Goal: Task Accomplishment & Management: Complete application form

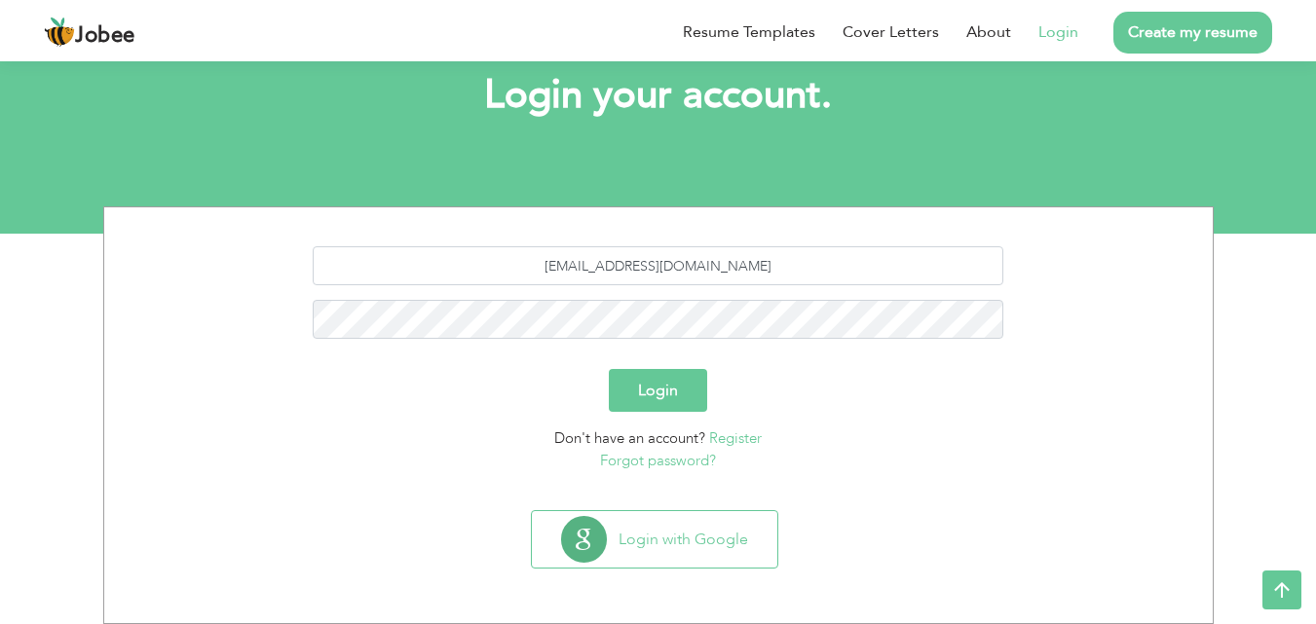
type input "[EMAIL_ADDRESS][DOMAIN_NAME]"
click at [609, 369] on button "Login" at bounding box center [658, 390] width 98 height 43
click at [681, 397] on button "Login" at bounding box center [658, 390] width 98 height 43
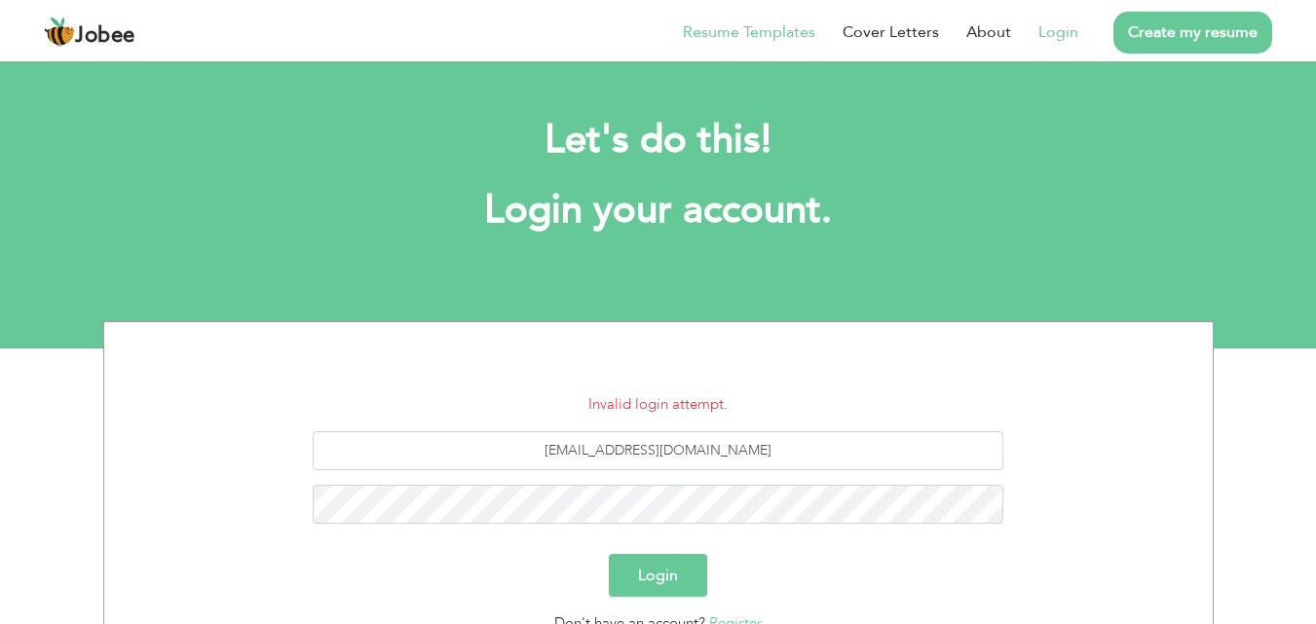
click at [795, 40] on link "Resume Templates" at bounding box center [749, 31] width 132 height 23
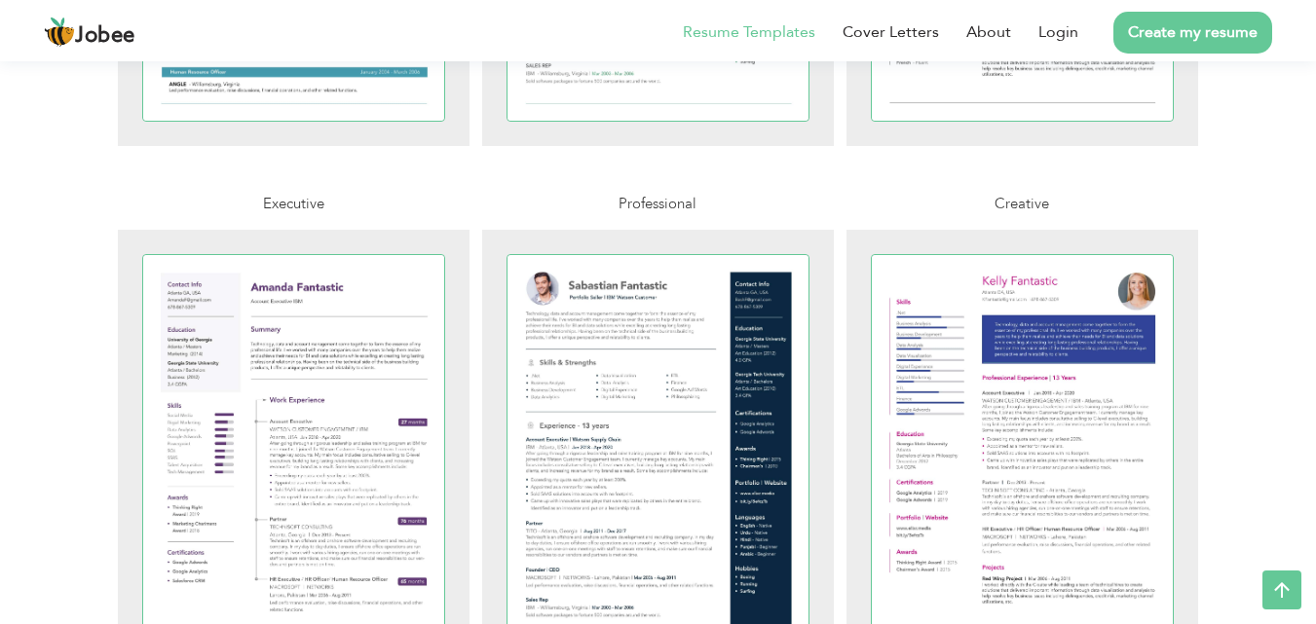
scroll to position [4189, 0]
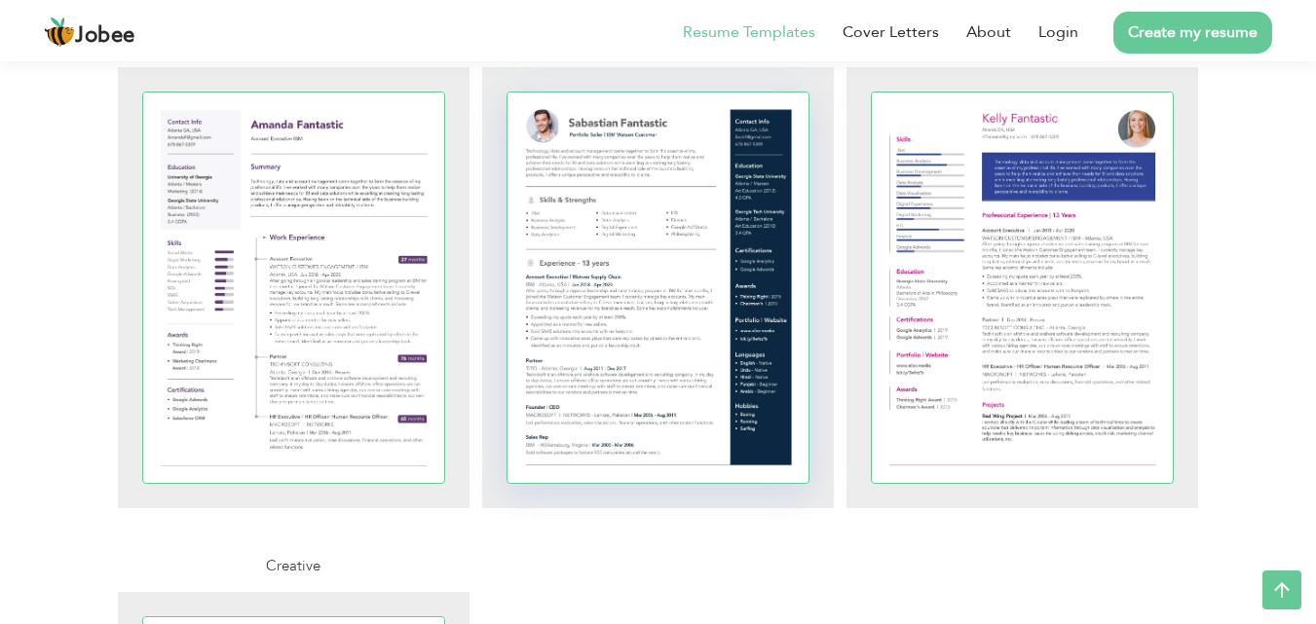
click at [676, 275] on div at bounding box center [659, 288] width 302 height 391
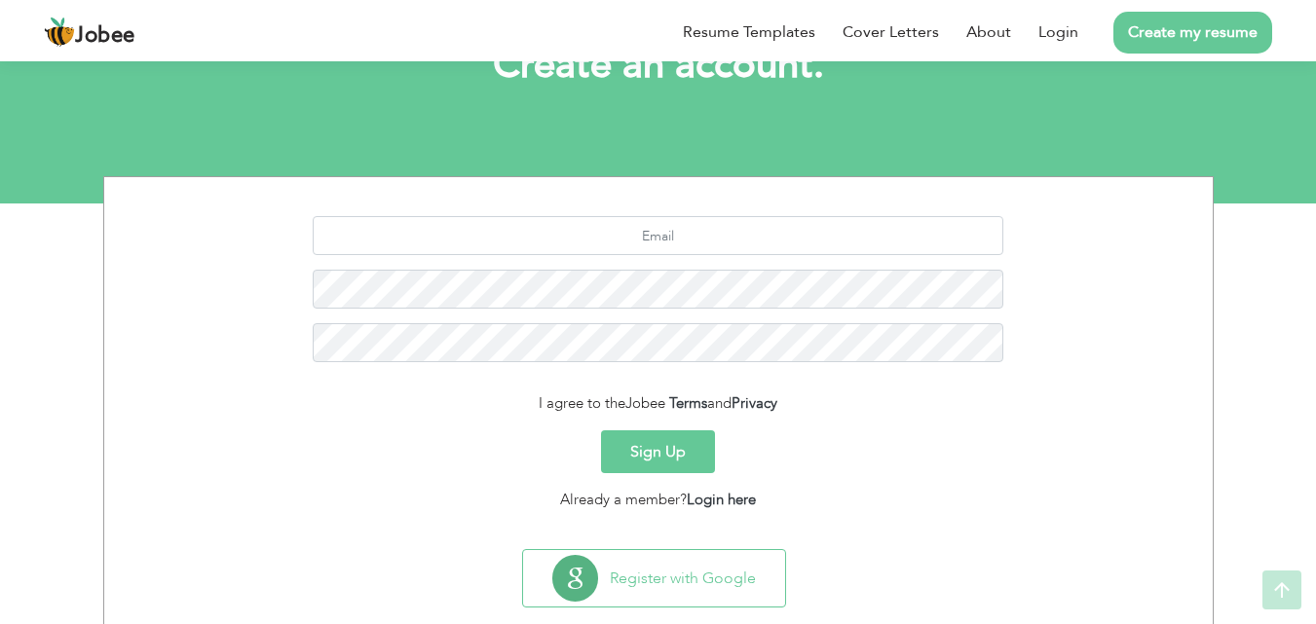
scroll to position [184, 0]
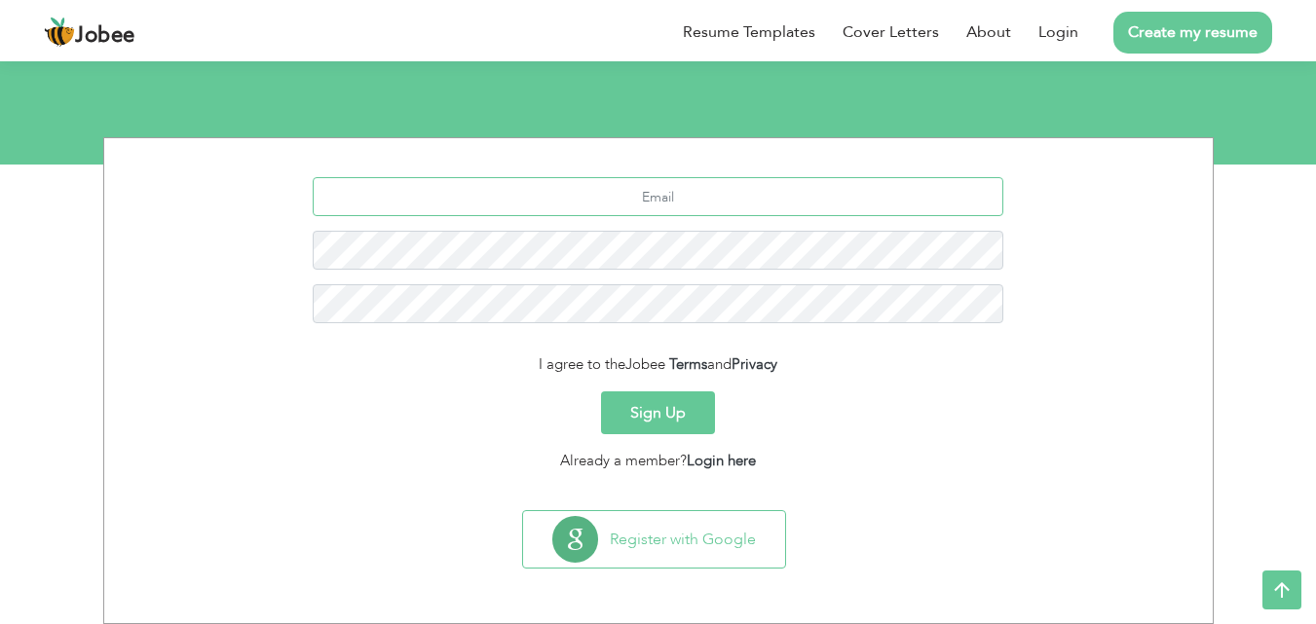
click at [717, 197] on input "text" at bounding box center [658, 196] width 691 height 39
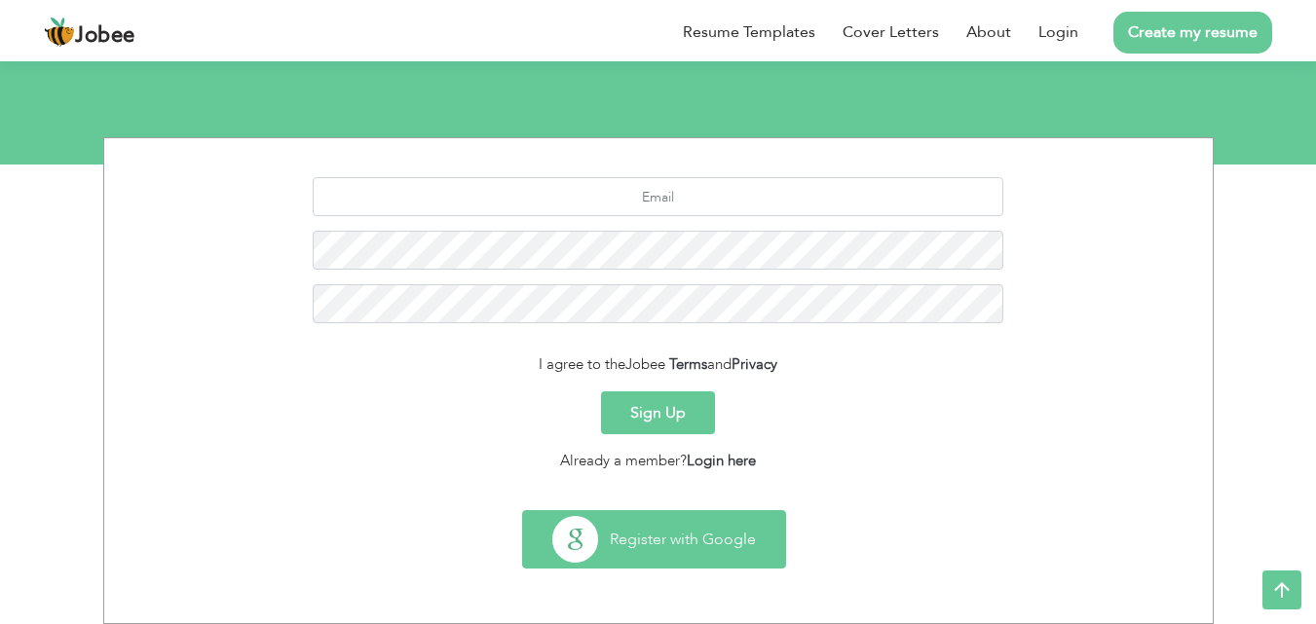
click at [651, 527] on button "Register with Google" at bounding box center [654, 539] width 262 height 57
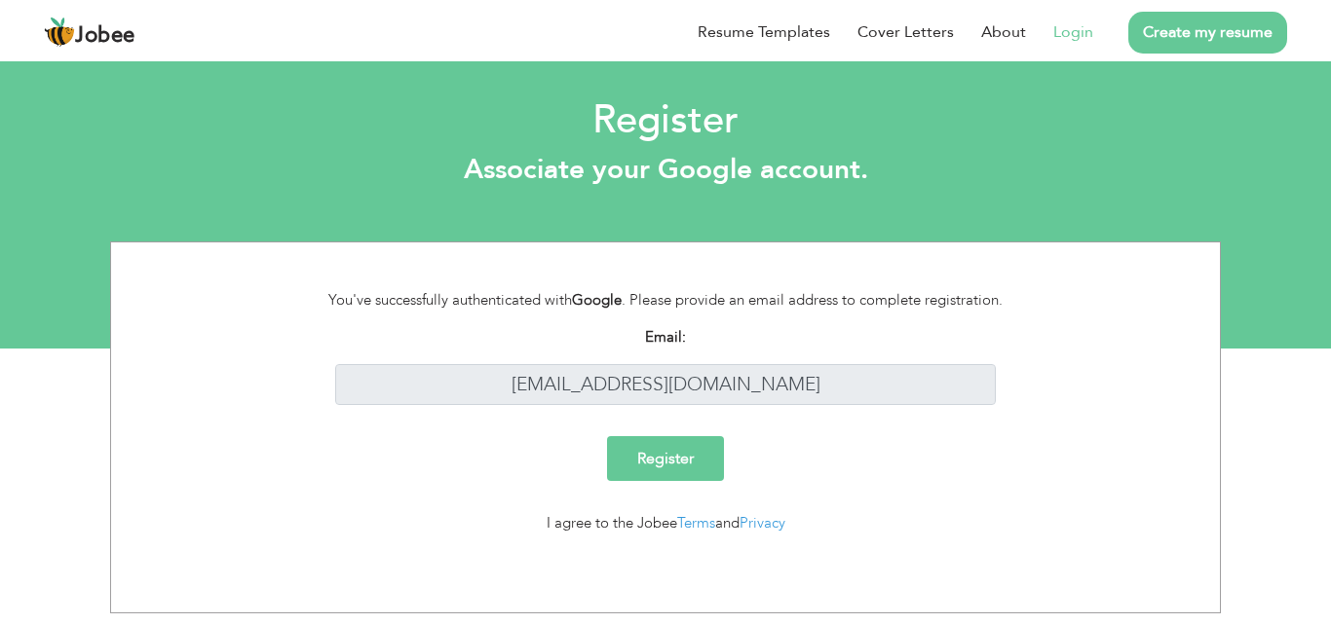
click at [699, 456] on input "Register" at bounding box center [665, 458] width 117 height 45
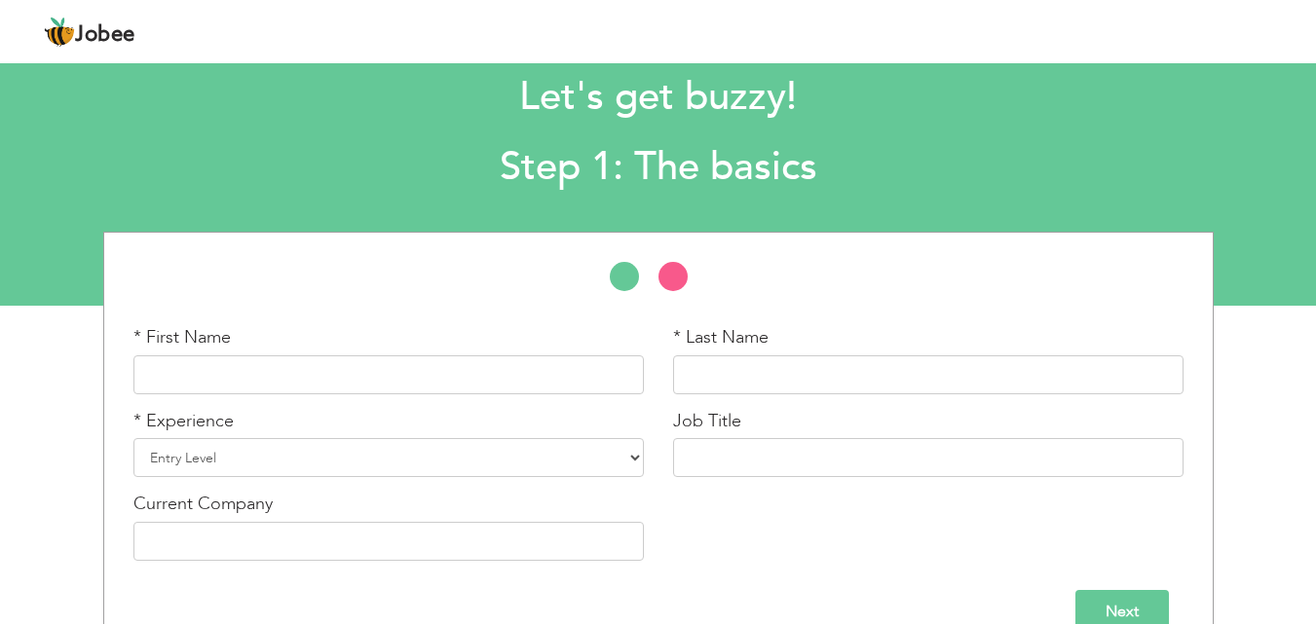
scroll to position [83, 0]
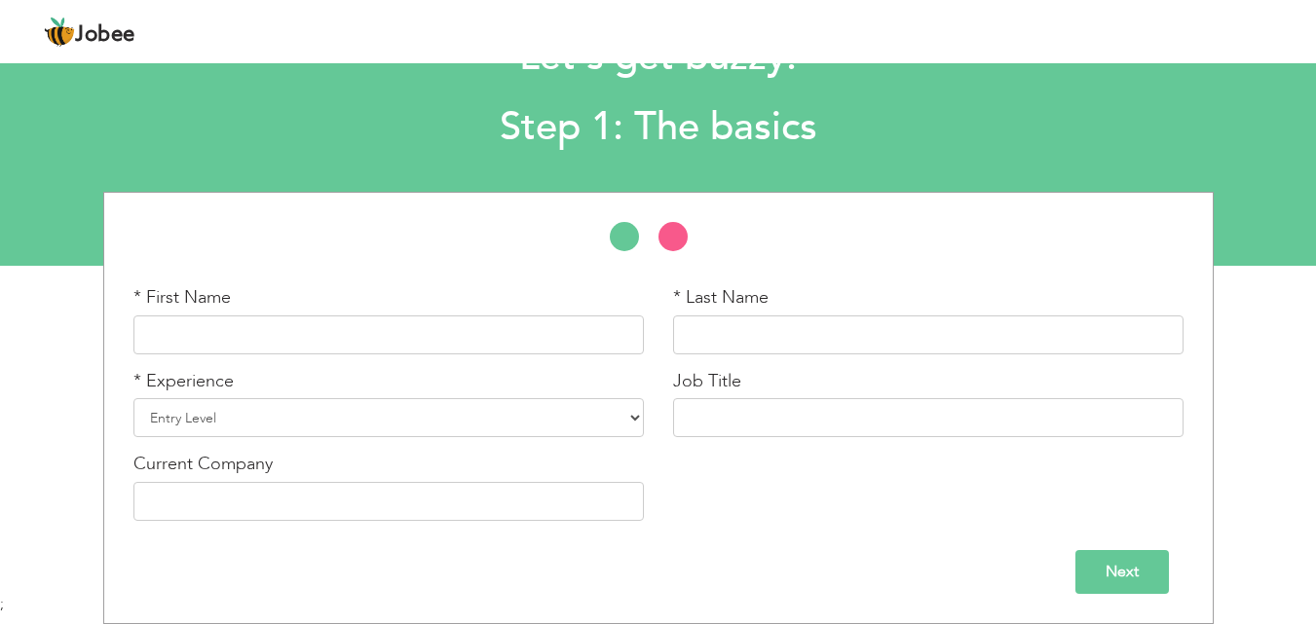
click at [1303, 422] on div "* First Name * Last Name * Experience Entry Level Less than 1 Year" at bounding box center [658, 408] width 1316 height 433
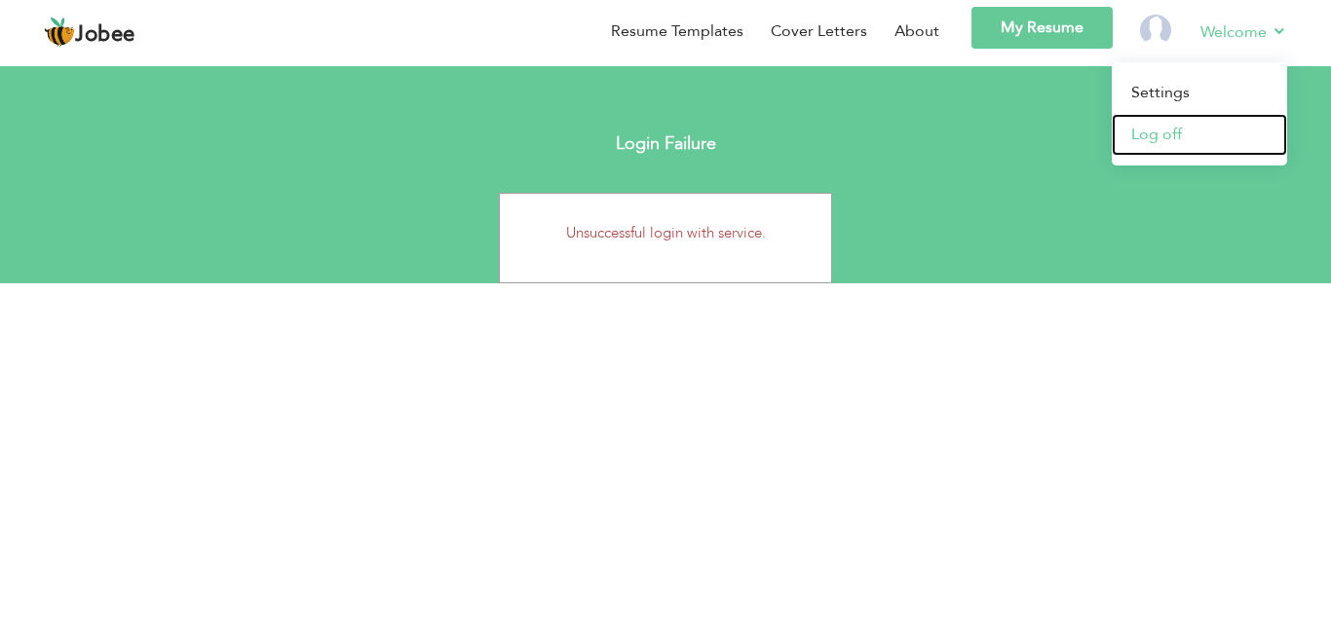
click at [1212, 143] on link "Log off" at bounding box center [1199, 135] width 175 height 42
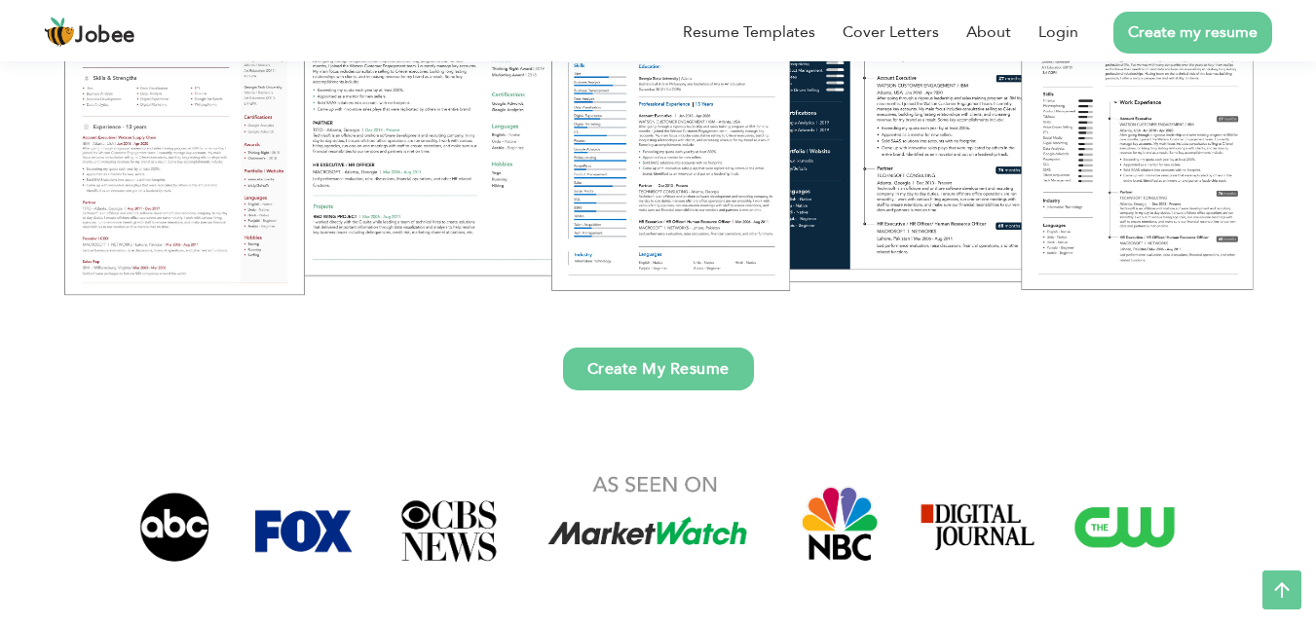
scroll to position [292, 0]
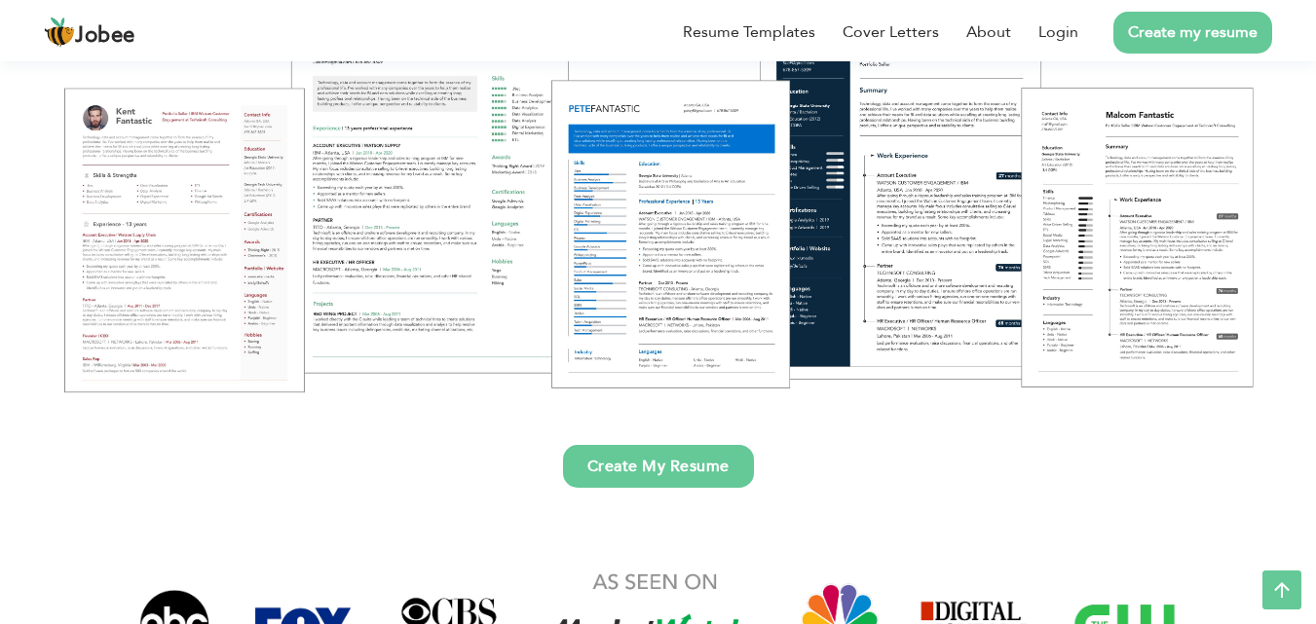
click at [813, 371] on div at bounding box center [658, 188] width 1287 height 455
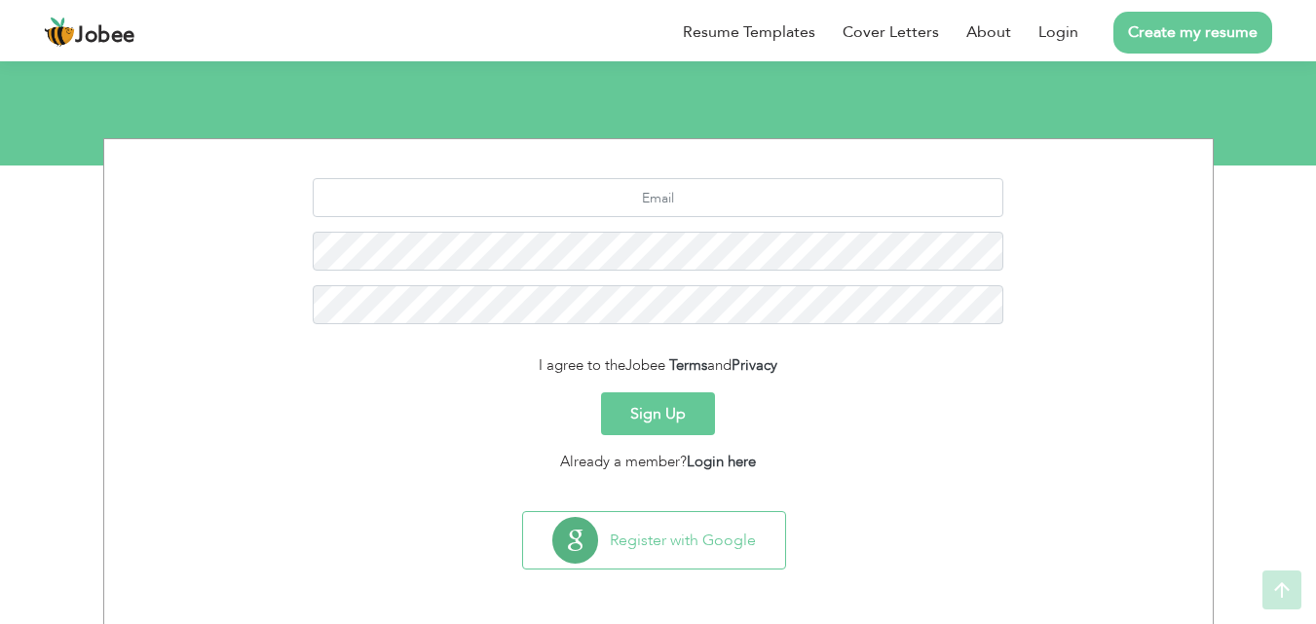
scroll to position [184, 0]
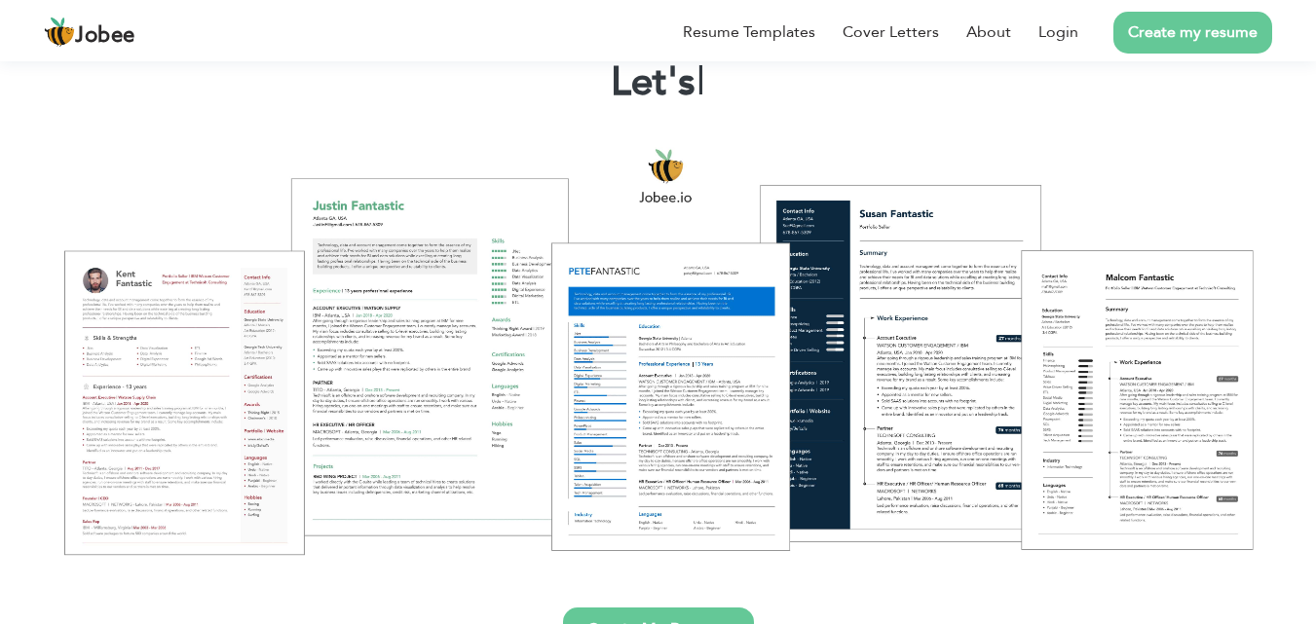
scroll to position [390, 0]
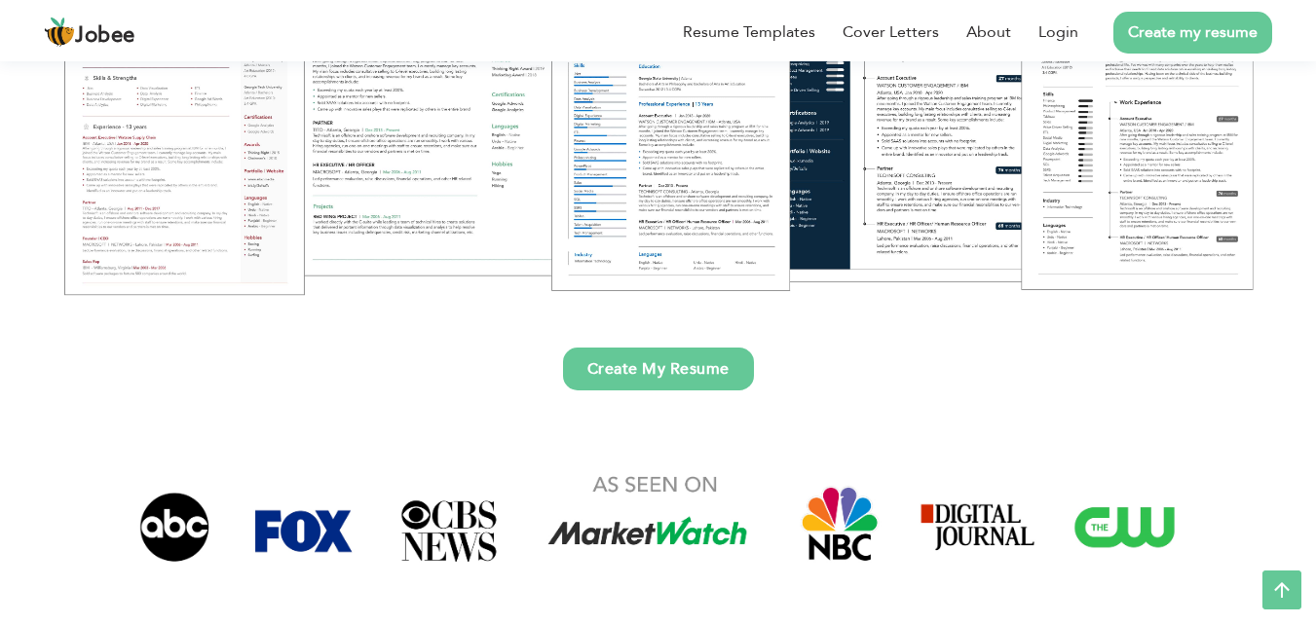
click at [622, 367] on link "Create My Resume" at bounding box center [658, 369] width 191 height 43
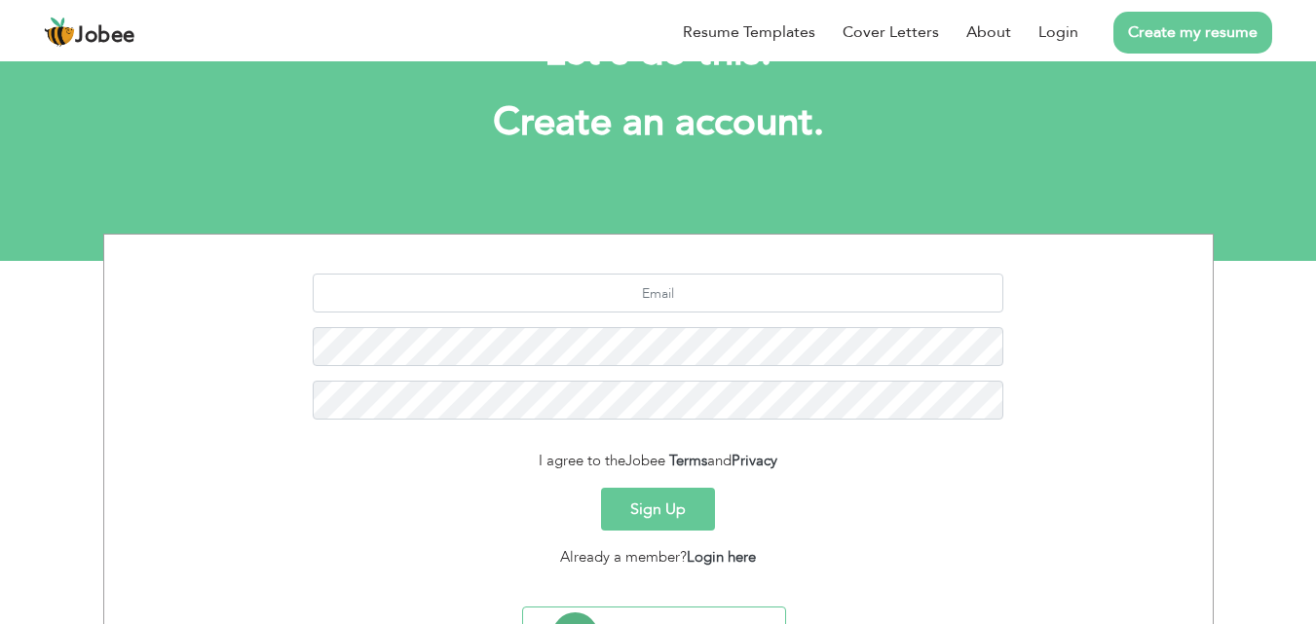
scroll to position [184, 0]
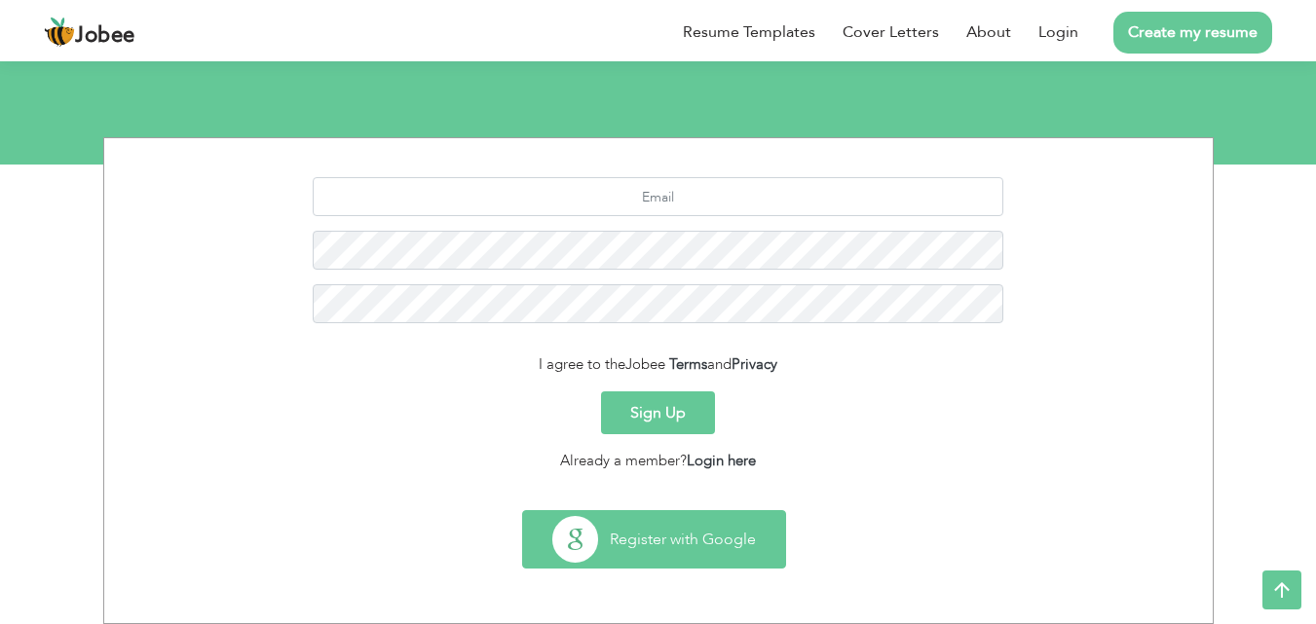
click at [723, 534] on button "Register with Google" at bounding box center [654, 539] width 262 height 57
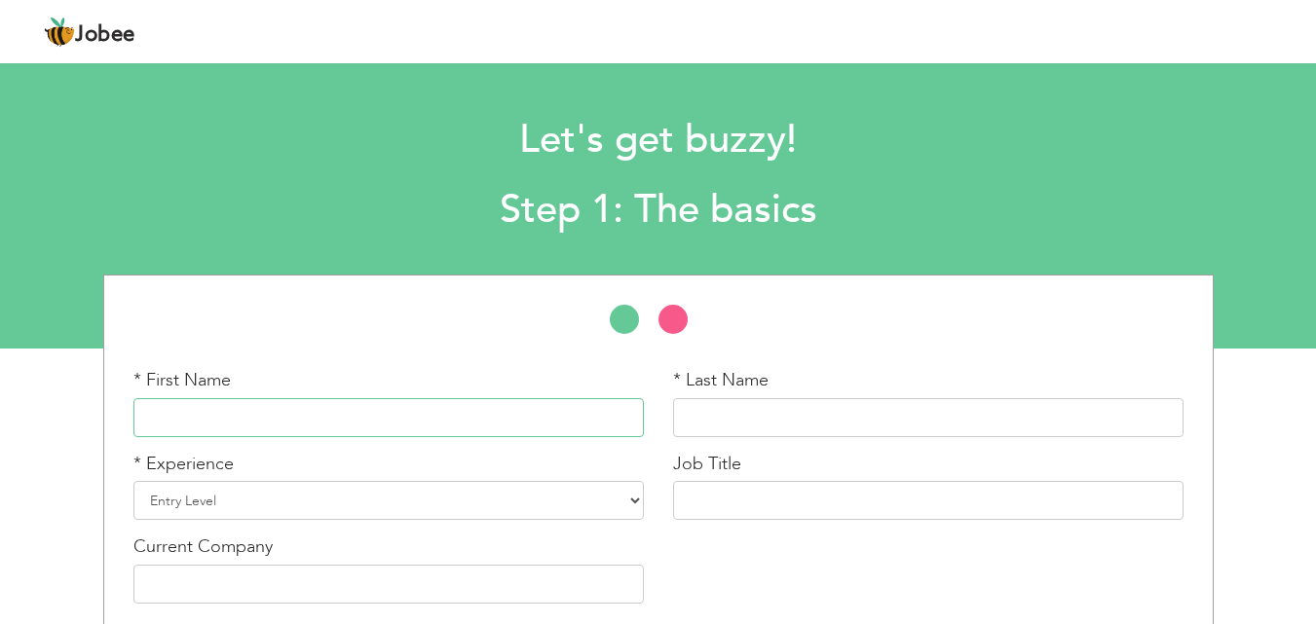
click at [365, 416] on input "text" at bounding box center [388, 417] width 510 height 39
type input "Faisal"
type input "Obaidullah"
click at [288, 494] on select "Entry Level Less than 1 Year 1 Year 2 Years 3 Years 4 Years 5 Years 6 Years 7 Y…" at bounding box center [388, 500] width 510 height 39
select select "33"
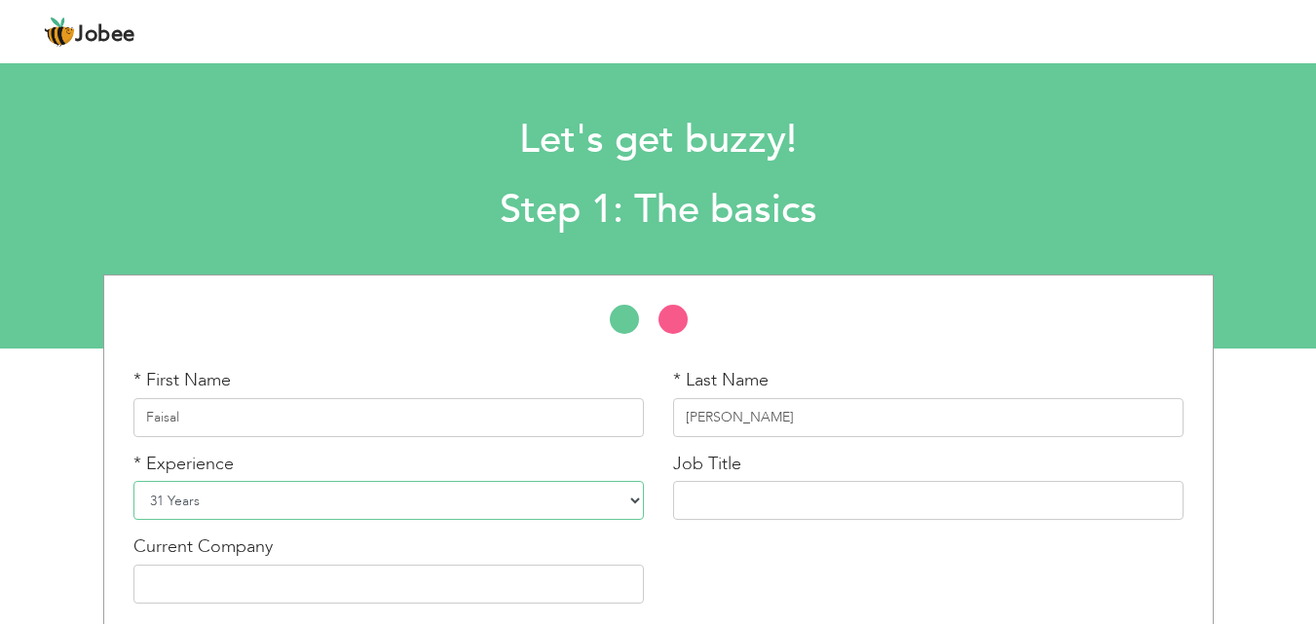
click at [133, 481] on select "Entry Level Less than 1 Year 1 Year 2 Years 3 Years 4 Years 5 Years 6 Years 7 Y…" at bounding box center [388, 500] width 510 height 39
click at [752, 487] on input "text" at bounding box center [928, 500] width 510 height 39
click at [752, 491] on input "text" at bounding box center [928, 500] width 510 height 39
click at [751, 494] on input "text" at bounding box center [928, 500] width 510 height 39
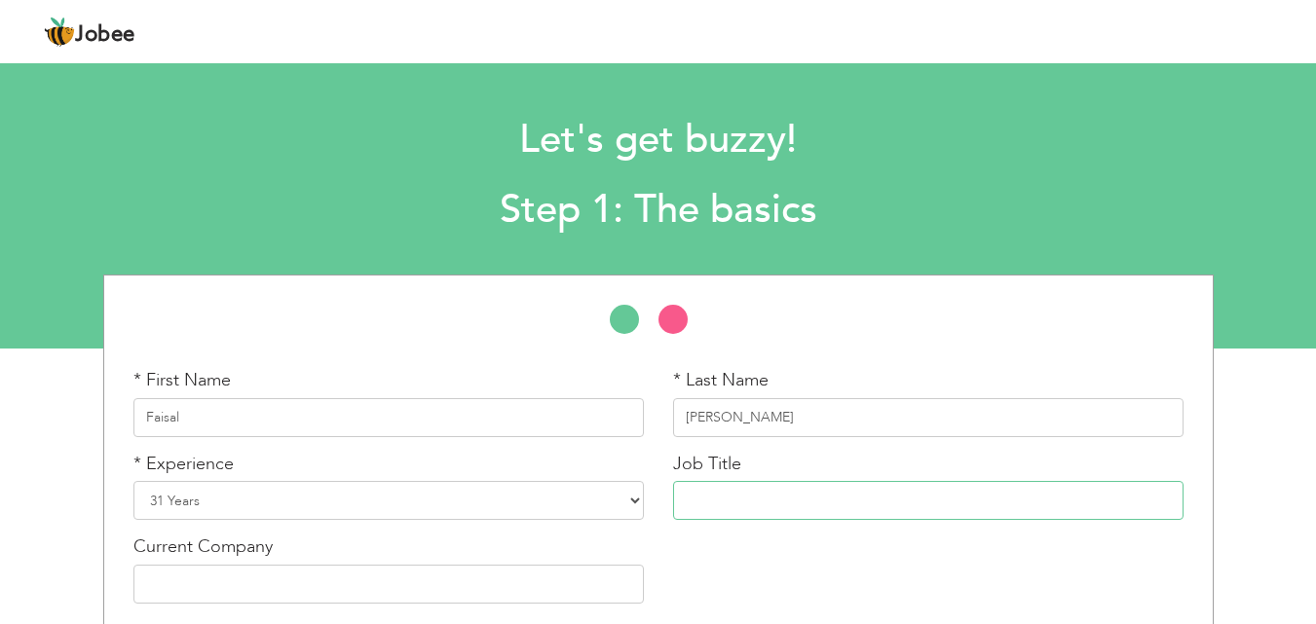
click at [751, 494] on input "text" at bounding box center [928, 500] width 510 height 39
click at [772, 489] on input "text" at bounding box center [928, 500] width 510 height 39
paste input "ASSOCIATE MANAGER PRODUCT & DEVELOPMENT"
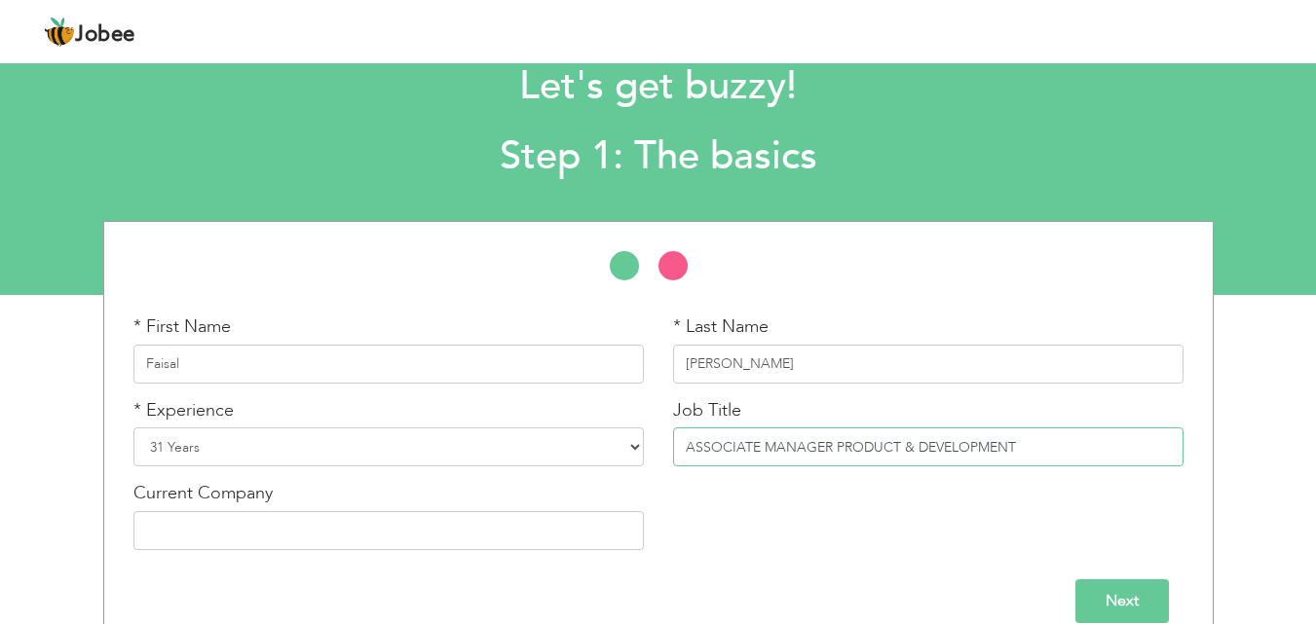
scroll to position [83, 0]
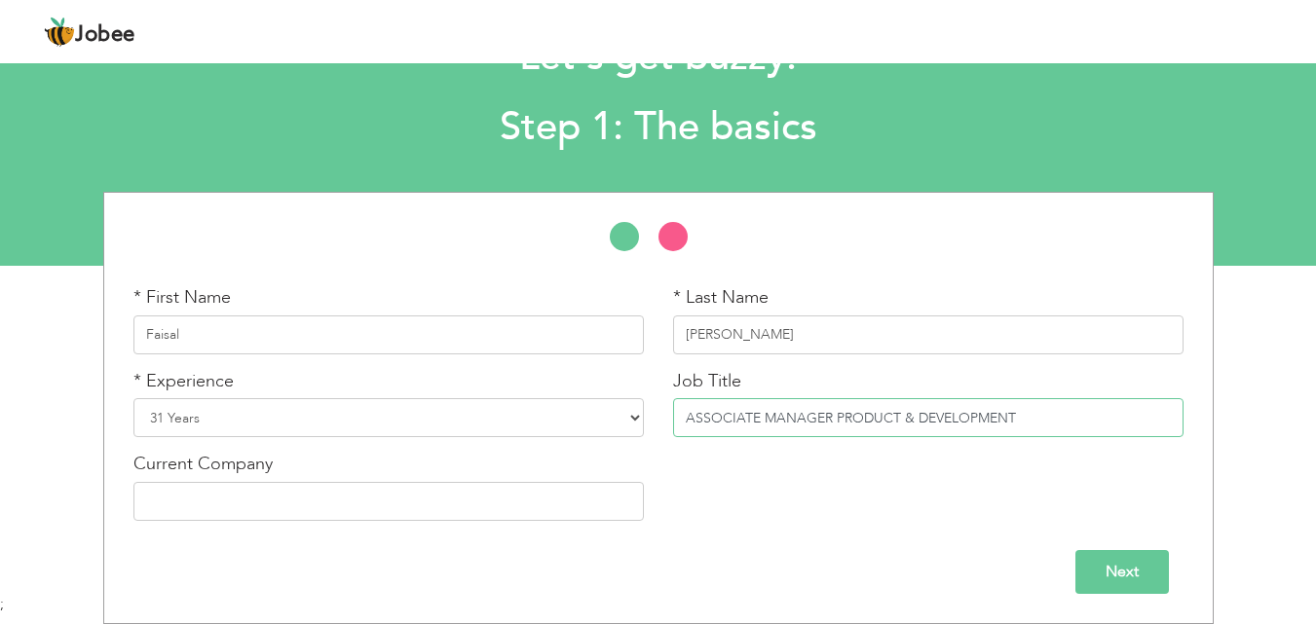
type input "ASSOCIATE MANAGER PRODUCT & DEVELOPMENT"
click at [421, 502] on input "text" at bounding box center [388, 501] width 510 height 39
paste input "TABROS PHARMA (PVT) LTD., Karachi, Pakistan"
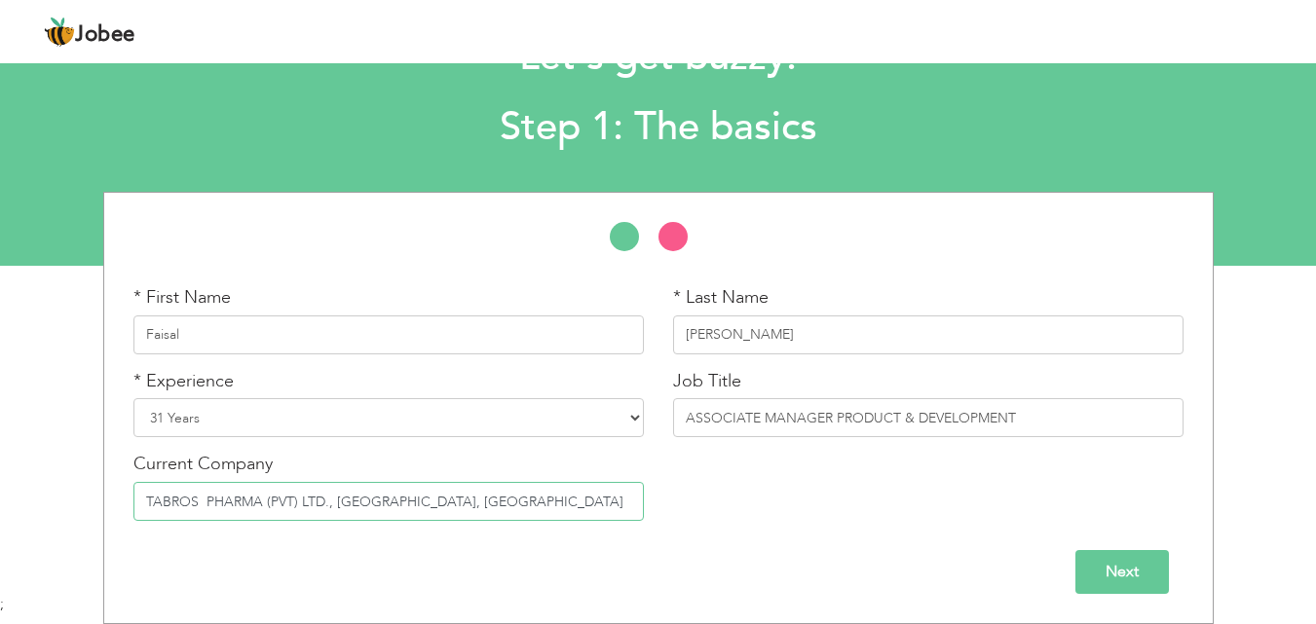
type input "TABROS PHARMA (PVT) LTD., Karachi, Pakistan"
click at [163, 409] on select "Entry Level Less than 1 Year 1 Year 2 Years 3 Years 4 Years 5 Years 6 Years 7 Y…" at bounding box center [388, 417] width 510 height 39
select select "34"
click at [133, 398] on select "Entry Level Less than 1 Year 1 Year 2 Years 3 Years 4 Years 5 Years 6 Years 7 Y…" at bounding box center [388, 417] width 510 height 39
click at [1082, 569] on input "Next" at bounding box center [1123, 572] width 94 height 44
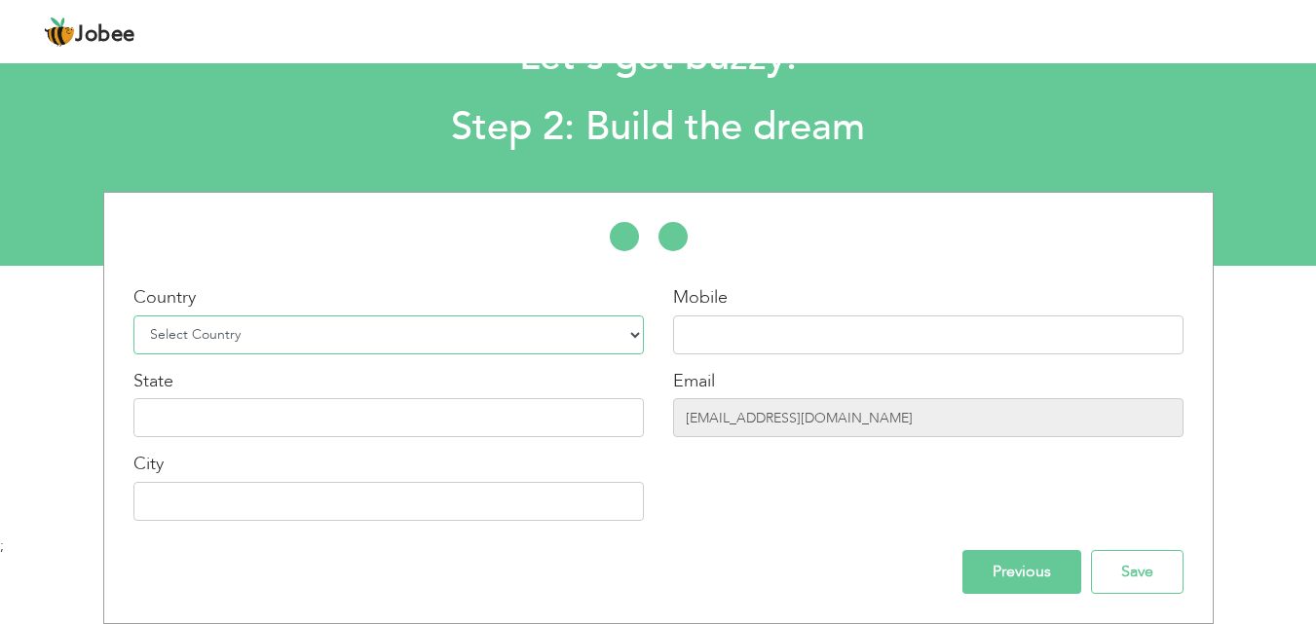
click at [369, 337] on select "Select Country Afghanistan Albania Algeria American Samoa Andorra Angola Anguil…" at bounding box center [388, 335] width 510 height 39
select select "166"
click at [133, 316] on select "Select Country Afghanistan Albania Algeria American Samoa Andorra Angola Anguil…" at bounding box center [388, 335] width 510 height 39
click at [774, 332] on input "text" at bounding box center [928, 335] width 510 height 39
click at [860, 330] on input "text" at bounding box center [928, 335] width 510 height 39
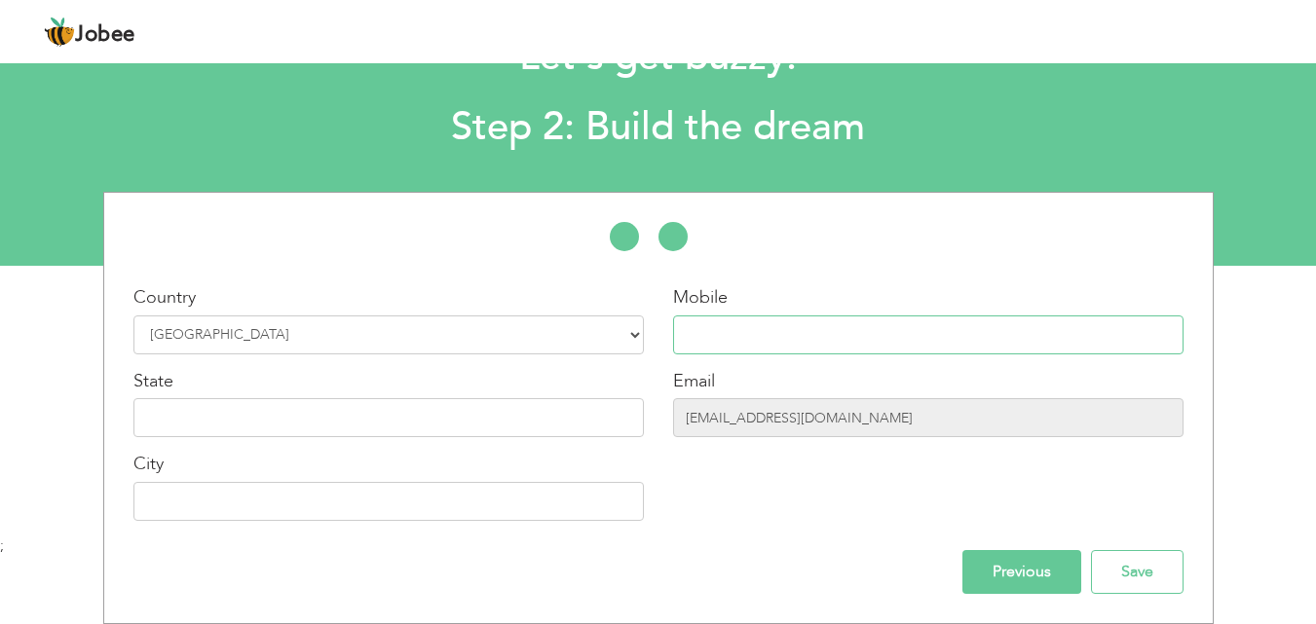
paste input "+92-300-2122303"
type input "+92-300-2122303"
click at [384, 413] on input "text" at bounding box center [388, 417] width 510 height 39
click at [314, 420] on input "text" at bounding box center [388, 417] width 510 height 39
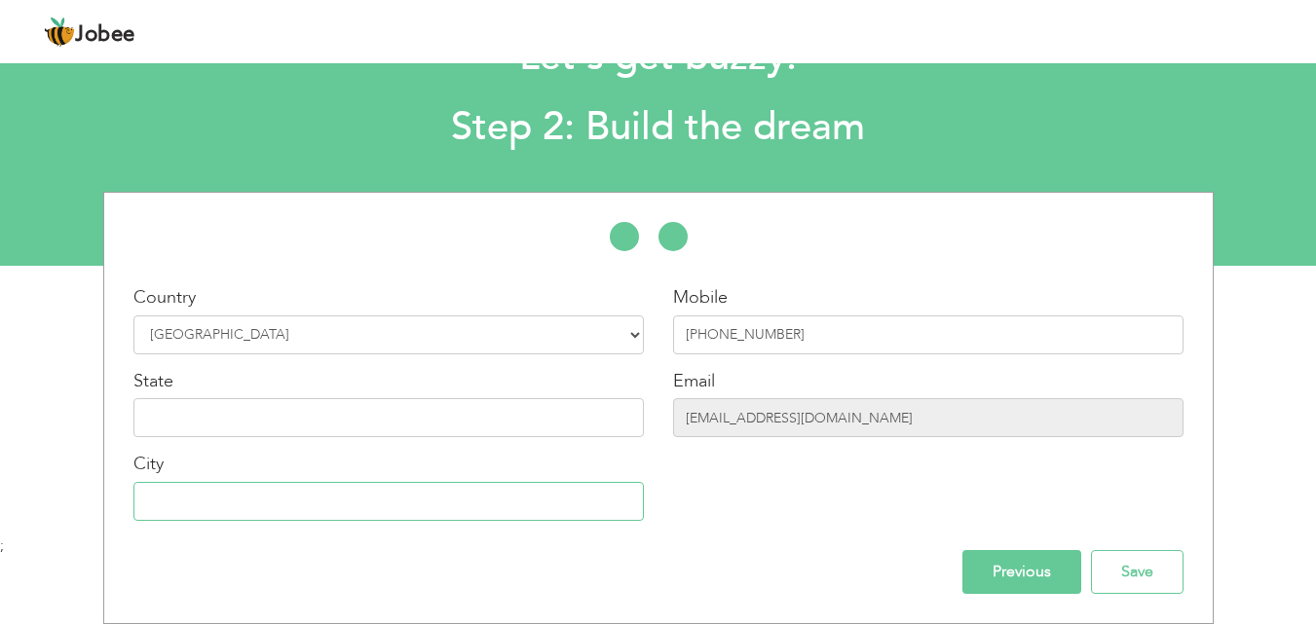
click at [339, 513] on input "text" at bounding box center [388, 501] width 510 height 39
type input "k"
type input "Karachi"
click at [863, 418] on input "cutenattractive.rf@gmail.com" at bounding box center [928, 417] width 510 height 39
drag, startPoint x: 905, startPoint y: 401, endPoint x: 680, endPoint y: 411, distance: 225.3
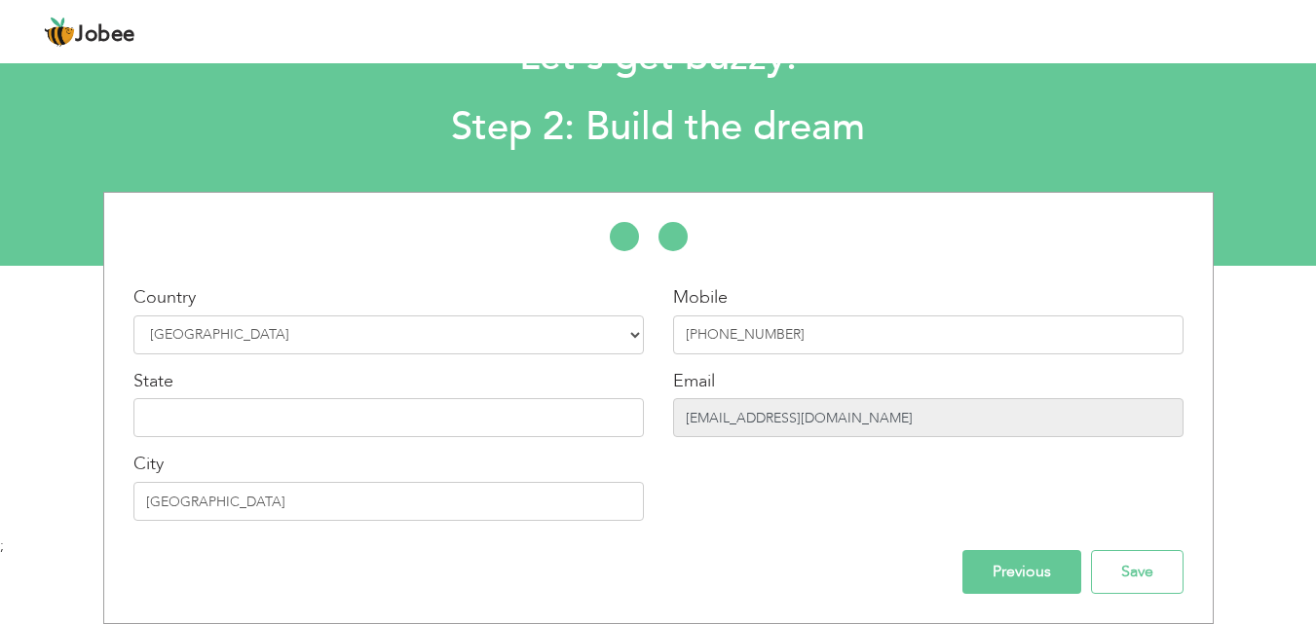
click at [680, 411] on input "cutenattractive.rf@gmail.com" at bounding box center [928, 417] width 510 height 39
click at [901, 418] on input "cutenattractive.rf@gmail.com" at bounding box center [928, 417] width 510 height 39
click at [812, 415] on input "cutenattractive.rf@gmail.com" at bounding box center [928, 417] width 510 height 39
drag, startPoint x: 858, startPoint y: 409, endPoint x: 687, endPoint y: 419, distance: 171.7
click at [687, 419] on input "cutenattractive.rf@gmail.com" at bounding box center [928, 417] width 510 height 39
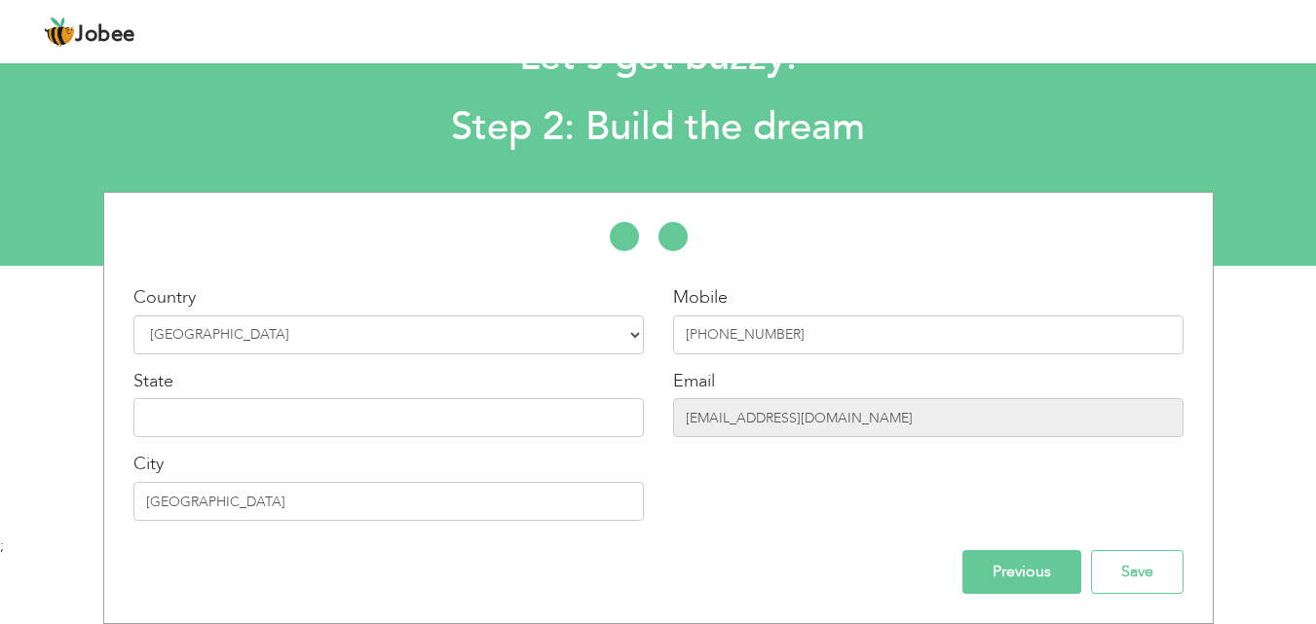
click at [945, 466] on div "Mobile +92-300-2122303 Email cutenattractive.rf@gmail.com" at bounding box center [929, 410] width 540 height 250
click at [1119, 577] on input "Save" at bounding box center [1137, 572] width 93 height 44
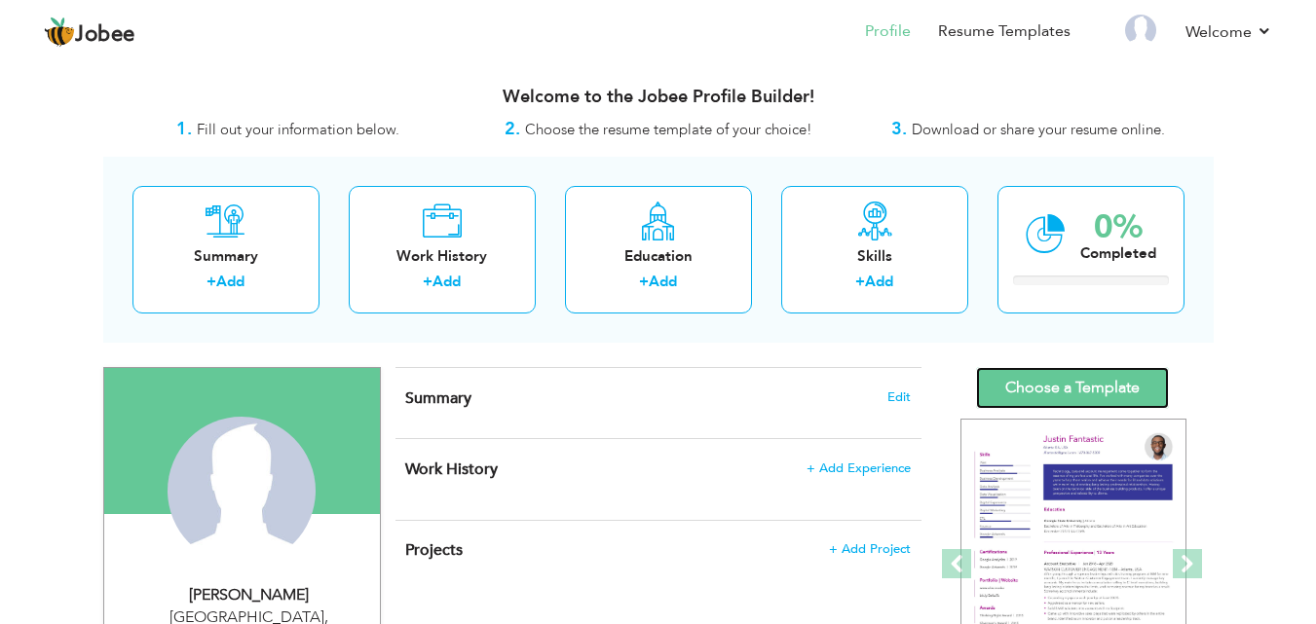
click at [1073, 391] on link "Choose a Template" at bounding box center [1072, 388] width 193 height 42
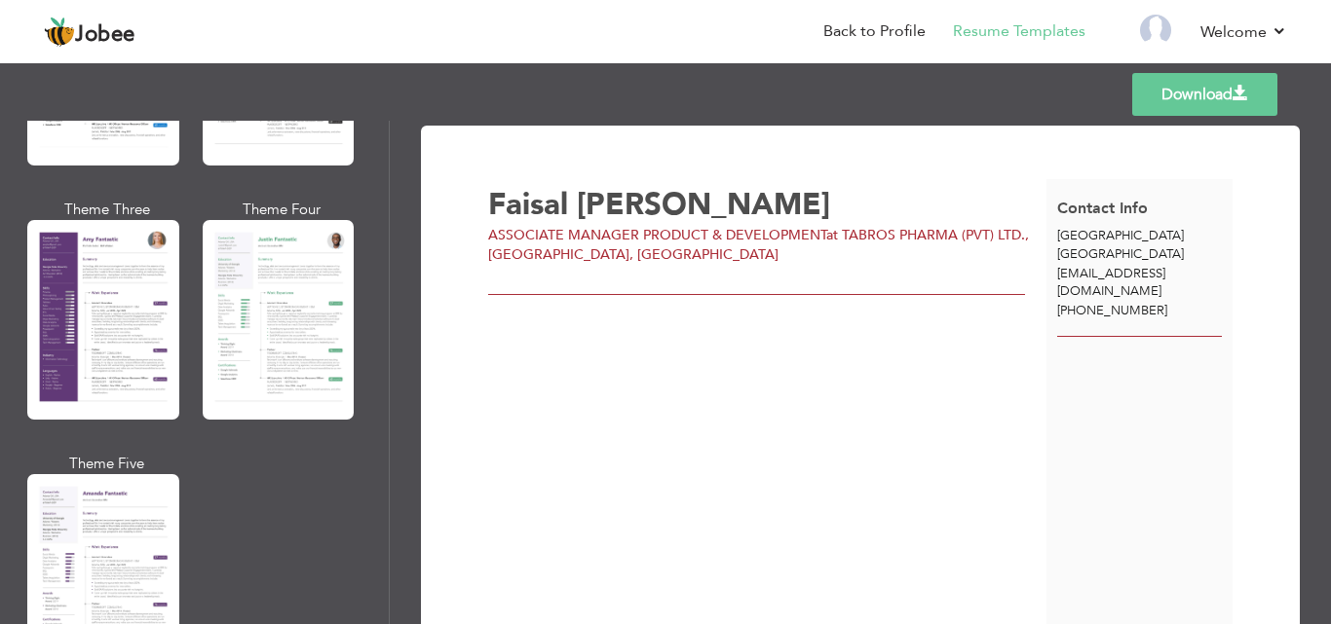
scroll to position [1715, 0]
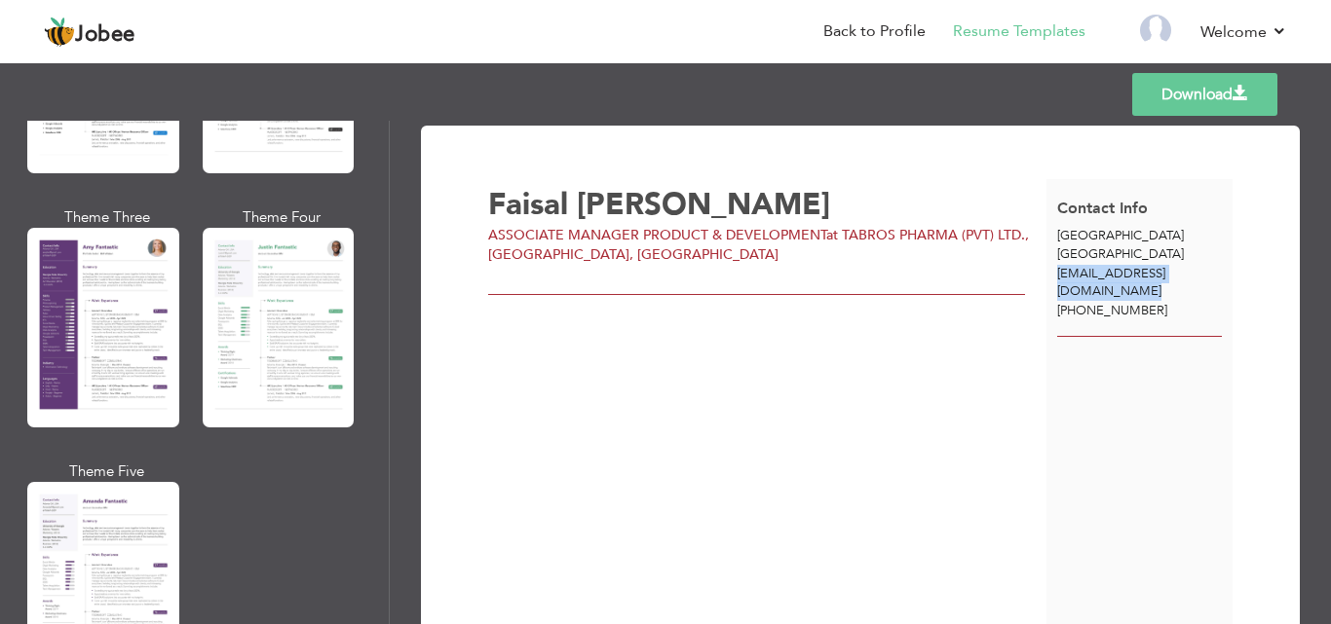
drag, startPoint x: 1064, startPoint y: 289, endPoint x: 1047, endPoint y: 274, distance: 22.7
click at [1047, 274] on div "[EMAIL_ADDRESS][DOMAIN_NAME]" at bounding box center [1139, 283] width 186 height 36
click at [866, 367] on div "[PERSON_NAME] ASSOCIATE MANAGER PRODUCT & DEVELOPMENT at TABROS PHARMA (PVT) LT…" at bounding box center [767, 413] width 558 height 469
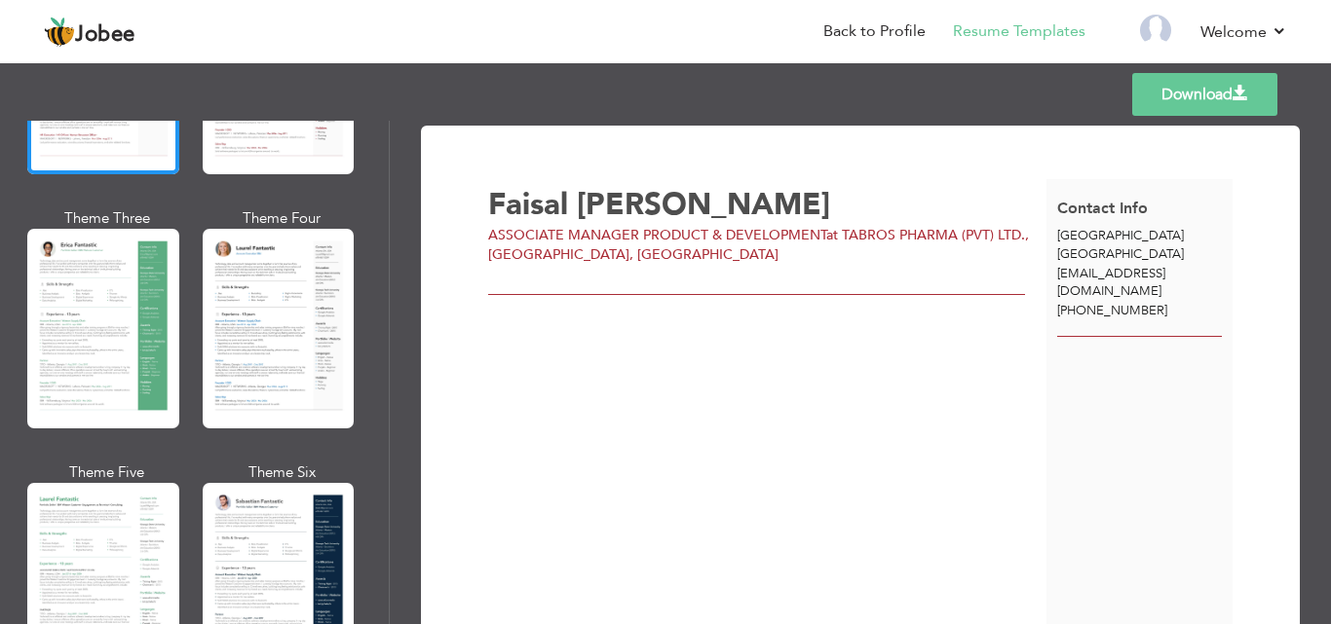
scroll to position [351, 0]
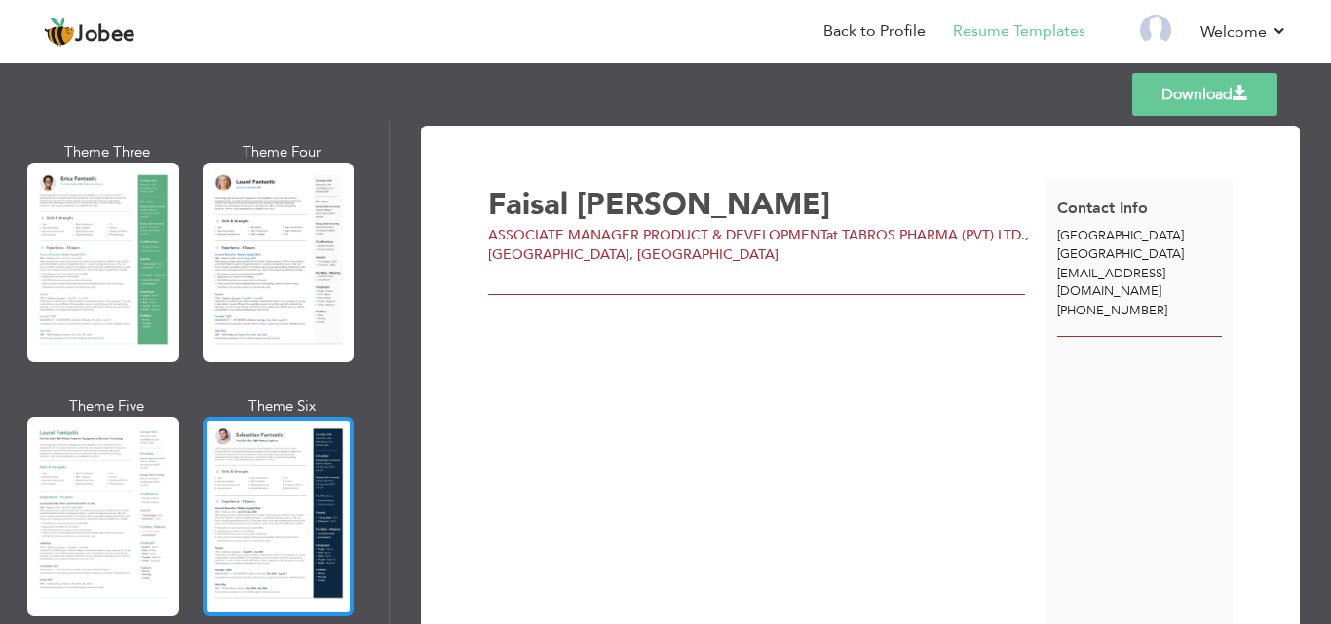
click at [241, 428] on div at bounding box center [279, 517] width 152 height 200
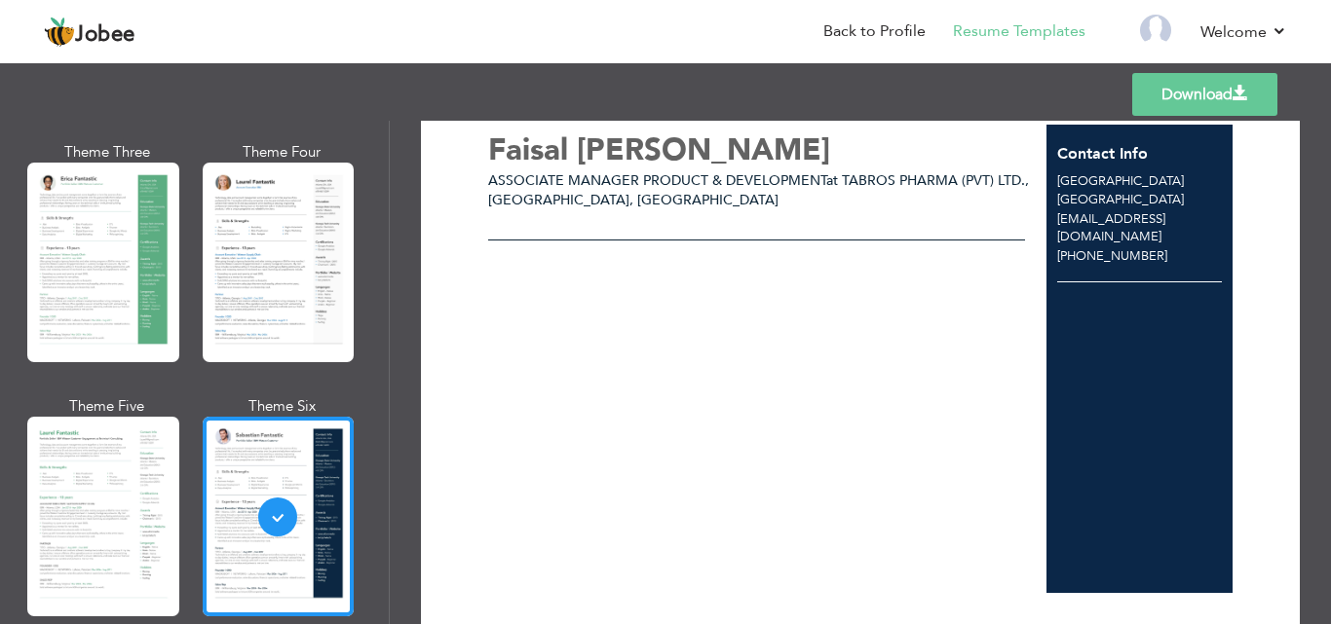
scroll to position [0, 0]
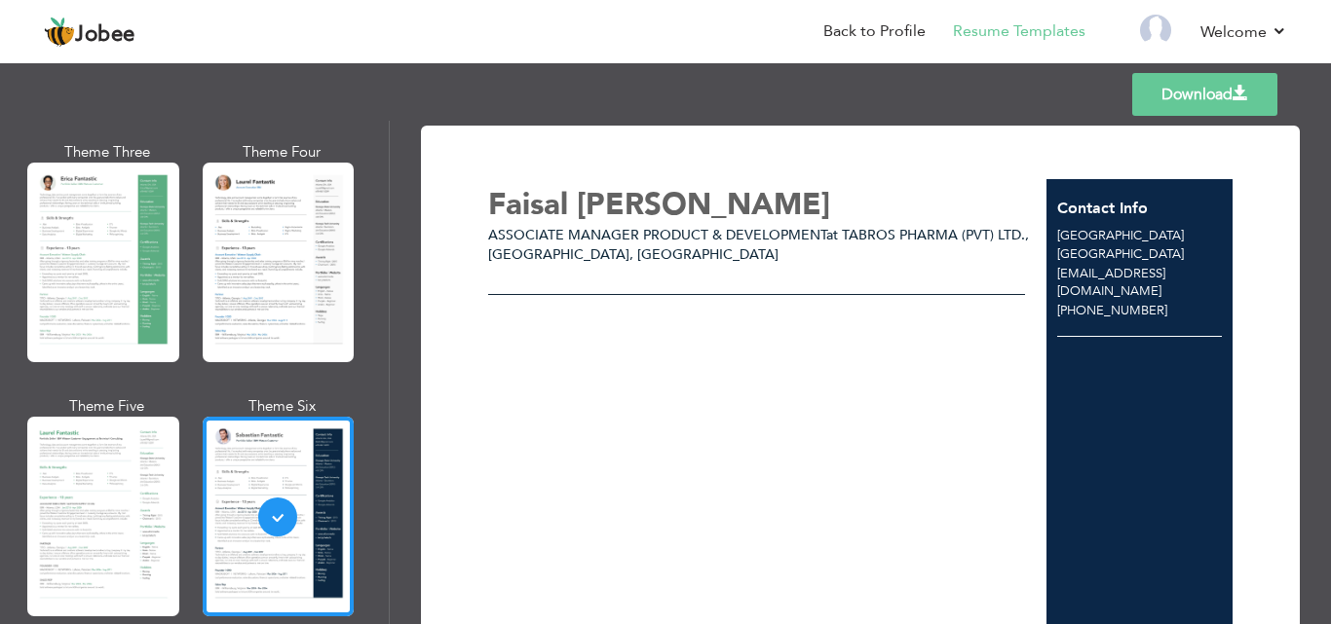
click at [707, 179] on div "Faisal Obaidullah ASSOCIATE MANAGER PRODUCT & DEVELOPMENT at TABROS PHARMA (PVT…" at bounding box center [767, 413] width 558 height 469
click at [833, 22] on link "Back to Profile" at bounding box center [874, 31] width 102 height 22
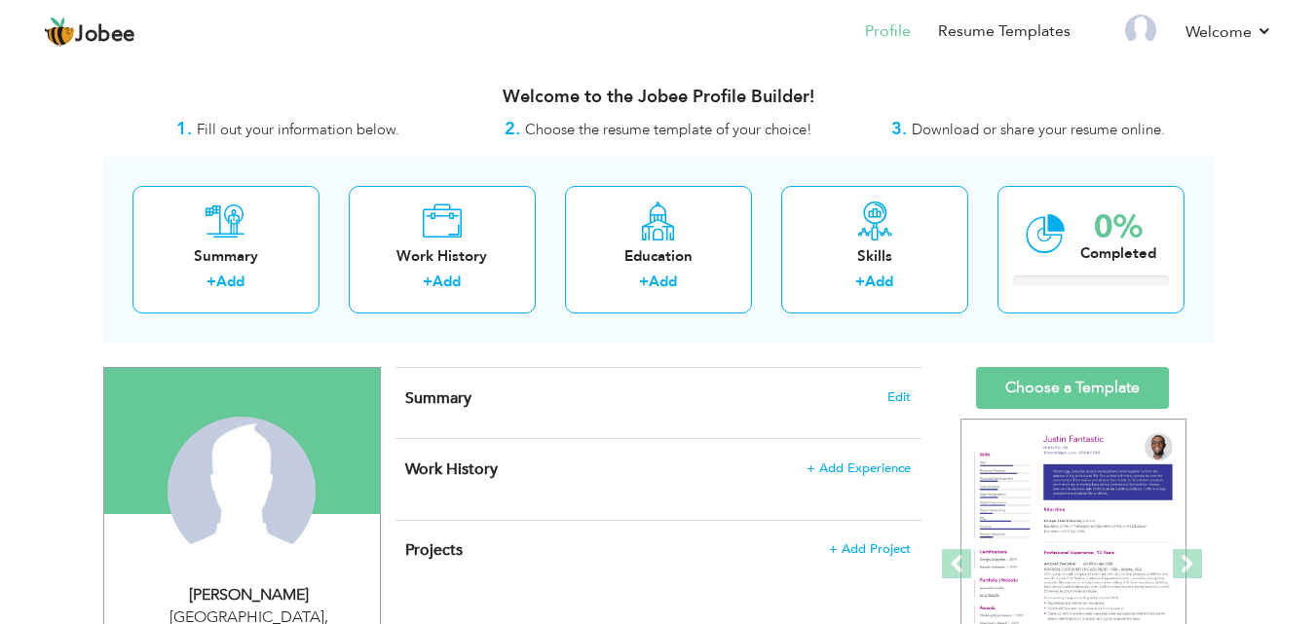
click at [668, 138] on span "Choose the resume template of your choice!" at bounding box center [668, 129] width 287 height 19
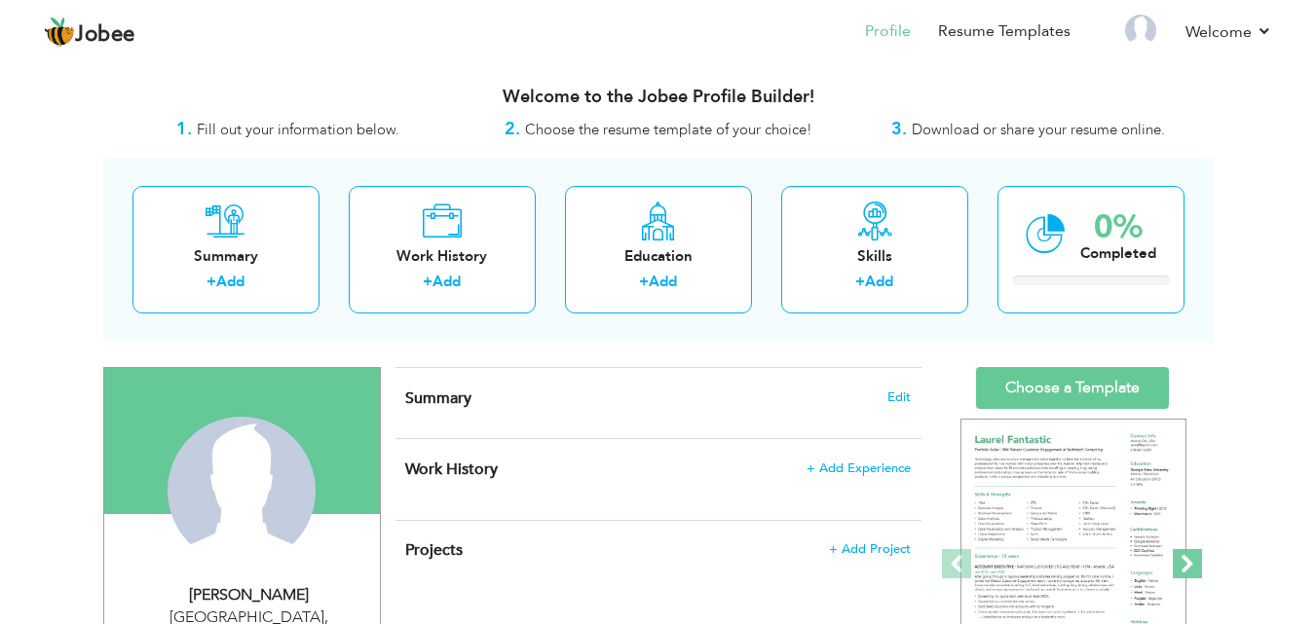
click at [1192, 557] on span at bounding box center [1187, 563] width 29 height 29
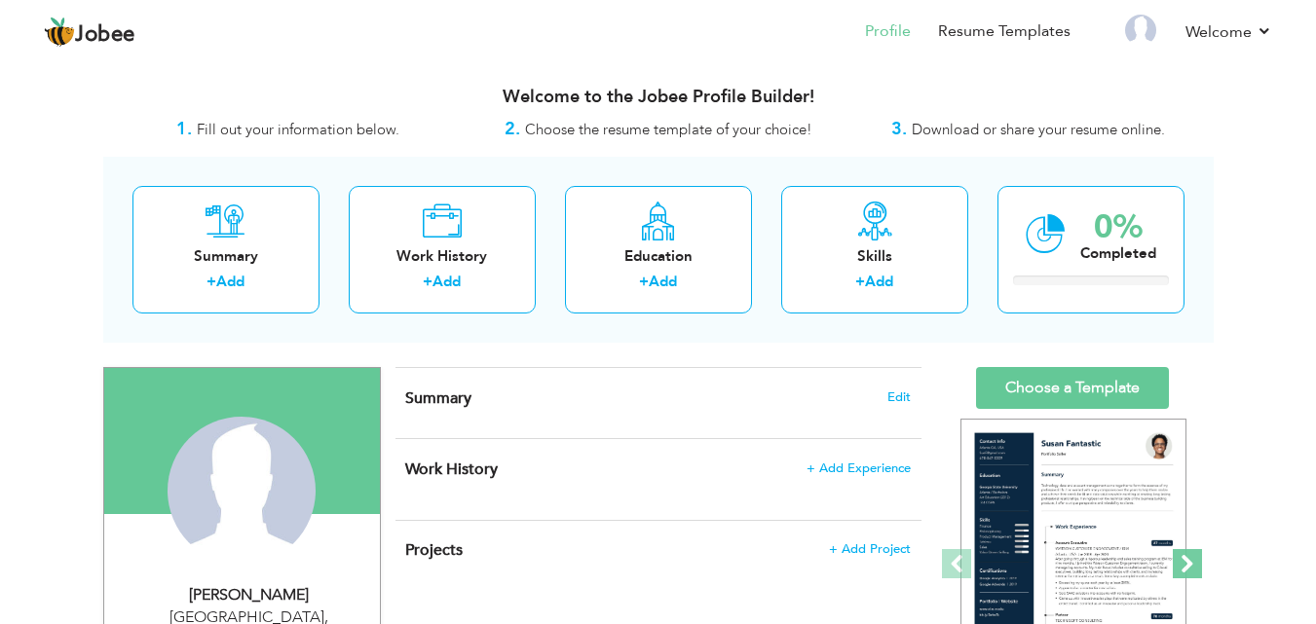
click at [1192, 557] on span at bounding box center [1187, 563] width 29 height 29
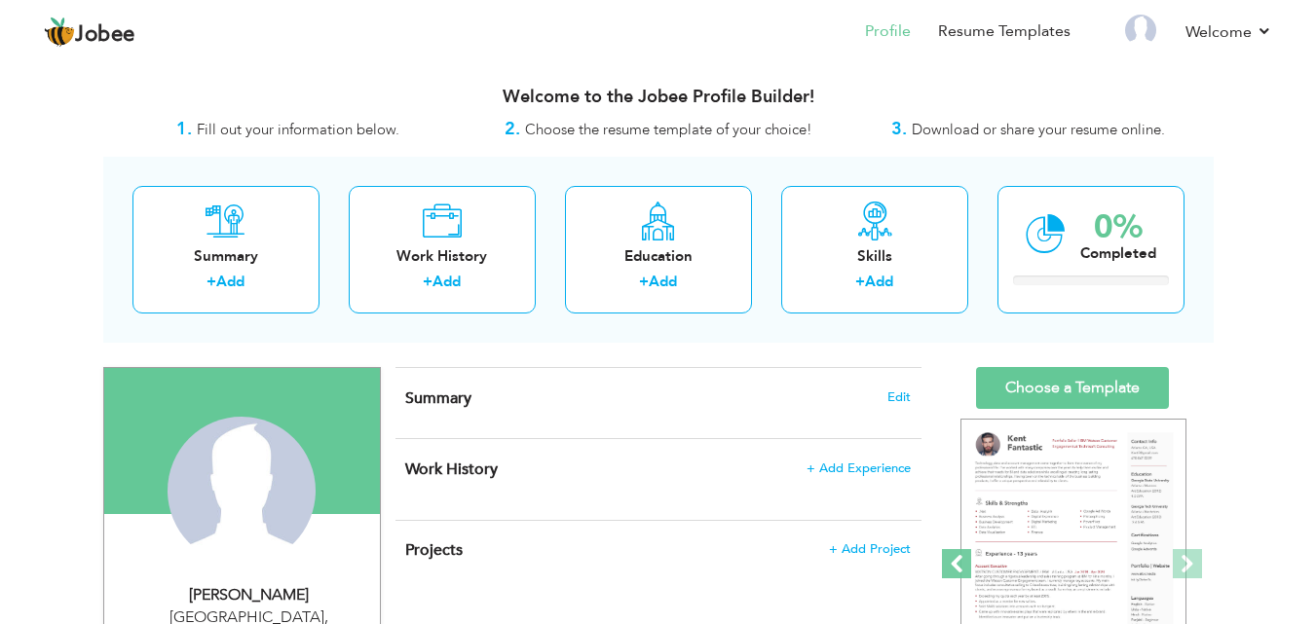
click at [969, 569] on span at bounding box center [956, 563] width 29 height 29
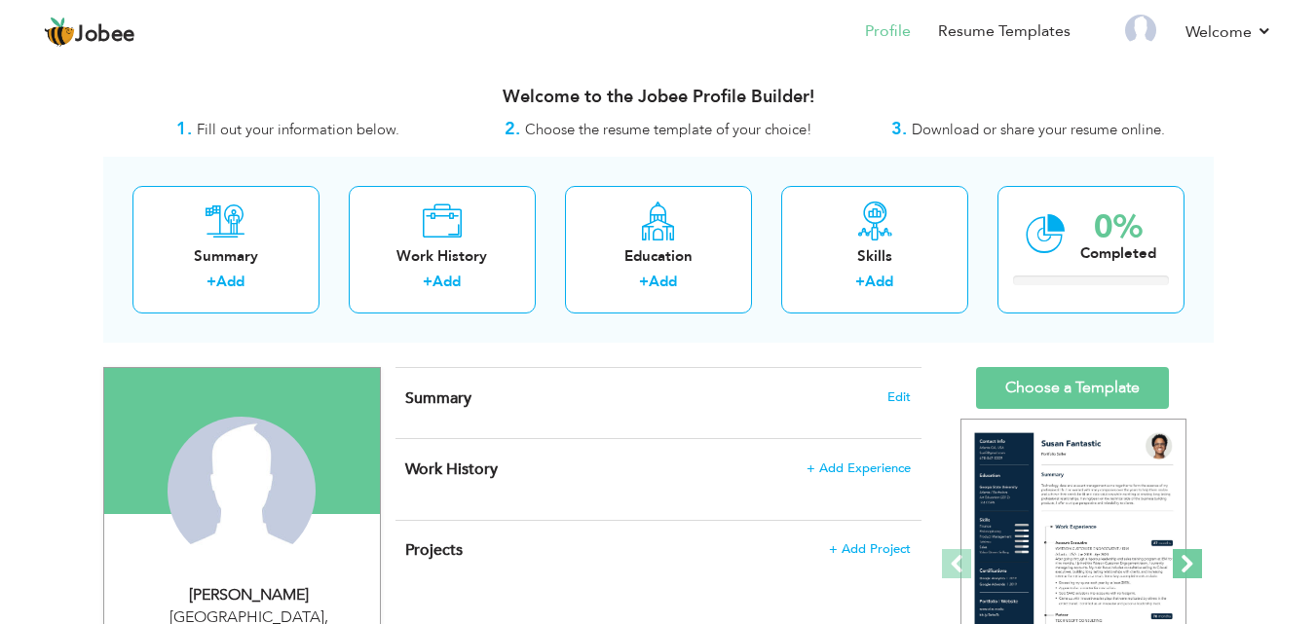
click at [1182, 562] on span at bounding box center [1187, 563] width 29 height 29
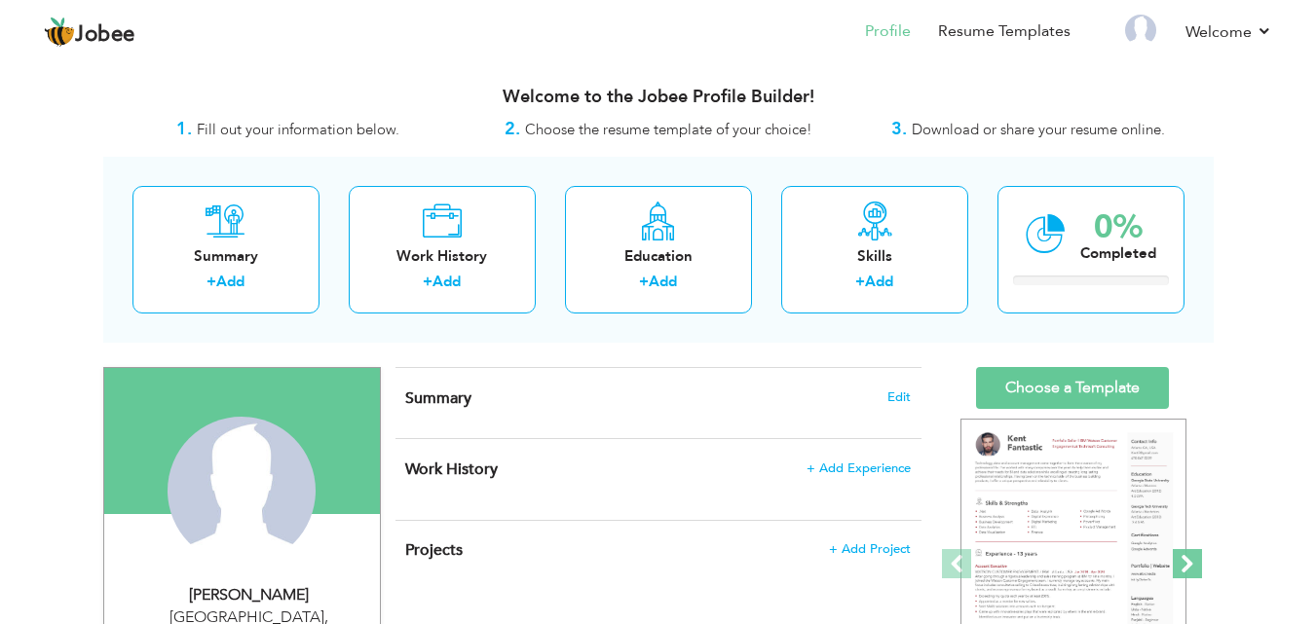
click at [1182, 562] on span at bounding box center [1187, 563] width 29 height 29
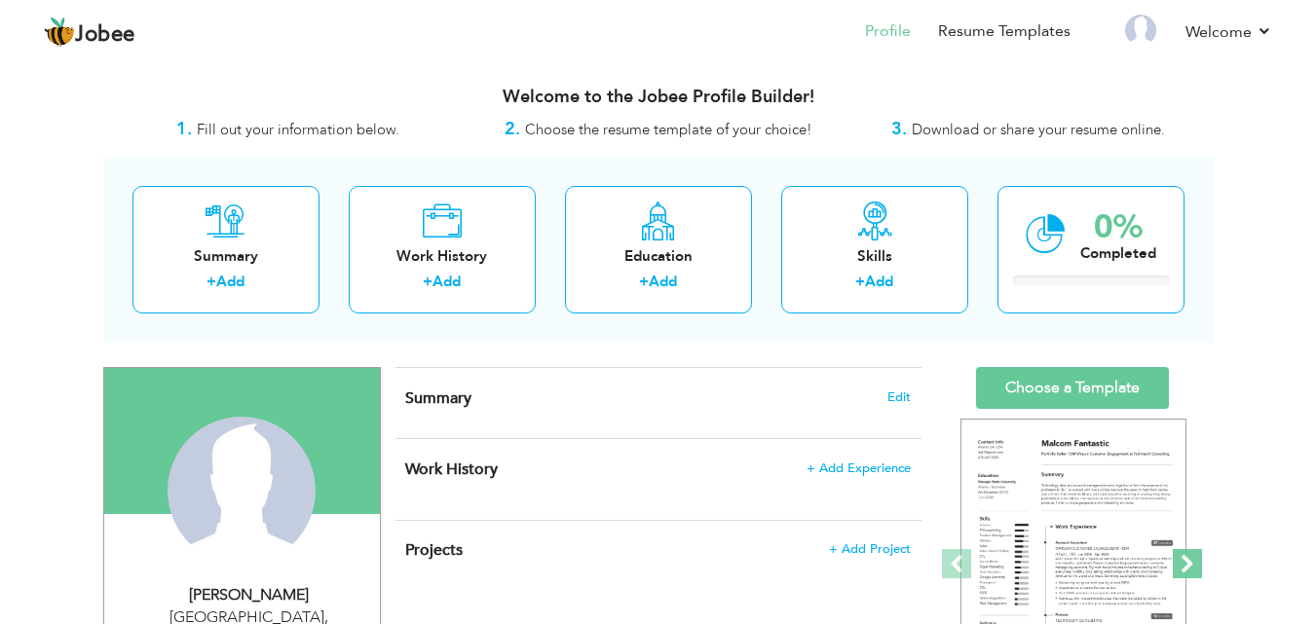
click at [1182, 562] on span at bounding box center [1187, 563] width 29 height 29
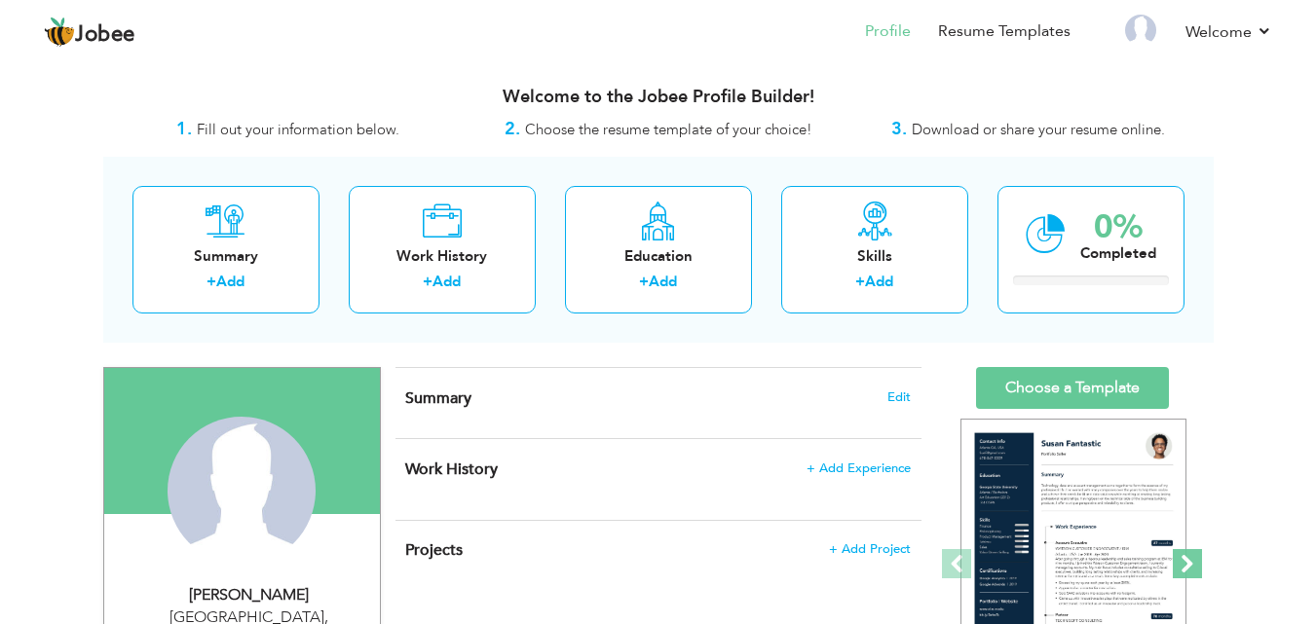
click at [1182, 562] on span at bounding box center [1187, 563] width 29 height 29
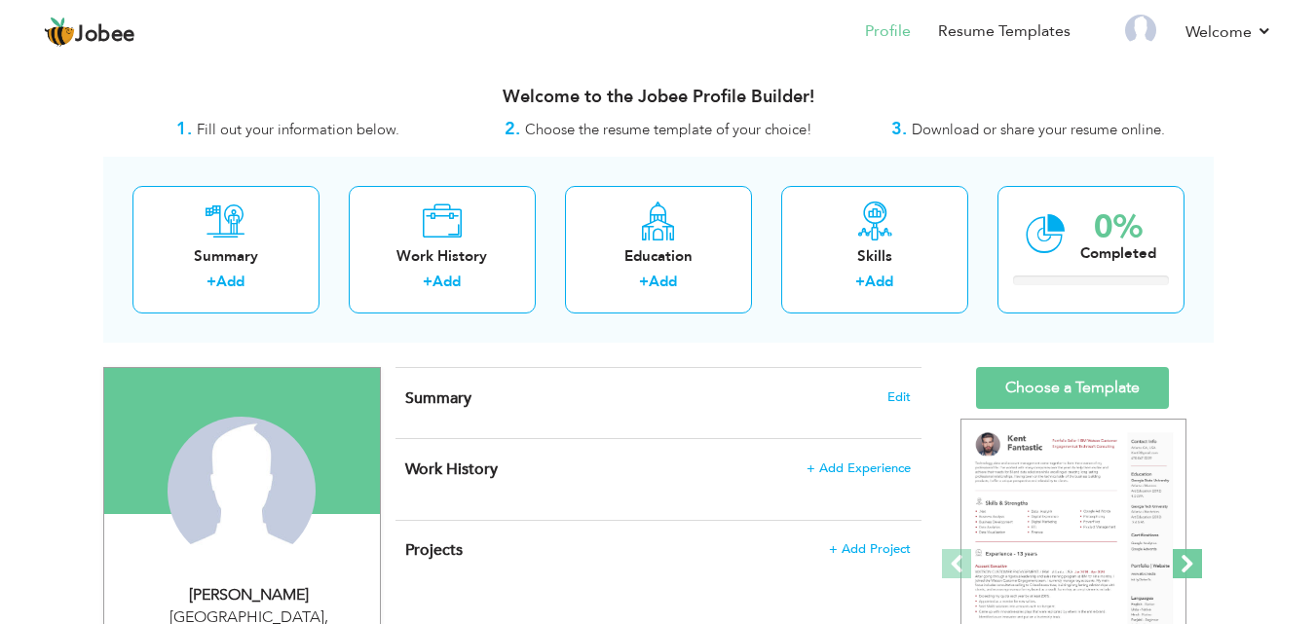
click at [1183, 561] on span at bounding box center [1187, 563] width 29 height 29
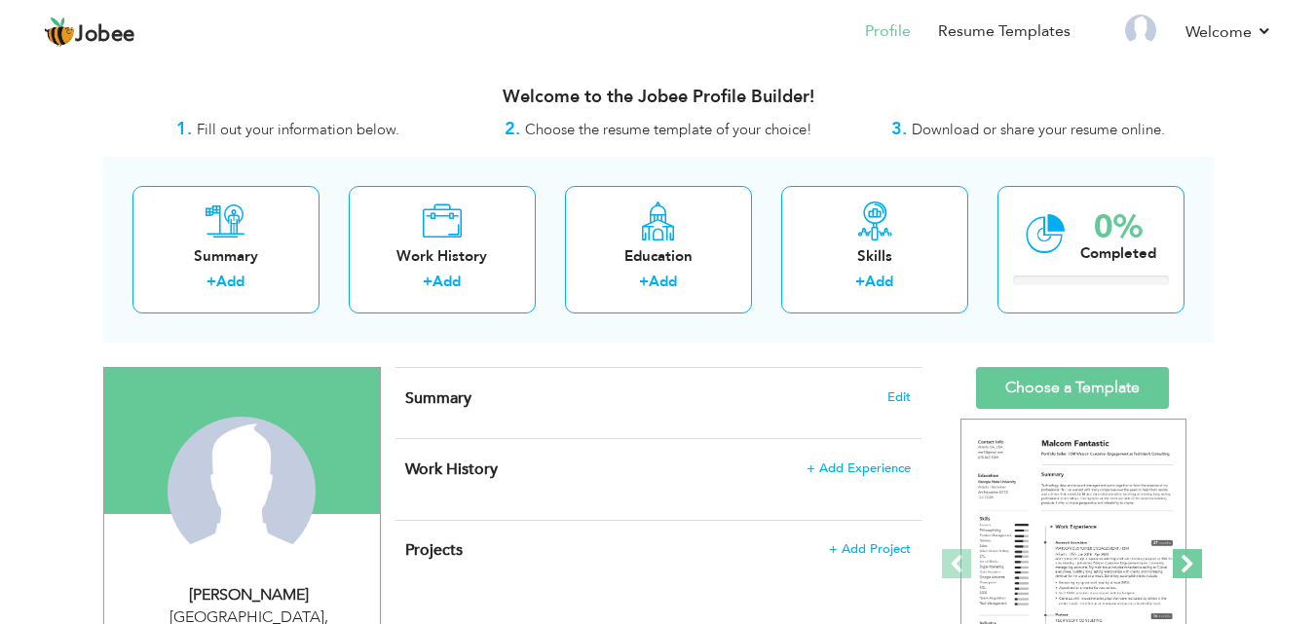
click at [1183, 561] on span at bounding box center [1187, 563] width 29 height 29
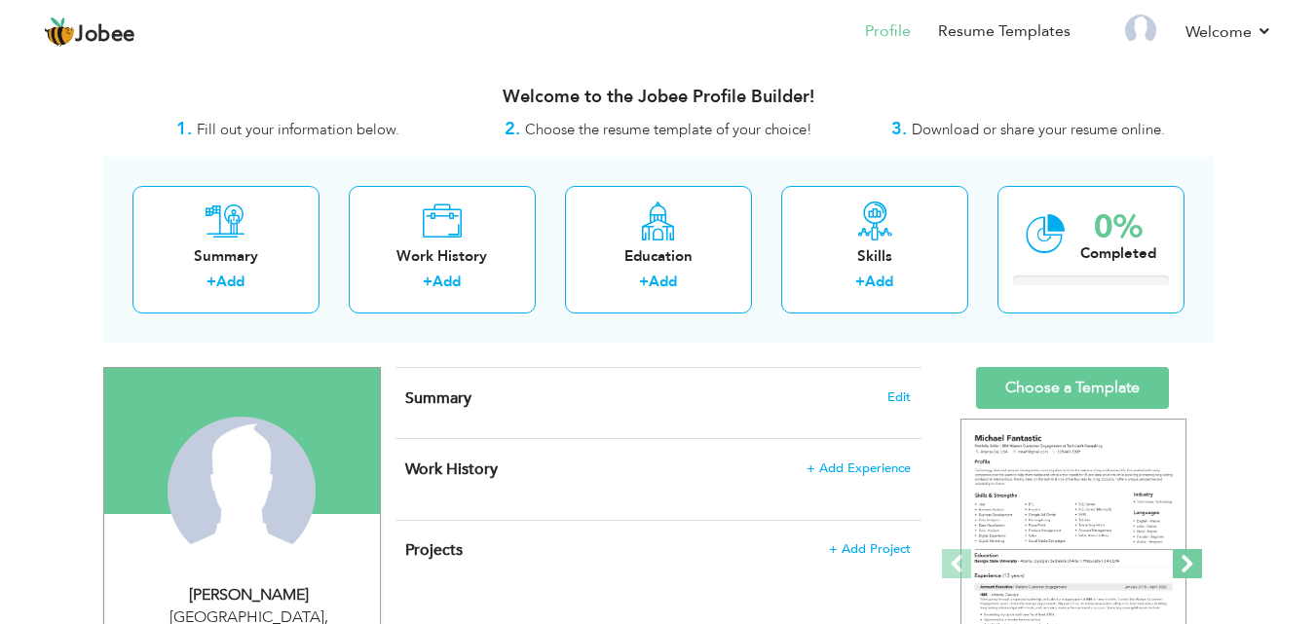
click at [1183, 561] on span at bounding box center [1187, 563] width 29 height 29
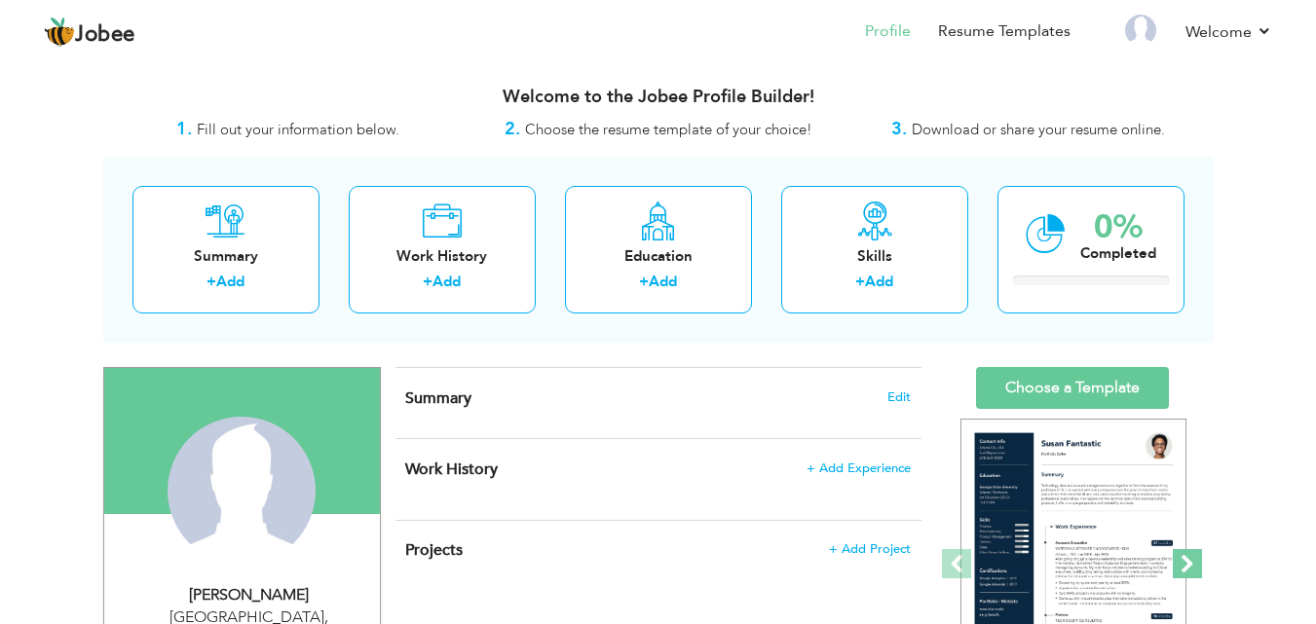
click at [1183, 561] on span at bounding box center [1187, 563] width 29 height 29
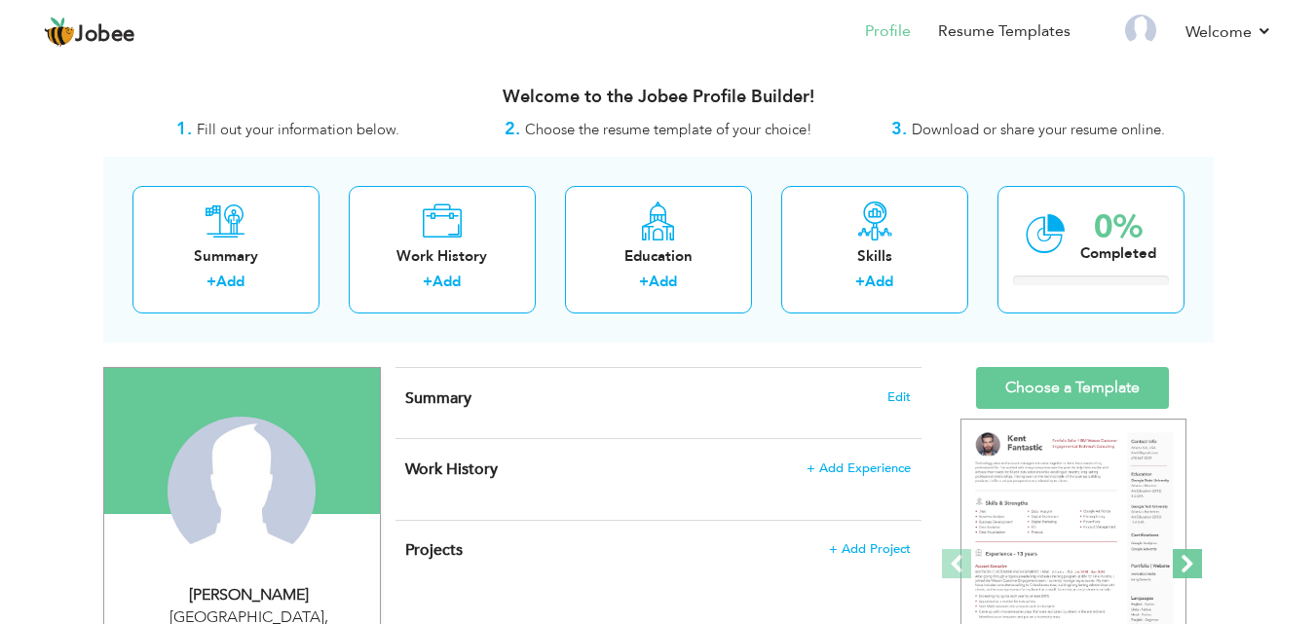
click at [1183, 561] on span at bounding box center [1187, 563] width 29 height 29
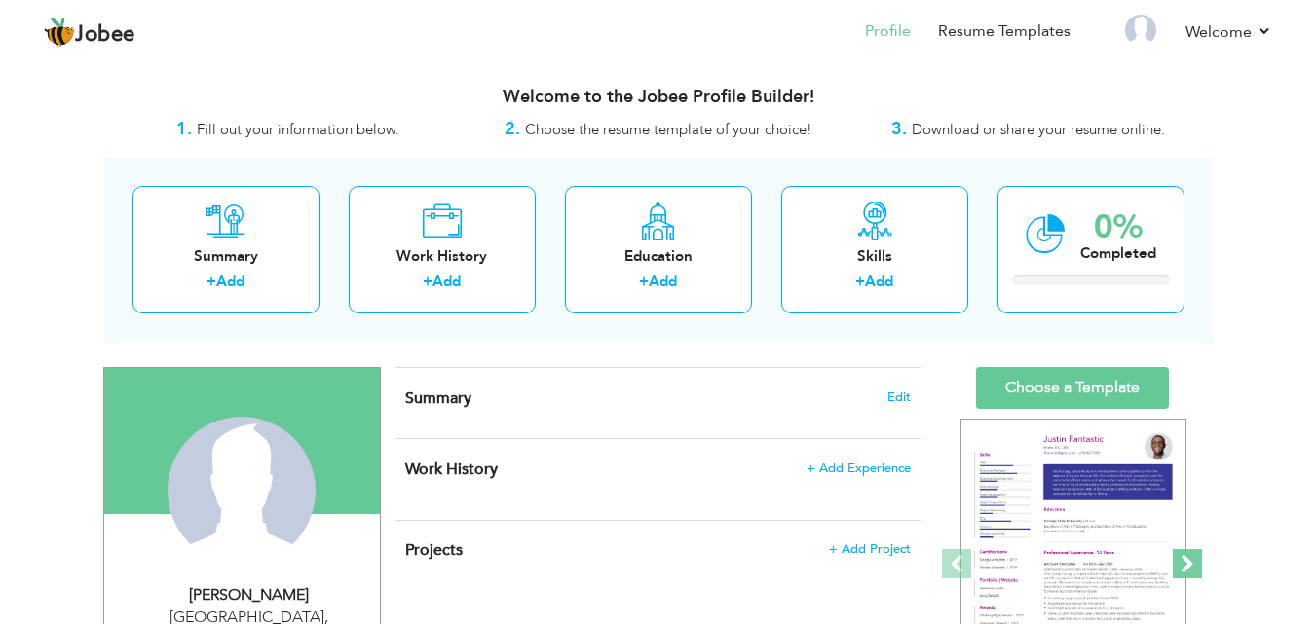
click at [1183, 561] on span at bounding box center [1187, 563] width 29 height 29
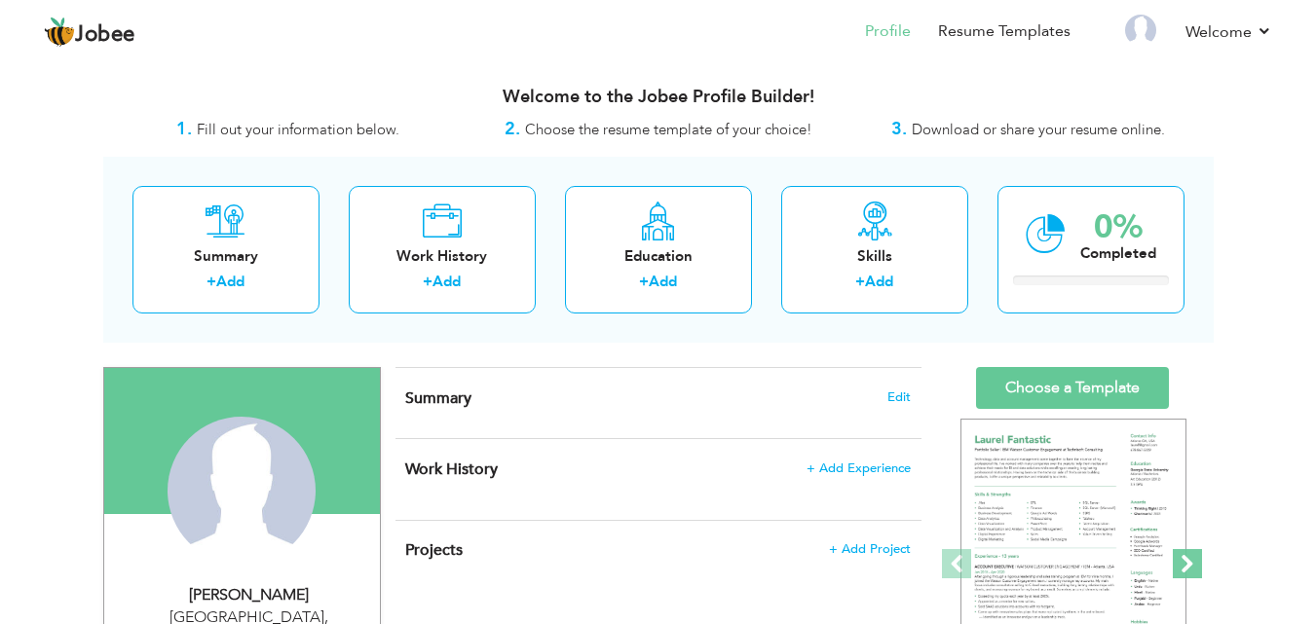
click at [1183, 561] on span at bounding box center [1187, 563] width 29 height 29
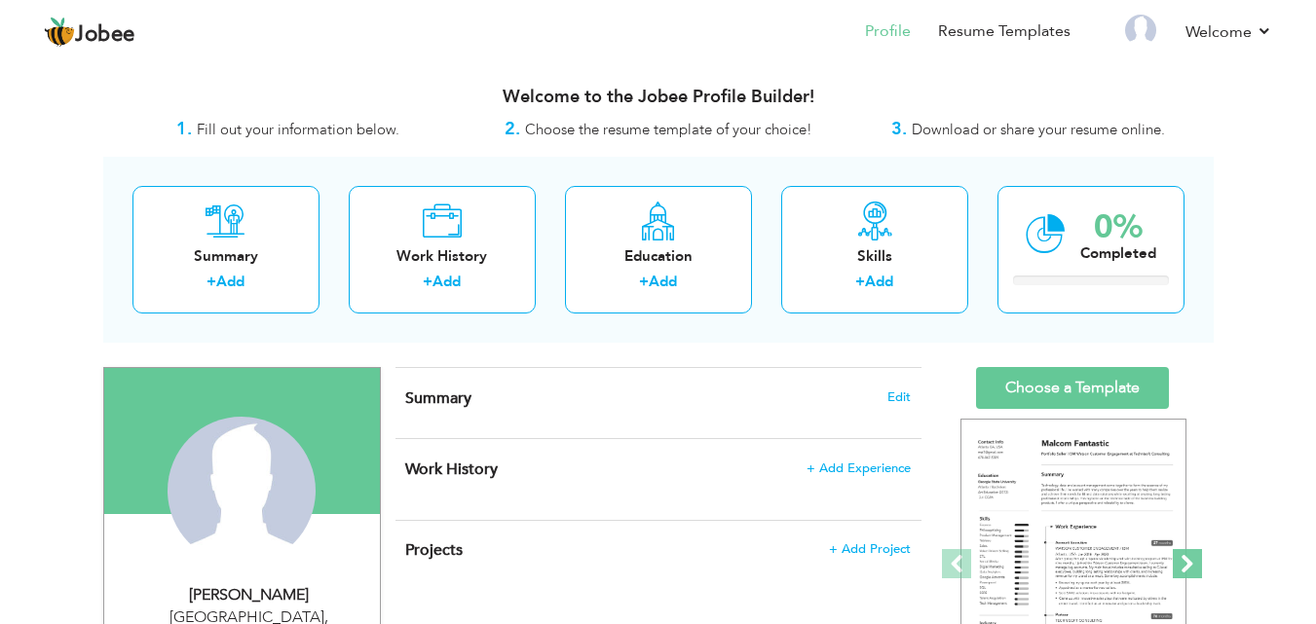
click at [1183, 561] on span at bounding box center [1187, 563] width 29 height 29
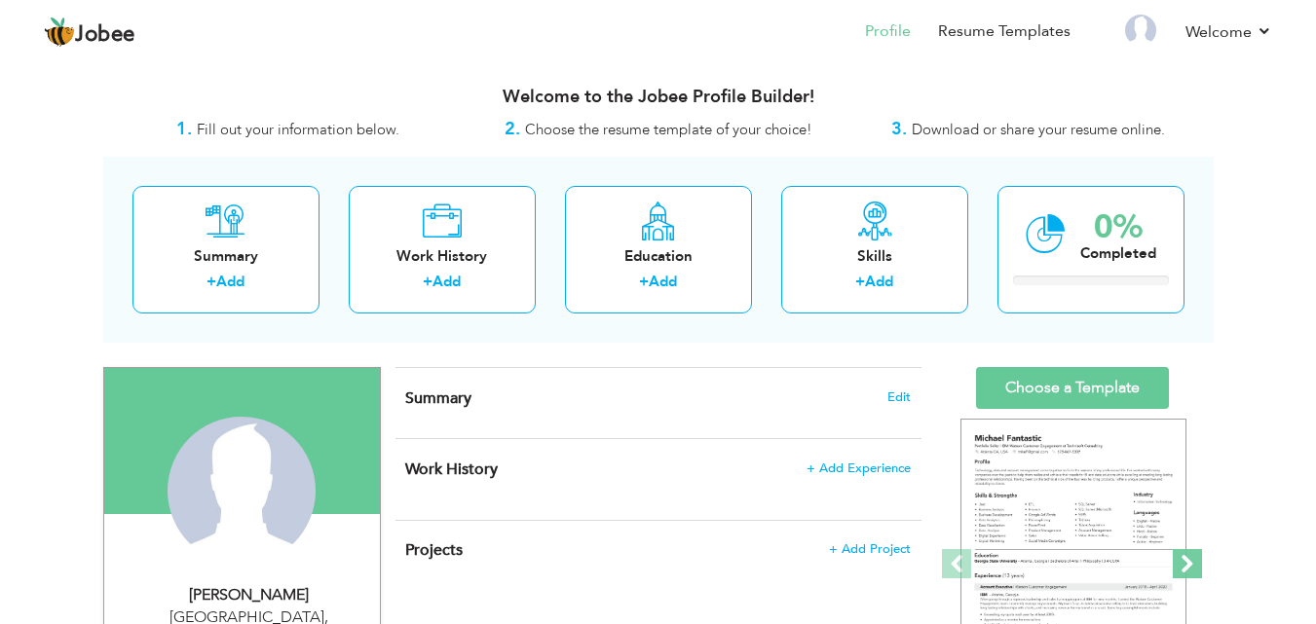
click at [1183, 561] on span at bounding box center [1187, 563] width 29 height 29
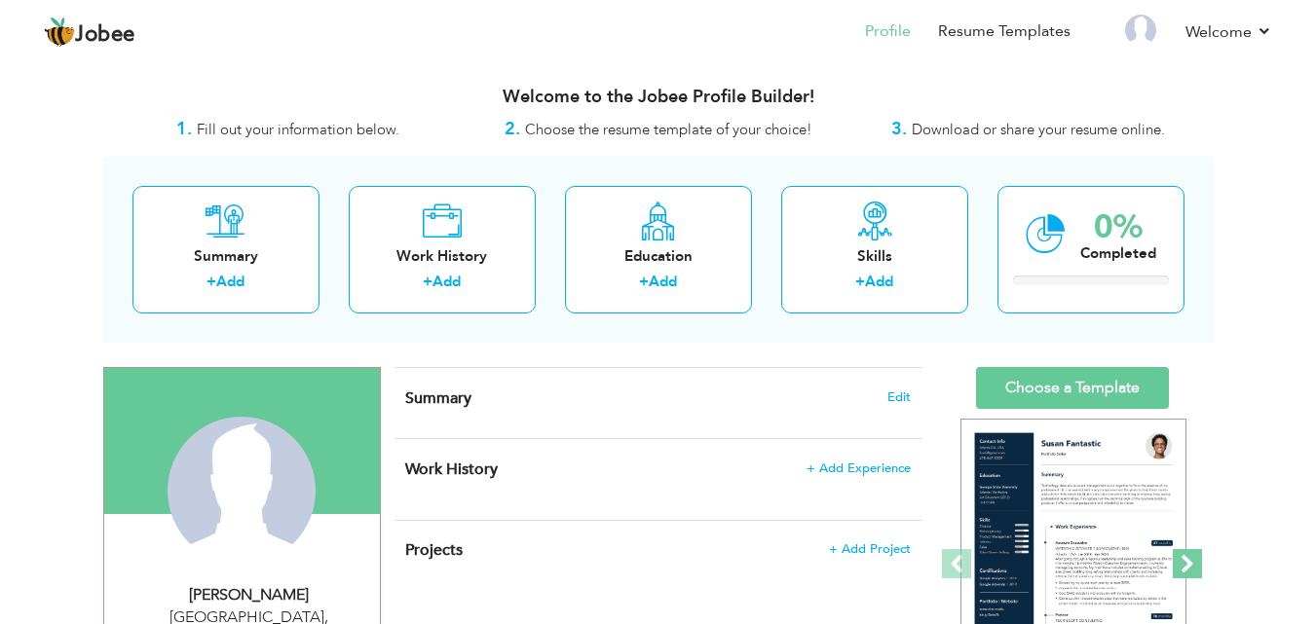
click at [1183, 561] on span at bounding box center [1187, 563] width 29 height 29
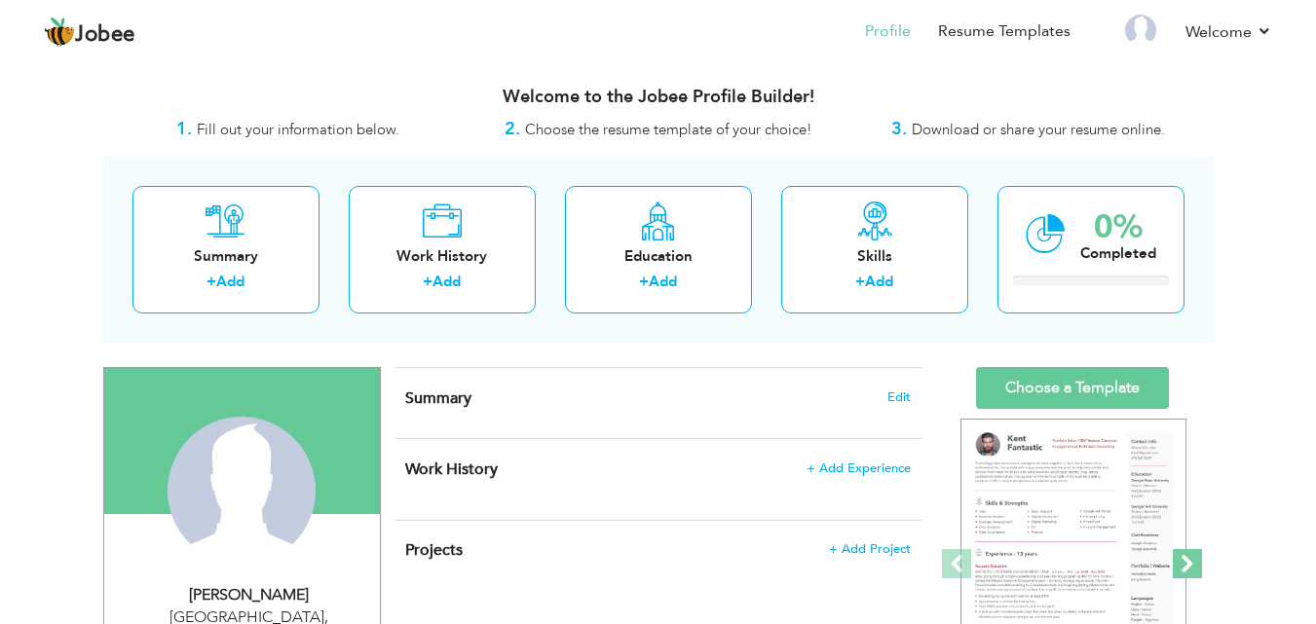
click at [1183, 561] on span at bounding box center [1187, 563] width 29 height 29
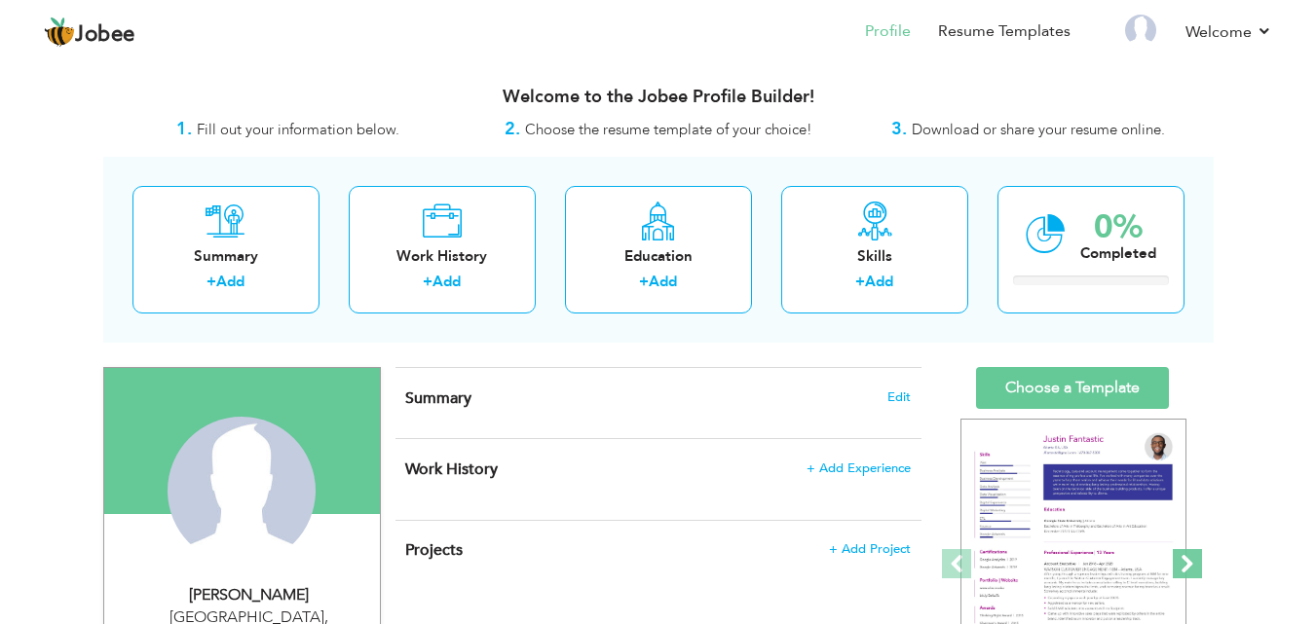
click at [1183, 561] on span at bounding box center [1187, 563] width 29 height 29
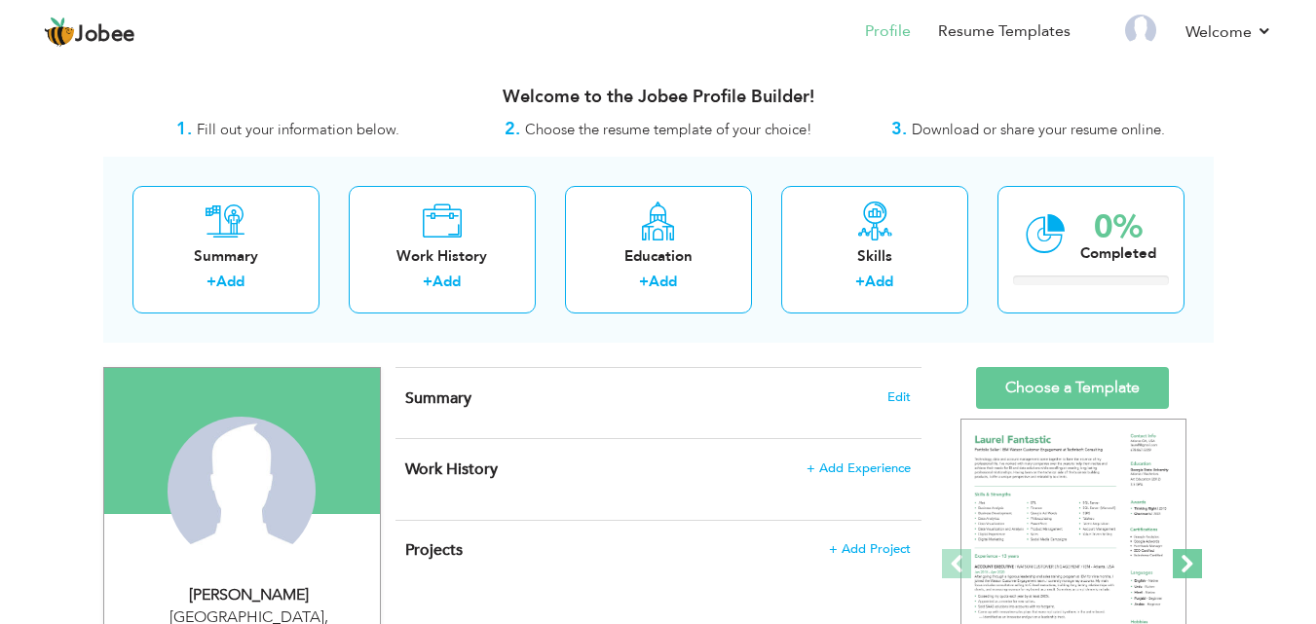
click at [1183, 561] on span at bounding box center [1187, 563] width 29 height 29
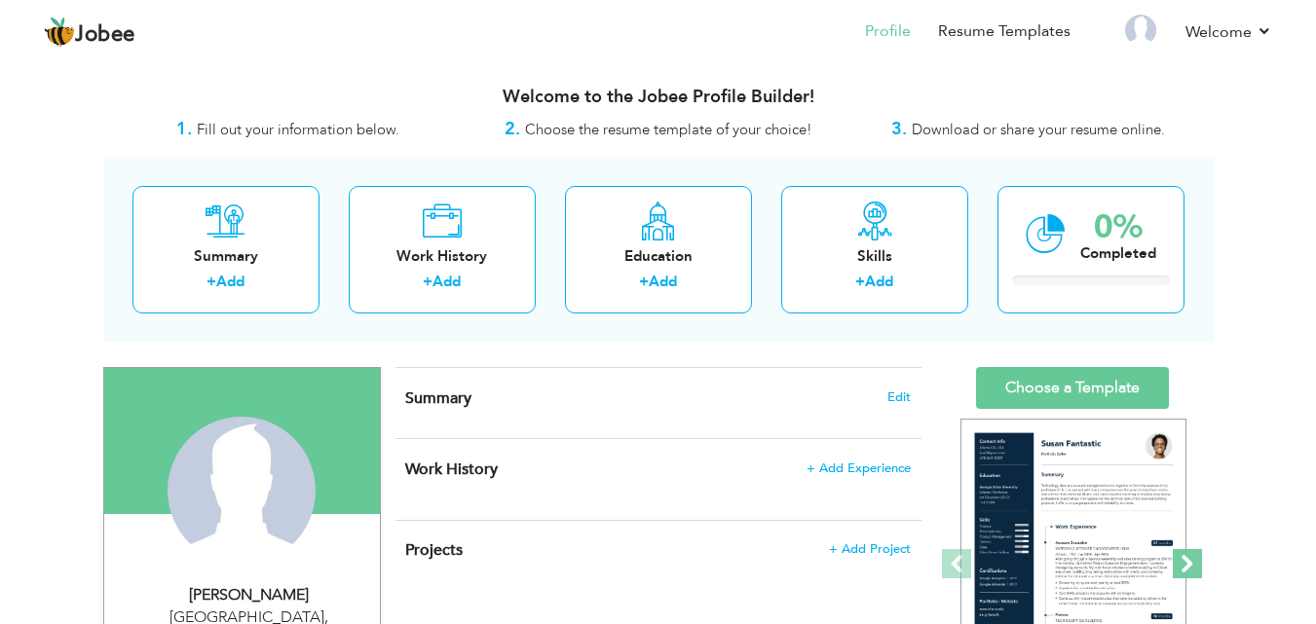
click at [1183, 561] on span at bounding box center [1187, 563] width 29 height 29
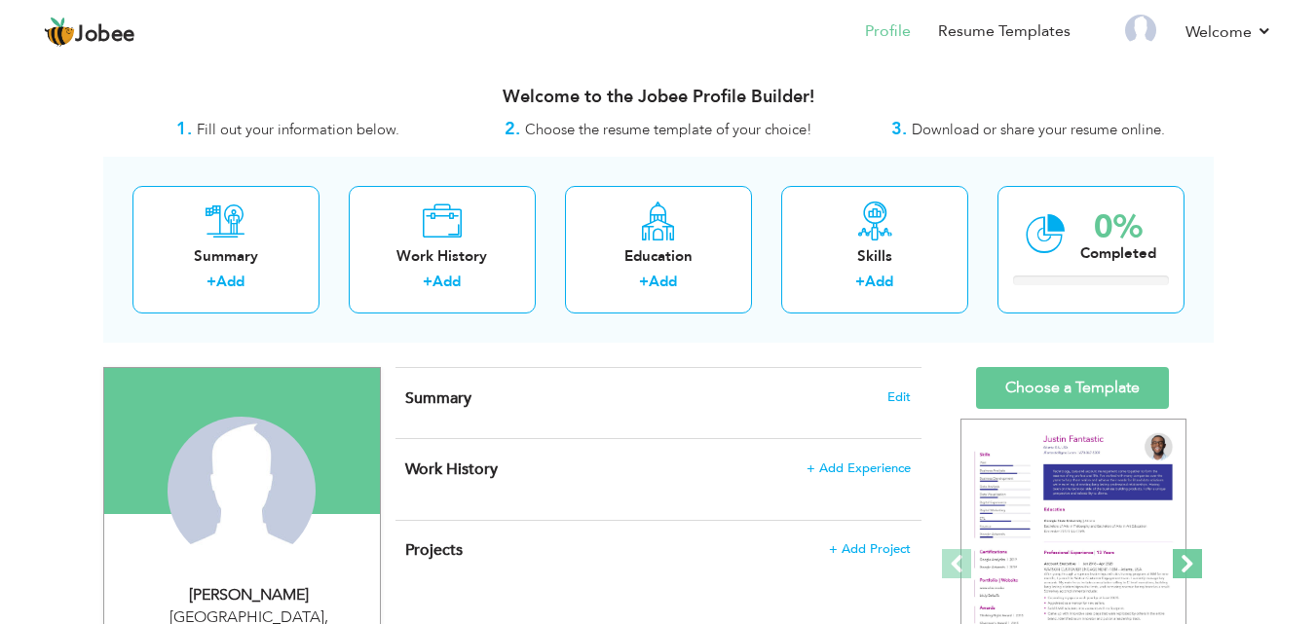
click at [1183, 561] on span at bounding box center [1187, 563] width 29 height 29
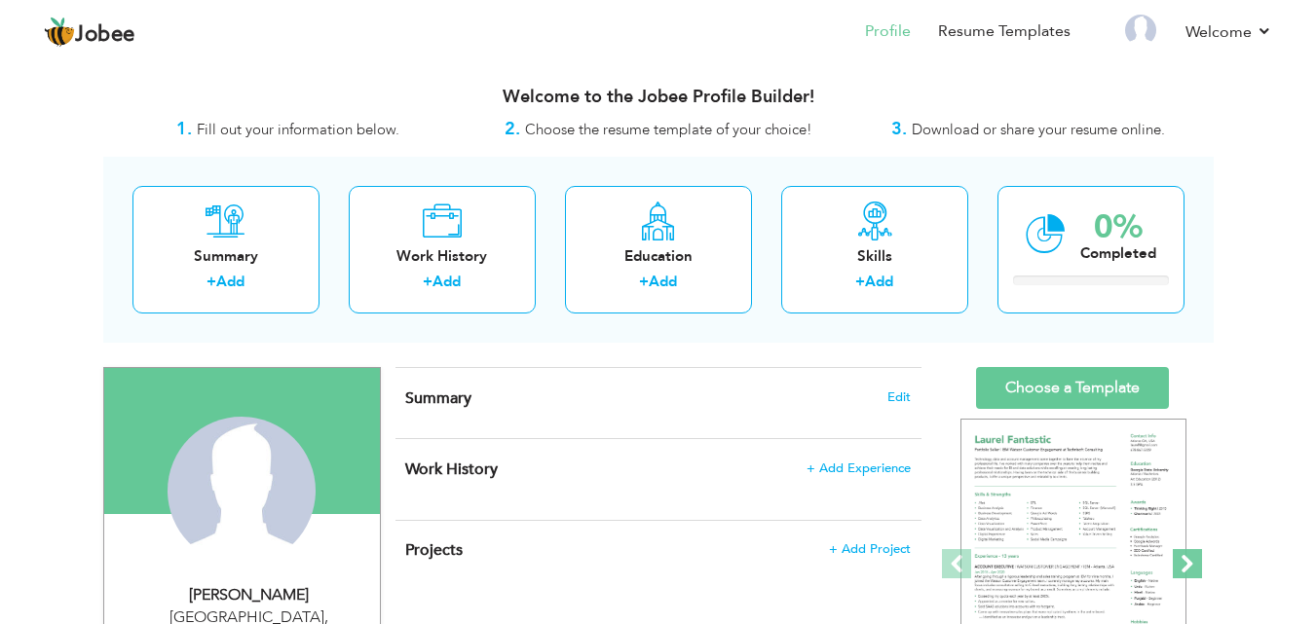
click at [1183, 561] on span at bounding box center [1187, 563] width 29 height 29
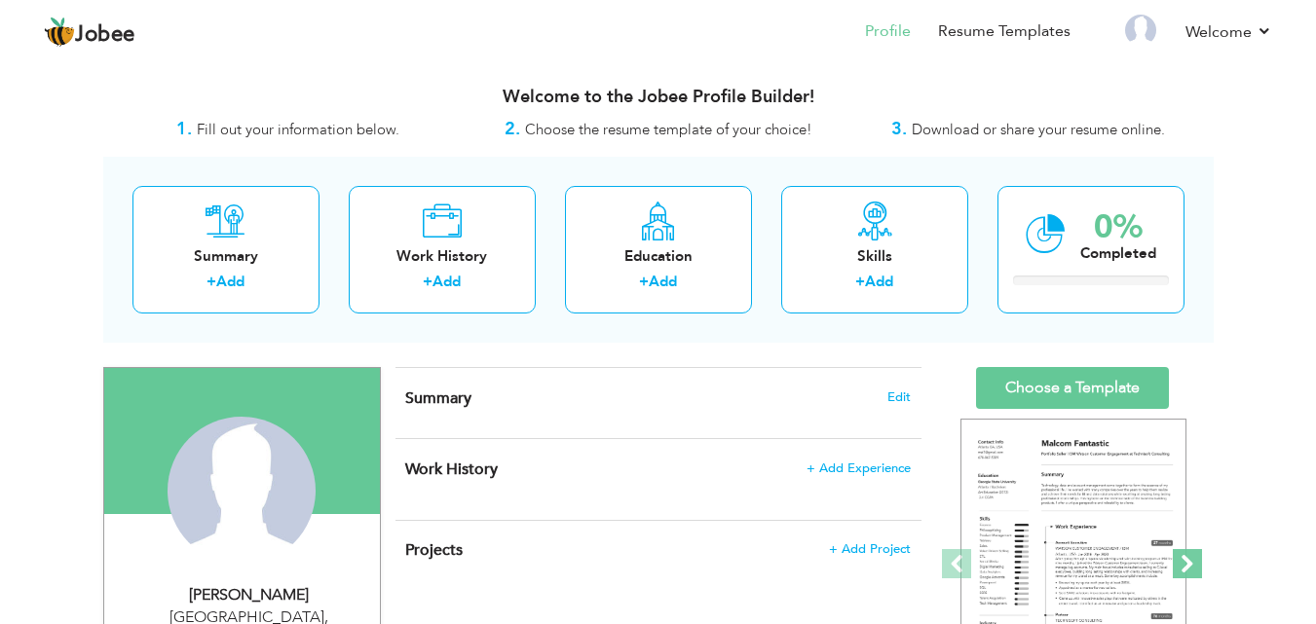
click at [1183, 561] on span at bounding box center [1187, 563] width 29 height 29
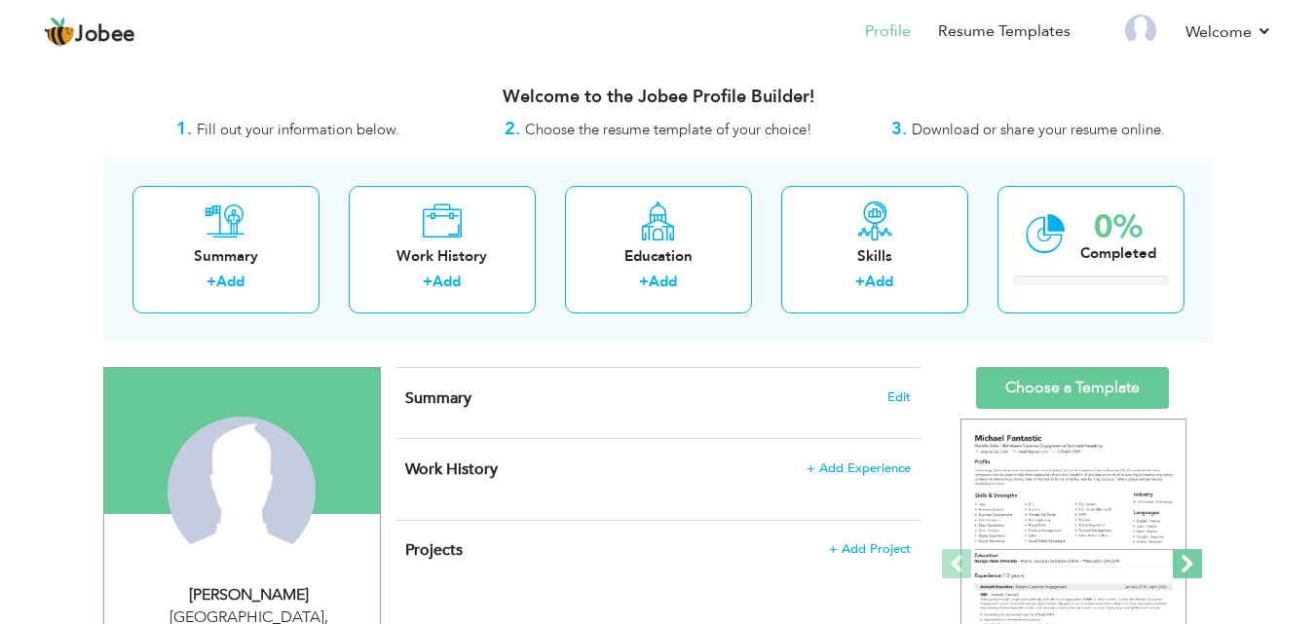
click at [1183, 561] on span at bounding box center [1187, 563] width 29 height 29
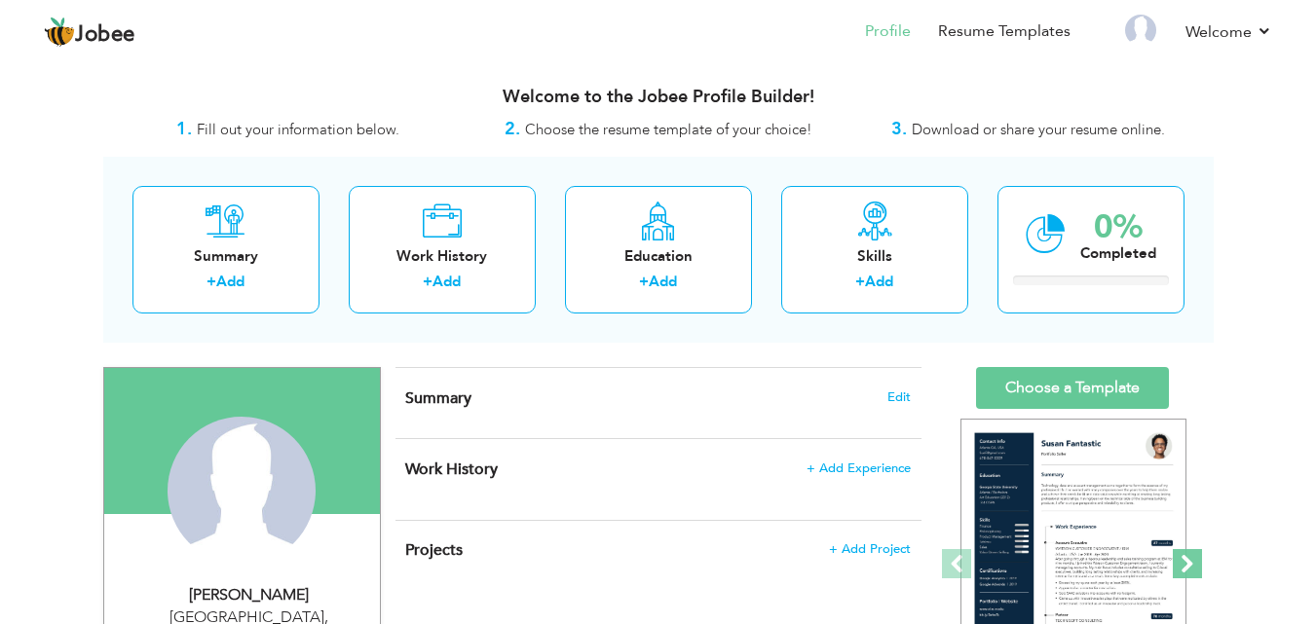
click at [1183, 561] on span at bounding box center [1187, 563] width 29 height 29
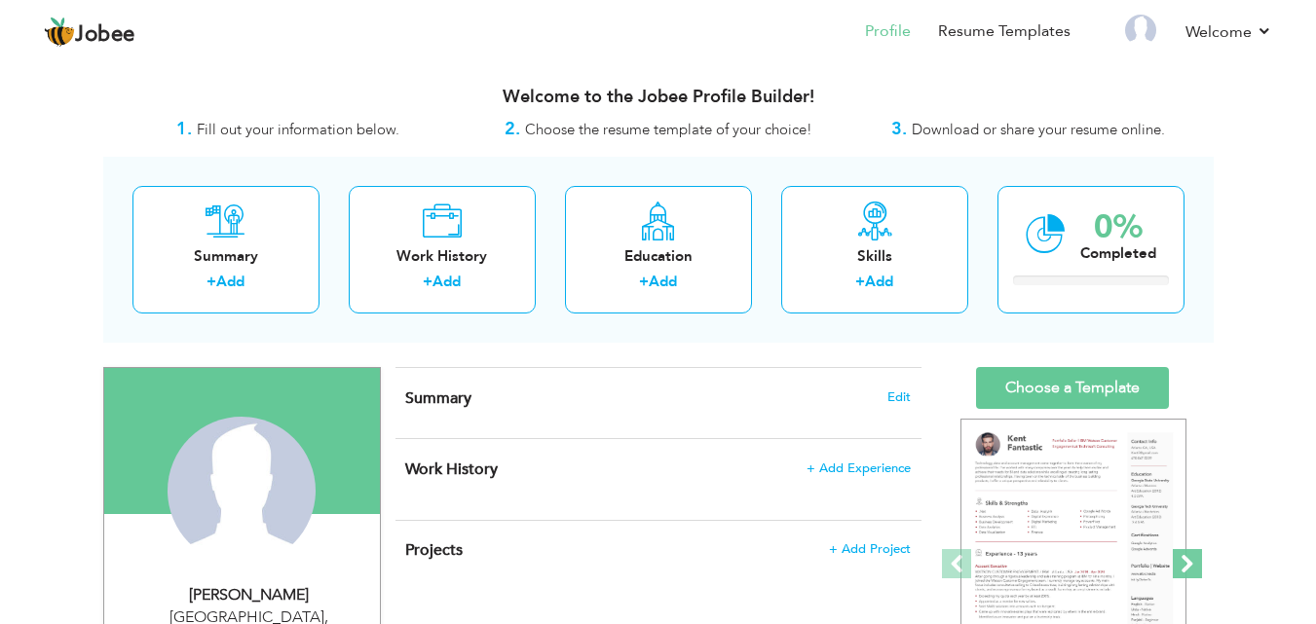
click at [1183, 561] on span at bounding box center [1187, 563] width 29 height 29
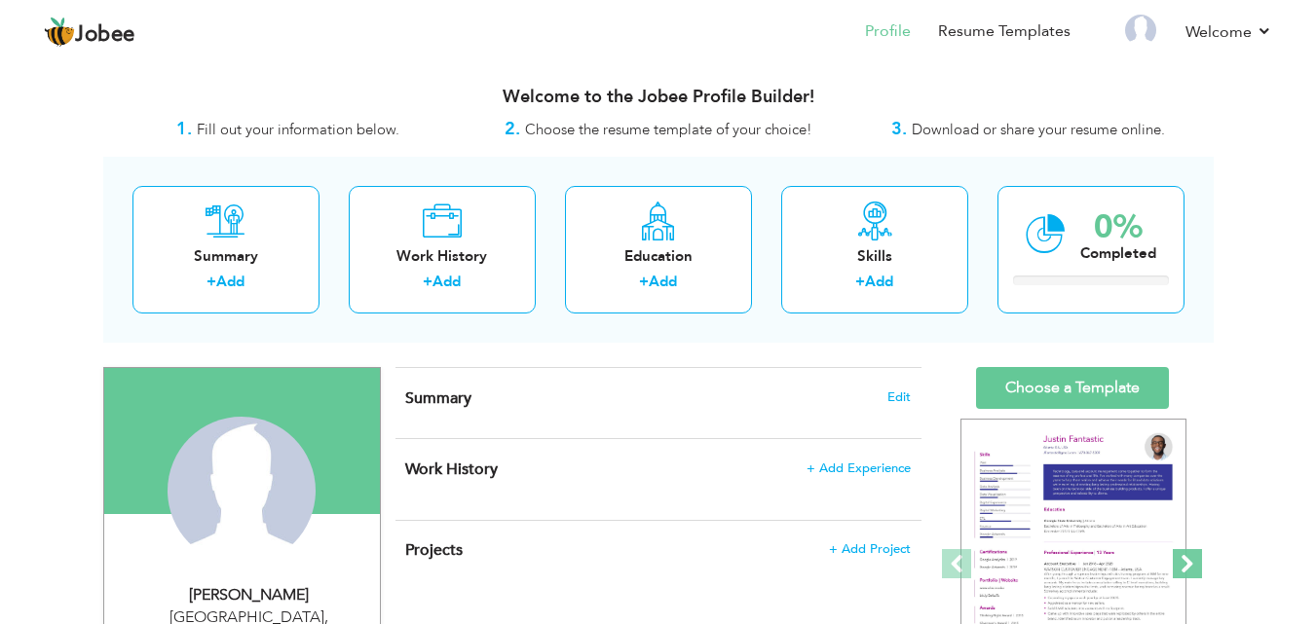
click at [1183, 561] on span at bounding box center [1187, 563] width 29 height 29
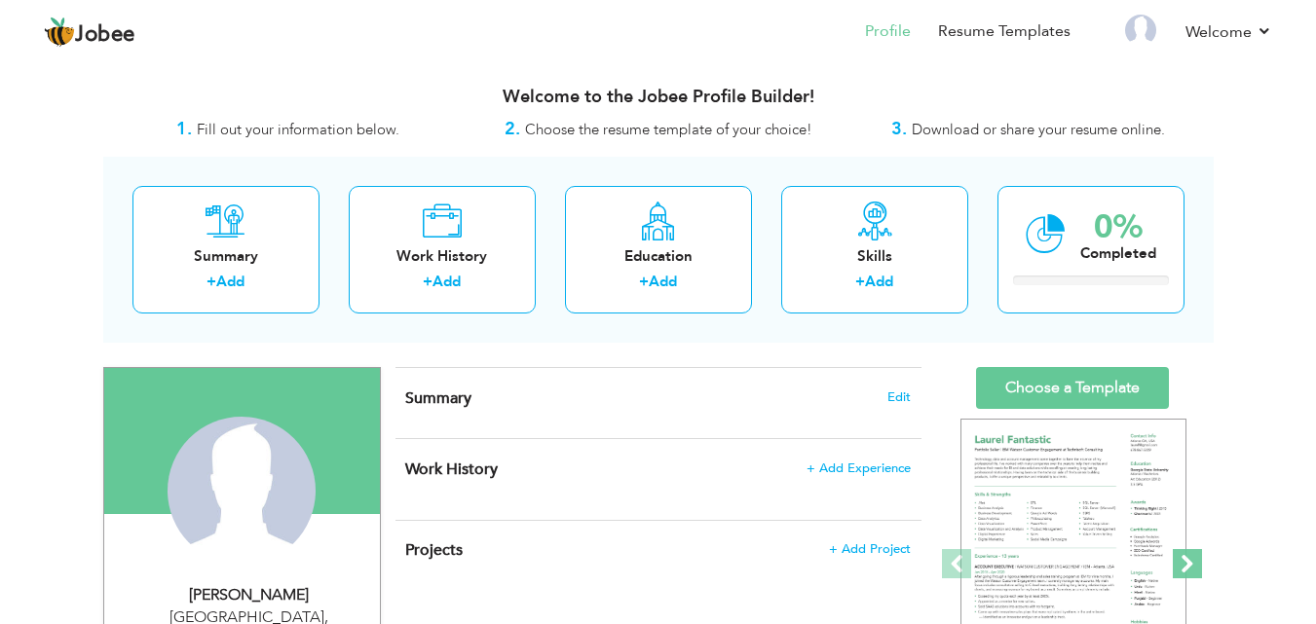
click at [1183, 561] on span at bounding box center [1187, 563] width 29 height 29
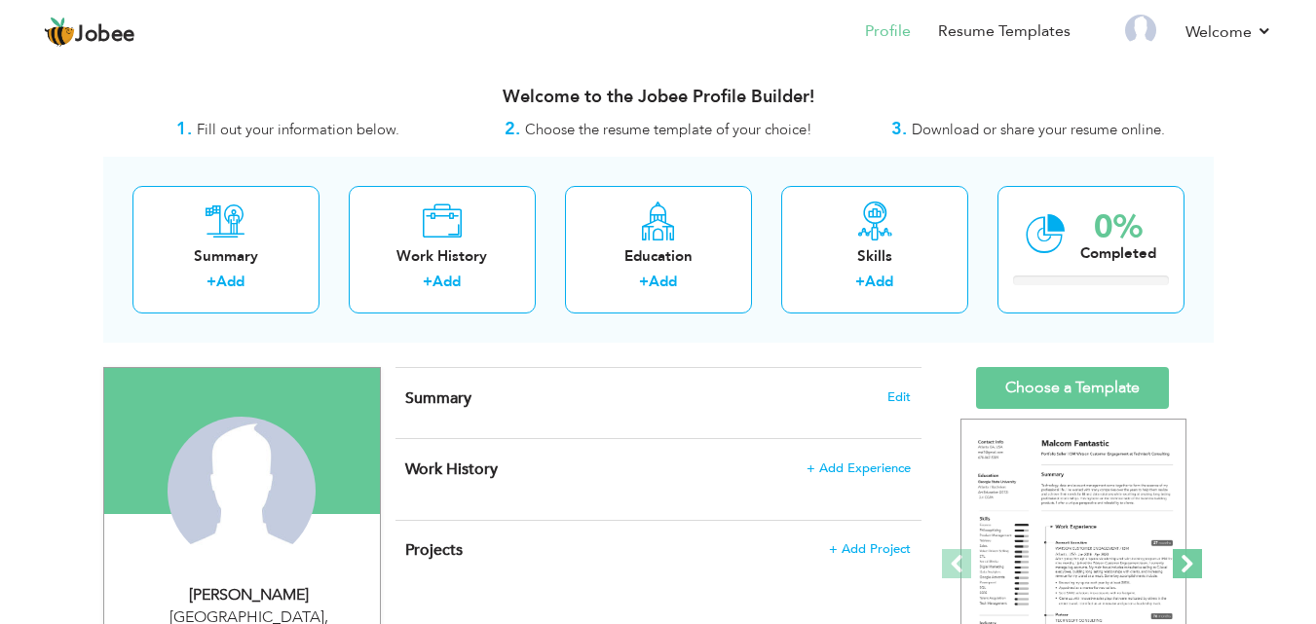
click at [1183, 561] on span at bounding box center [1187, 563] width 29 height 29
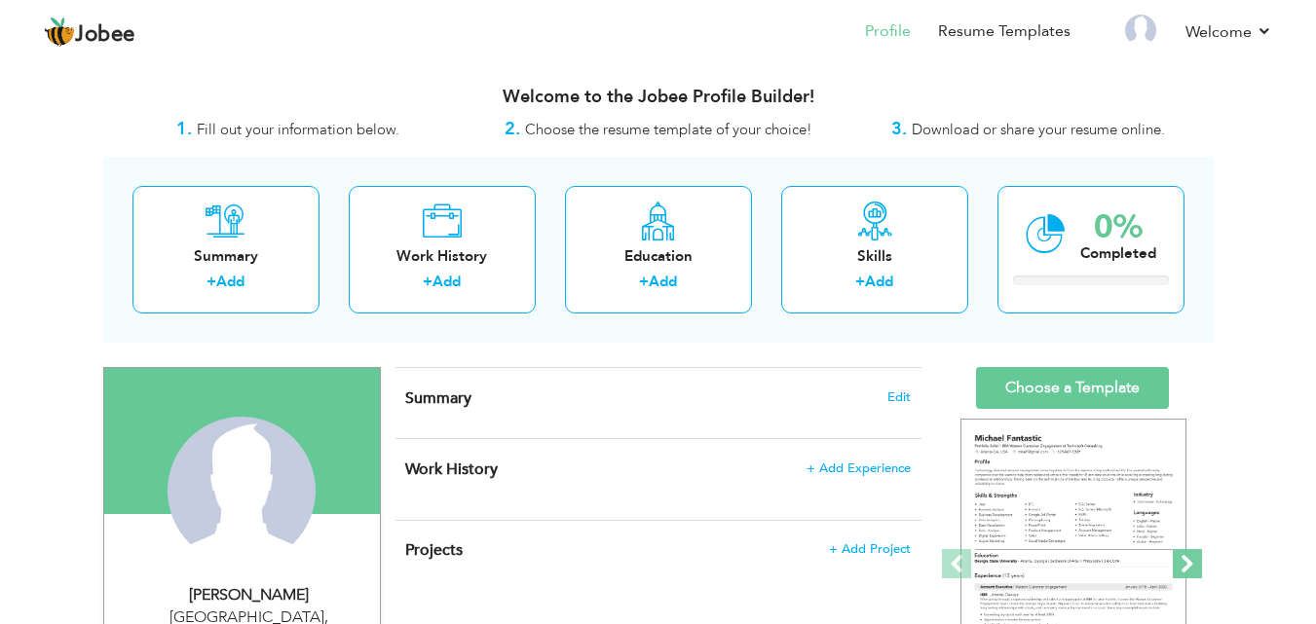
click at [1183, 561] on span at bounding box center [1187, 563] width 29 height 29
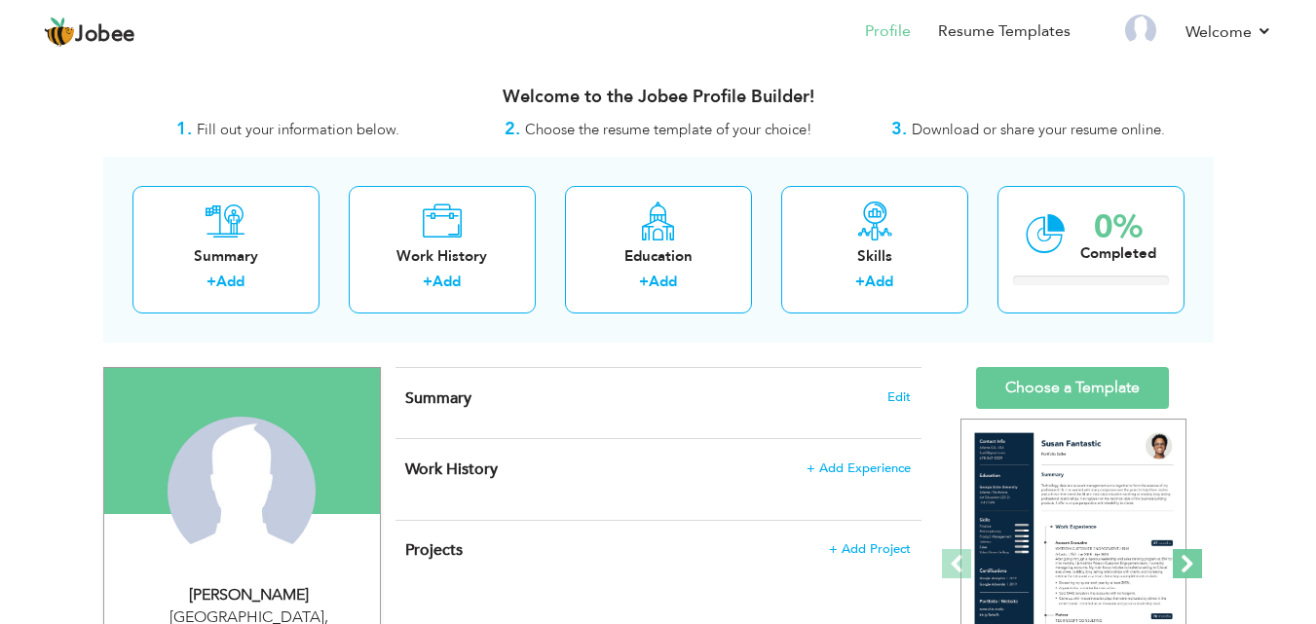
click at [1183, 561] on span at bounding box center [1187, 563] width 29 height 29
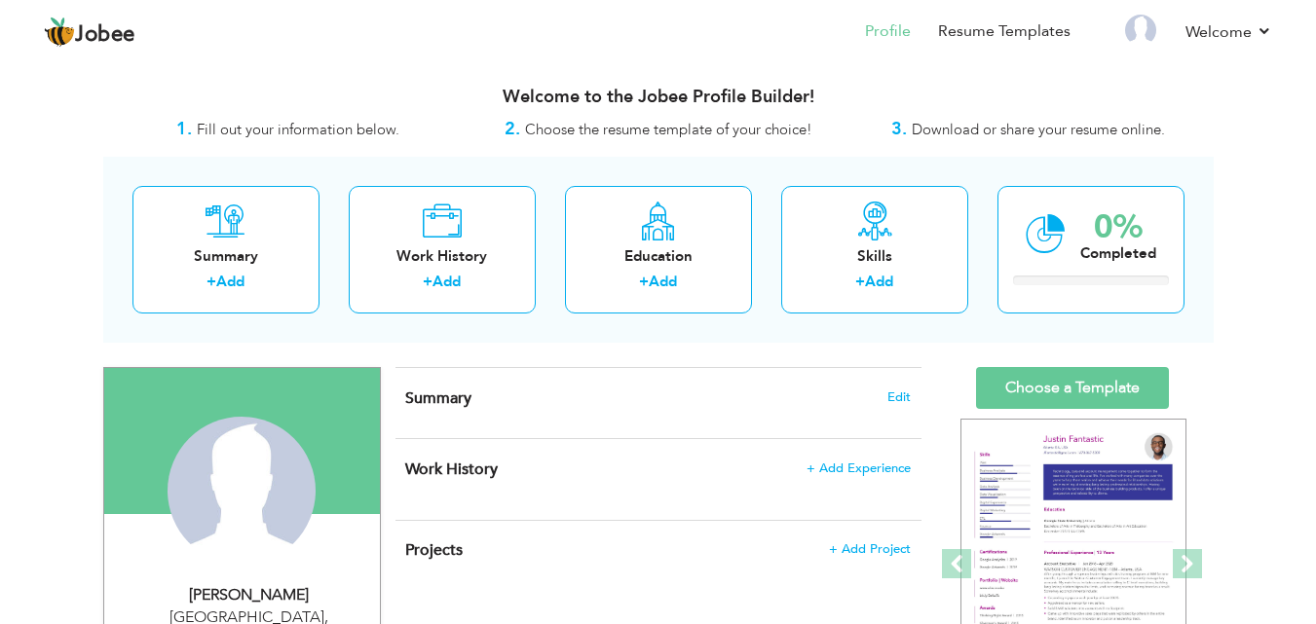
click at [950, 549] on span at bounding box center [956, 563] width 29 height 29
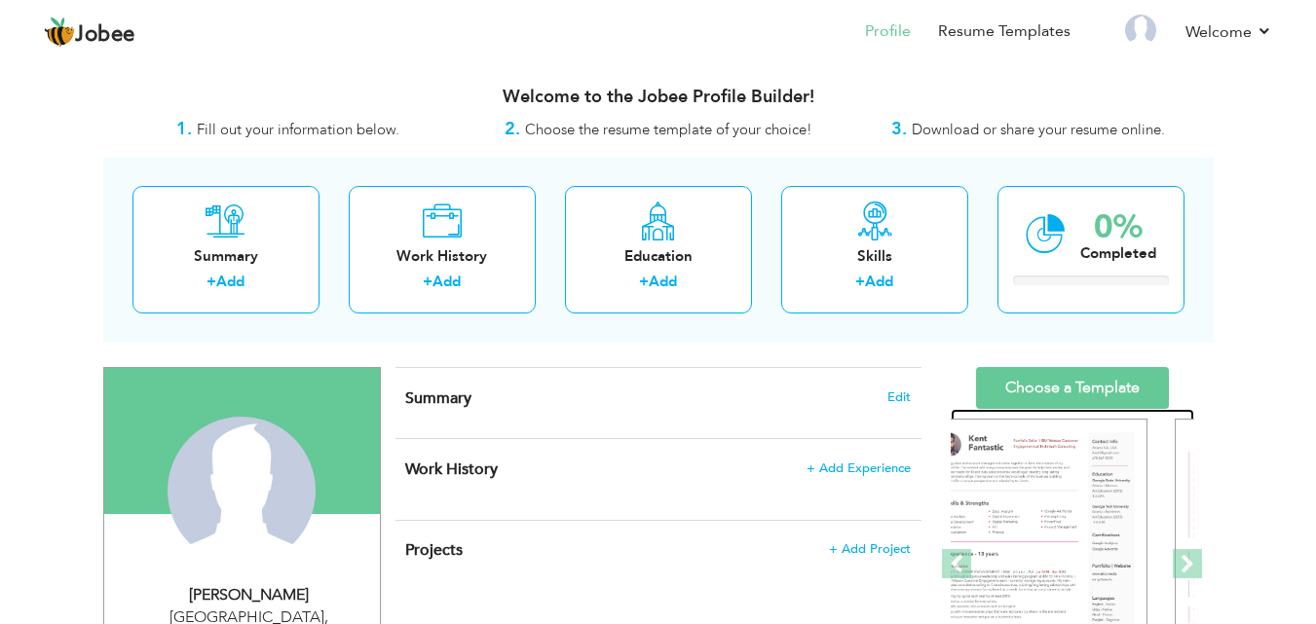
drag, startPoint x: 1010, startPoint y: 522, endPoint x: 929, endPoint y: 556, distance: 87.8
click at [969, 555] on div "‹ › Previous Next" at bounding box center [1073, 565] width 244 height 312
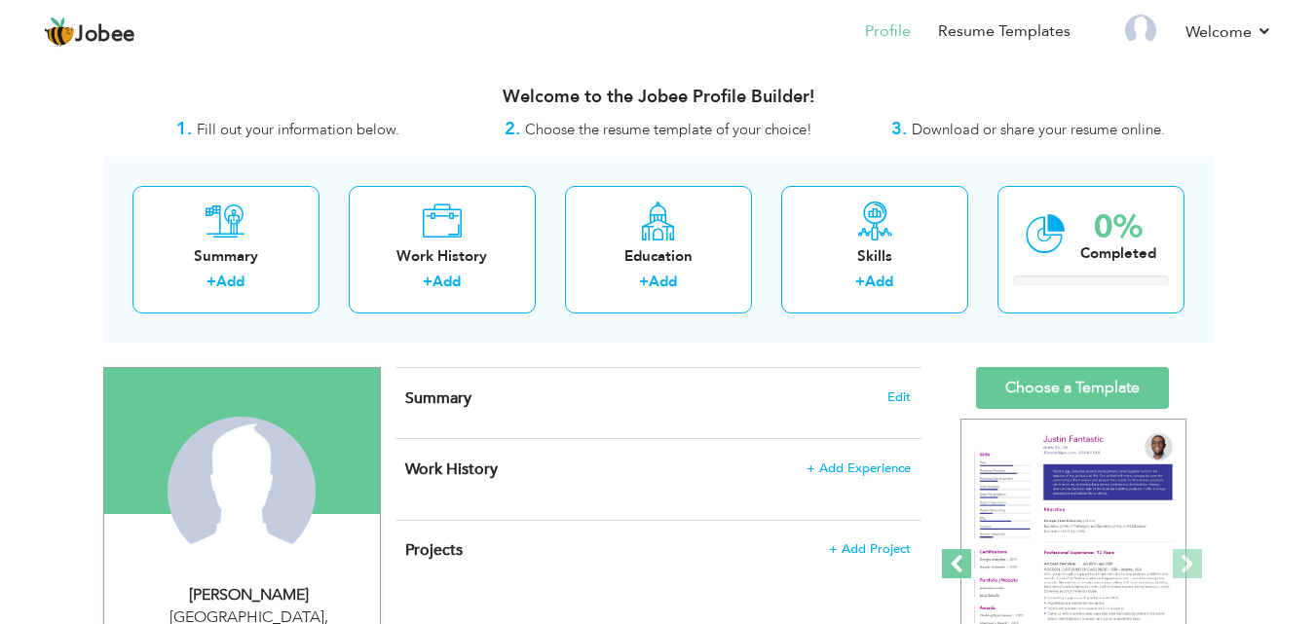
click at [957, 561] on span at bounding box center [956, 563] width 29 height 29
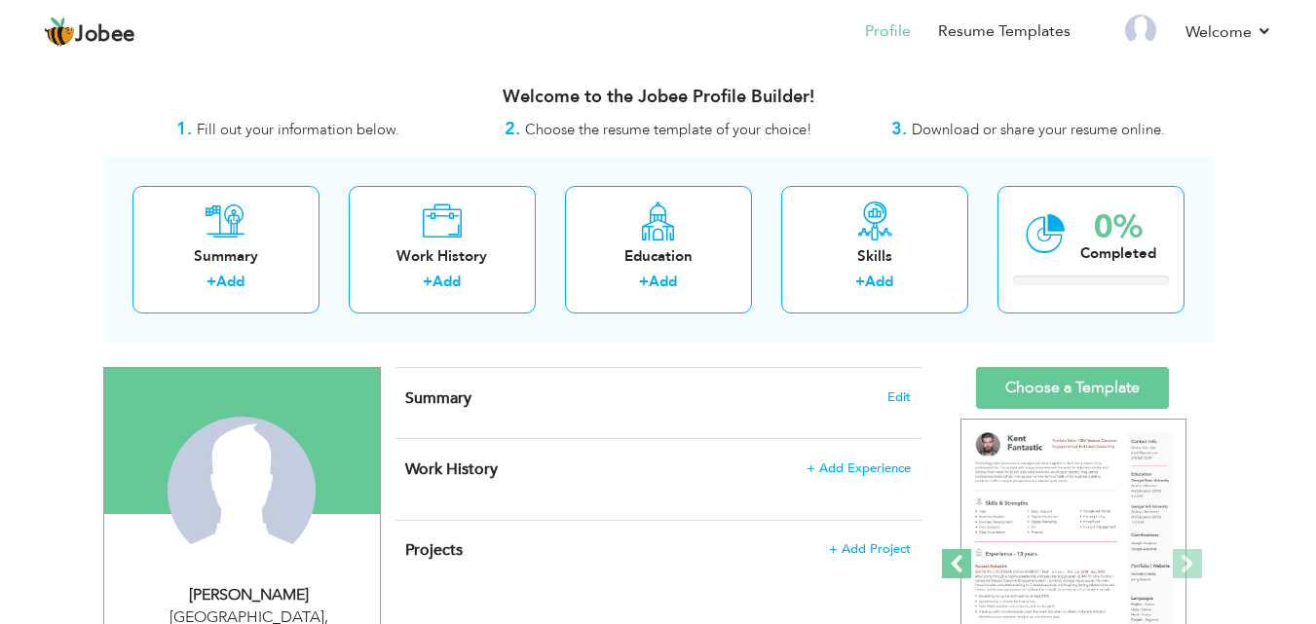
click at [957, 561] on span at bounding box center [956, 563] width 29 height 29
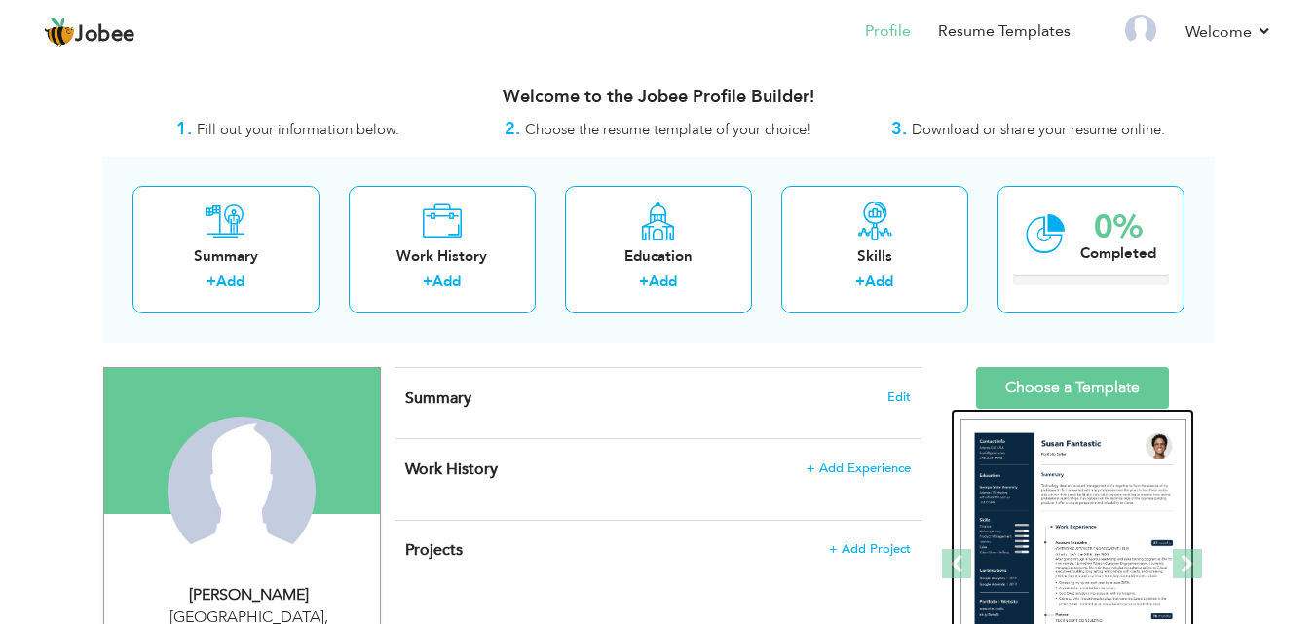
click at [995, 541] on img at bounding box center [1074, 565] width 226 height 292
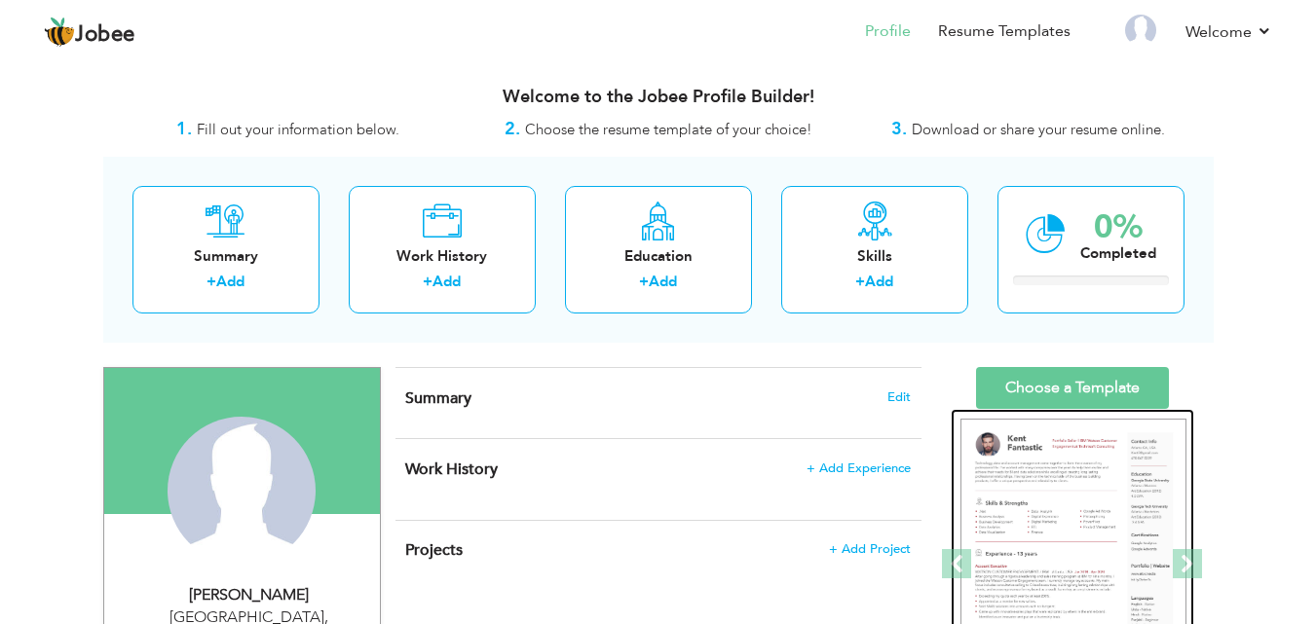
scroll to position [56, 0]
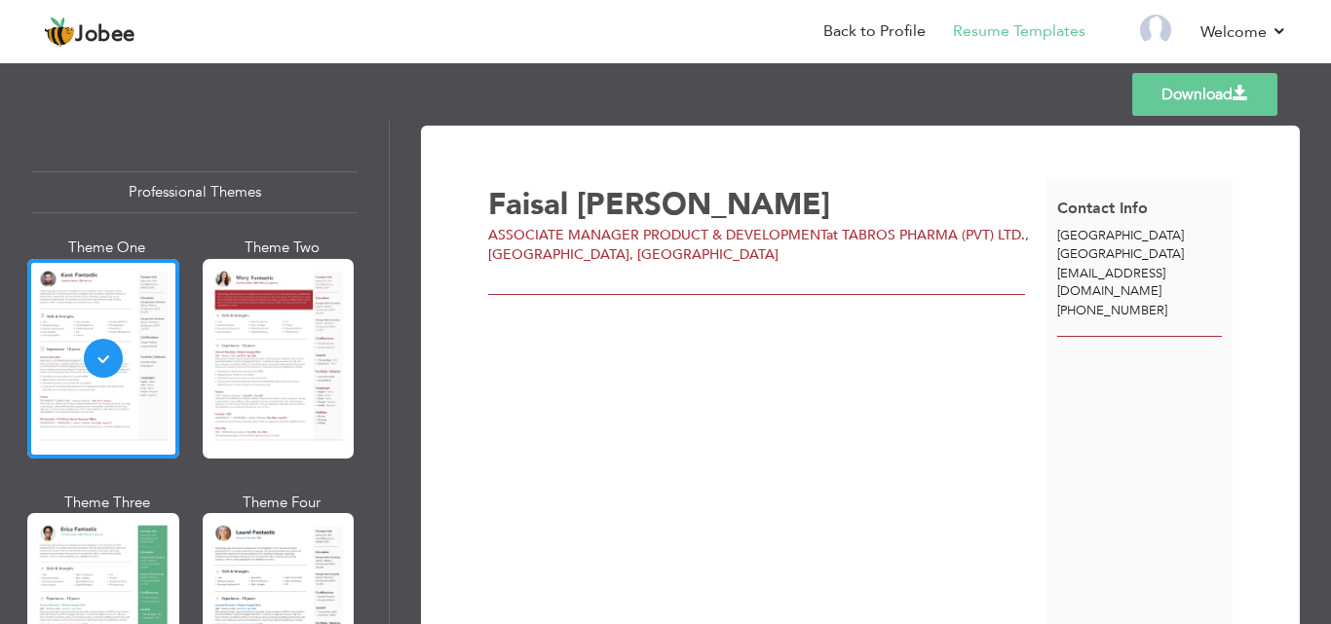
drag, startPoint x: 1103, startPoint y: 205, endPoint x: 1107, endPoint y: 237, distance: 32.4
click at [1107, 237] on div "Contact Info [GEOGRAPHIC_DATA] [GEOGRAPHIC_DATA] [EMAIL_ADDRESS][DOMAIN_NAME] […" at bounding box center [1139, 257] width 186 height 157
drag, startPoint x: 1113, startPoint y: 270, endPoint x: 1114, endPoint y: 284, distance: 13.7
click at [1114, 282] on div "[EMAIL_ADDRESS][DOMAIN_NAME]" at bounding box center [1139, 283] width 186 height 36
click at [1113, 291] on div "[EMAIL_ADDRESS][DOMAIN_NAME]" at bounding box center [1139, 283] width 186 height 36
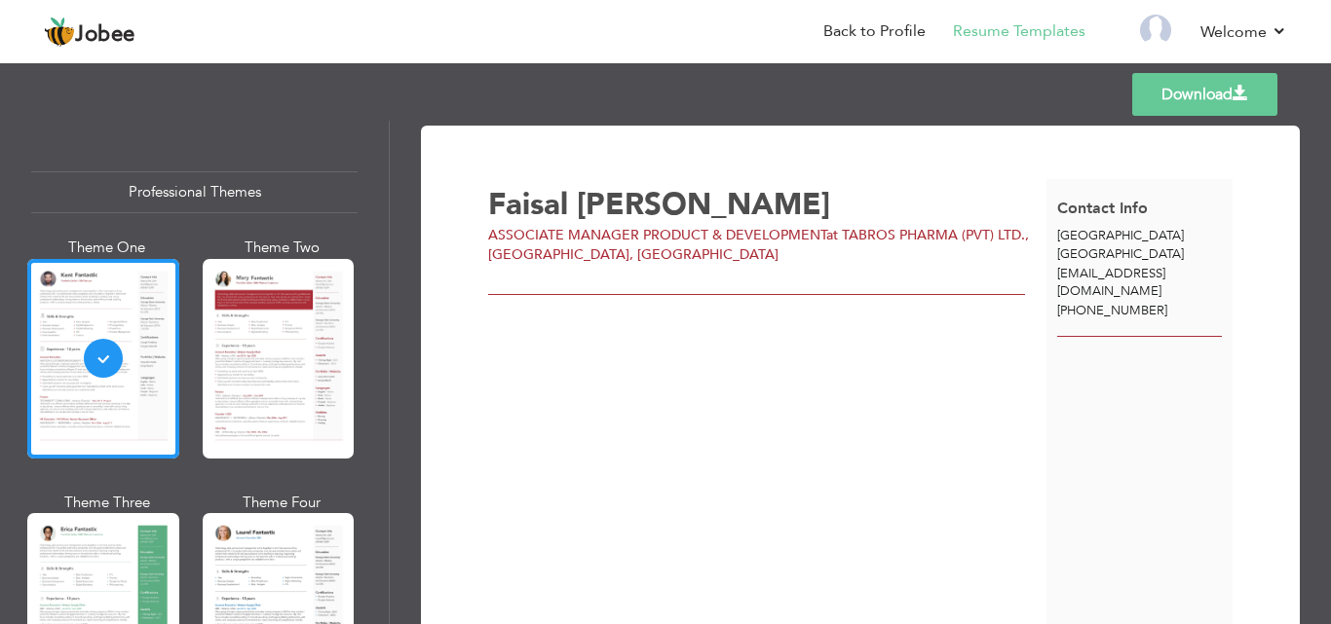
drag, startPoint x: 1113, startPoint y: 291, endPoint x: 715, endPoint y: 222, distance: 403.5
click at [1059, 302] on div "Contact Info [GEOGRAPHIC_DATA] [GEOGRAPHIC_DATA] [EMAIL_ADDRESS][DOMAIN_NAME] […" at bounding box center [1139, 257] width 186 height 157
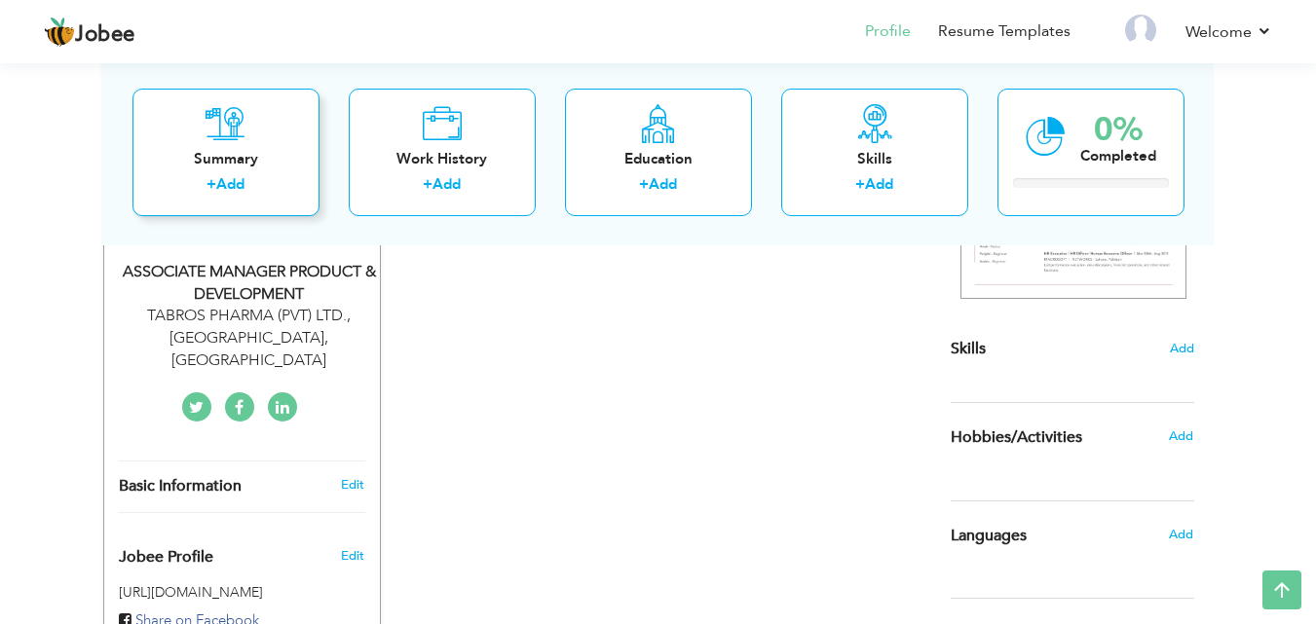
scroll to position [390, 0]
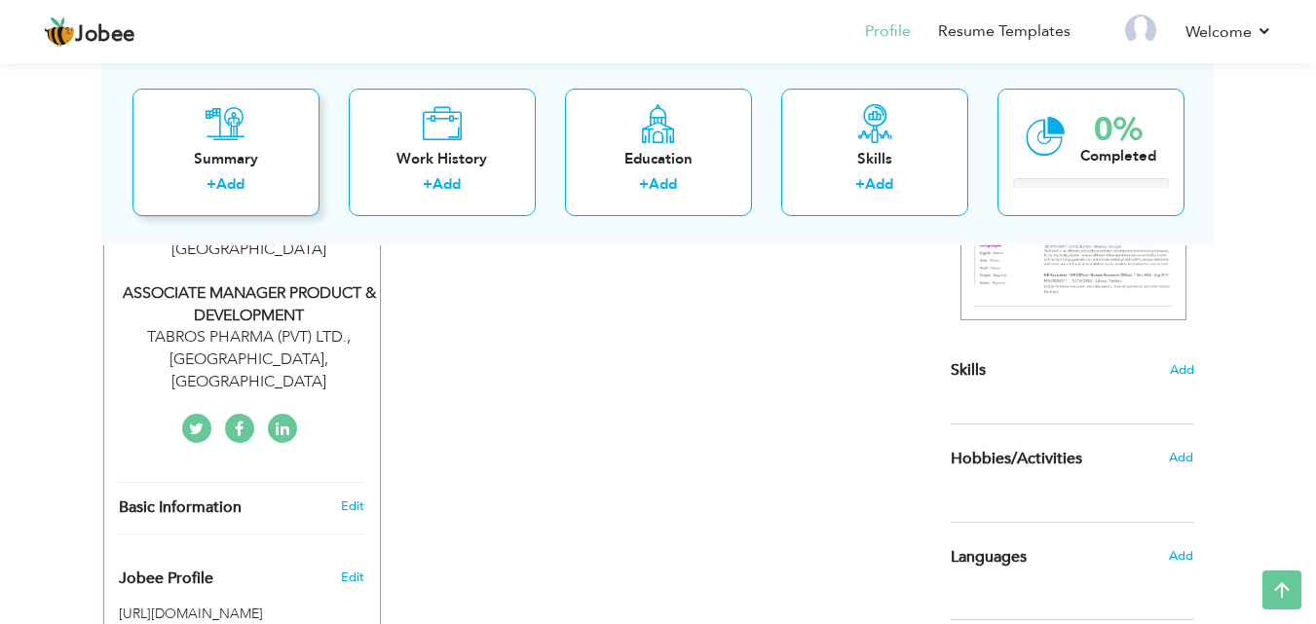
click at [213, 180] on label "+" at bounding box center [212, 184] width 10 height 20
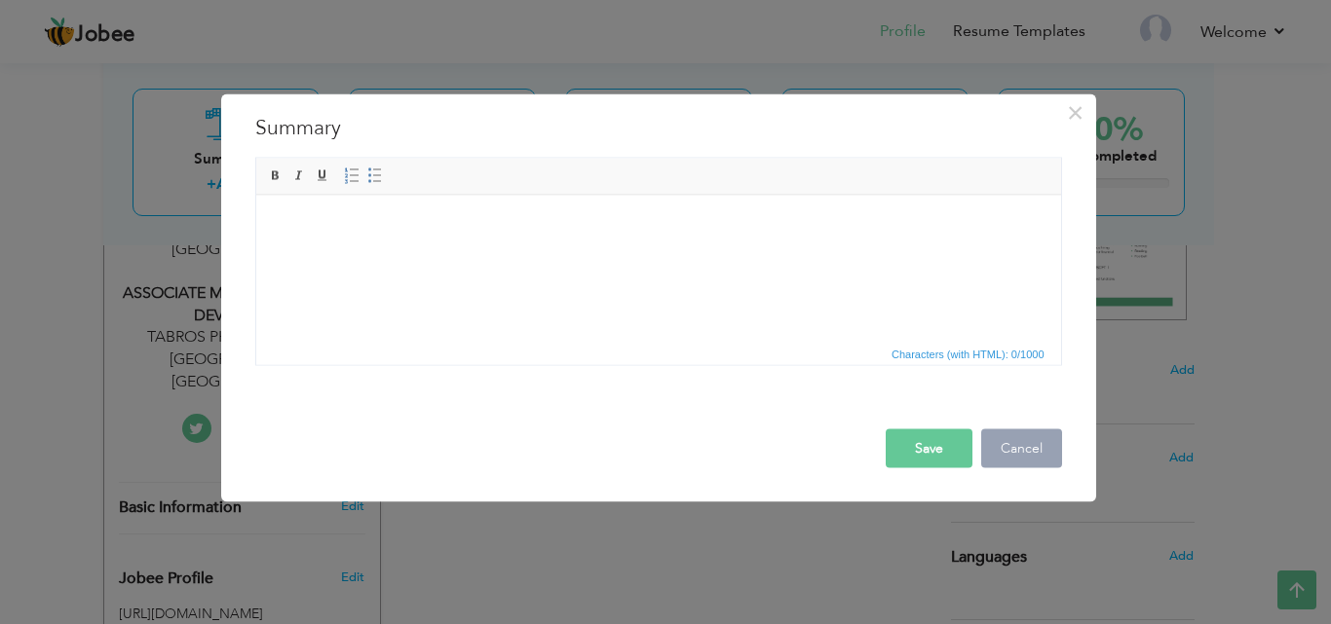
click at [994, 448] on button "Cancel" at bounding box center [1021, 448] width 81 height 39
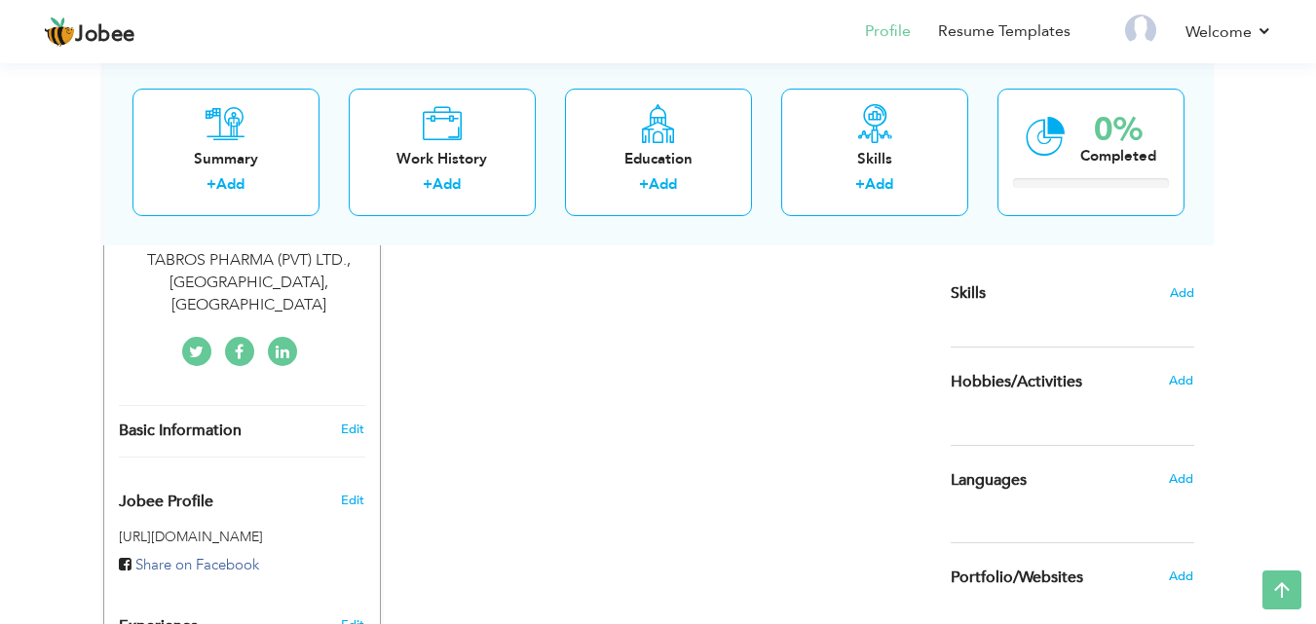
scroll to position [797, 0]
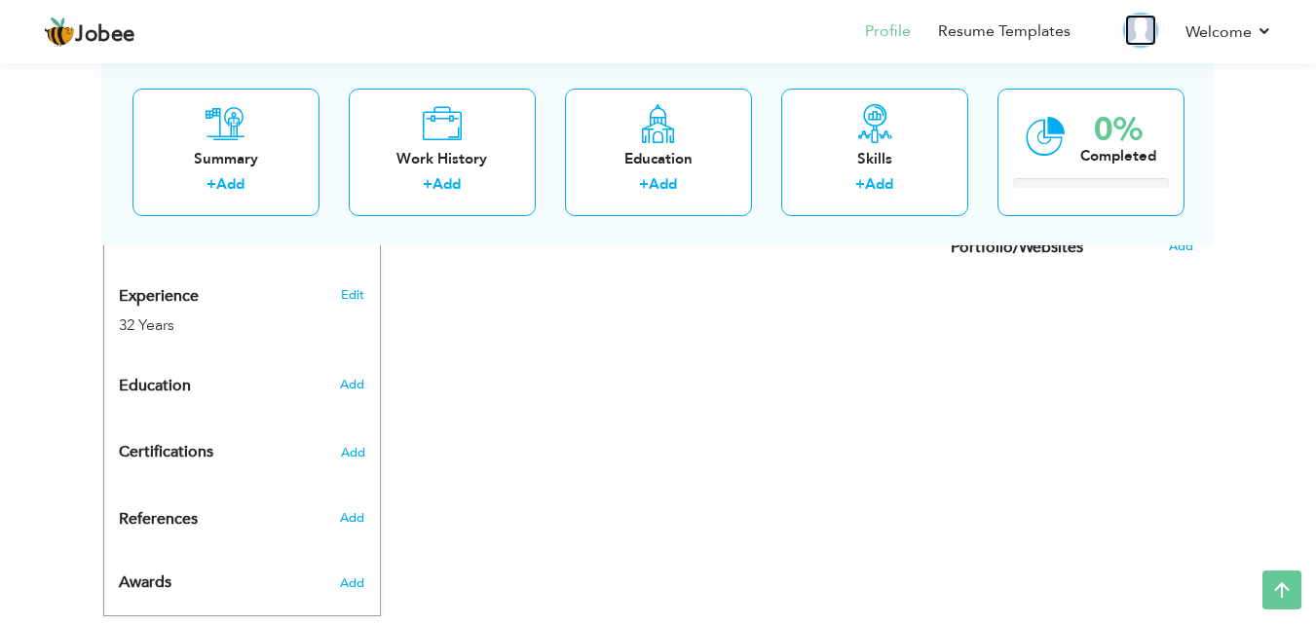
click at [1154, 32] on img at bounding box center [1140, 30] width 31 height 31
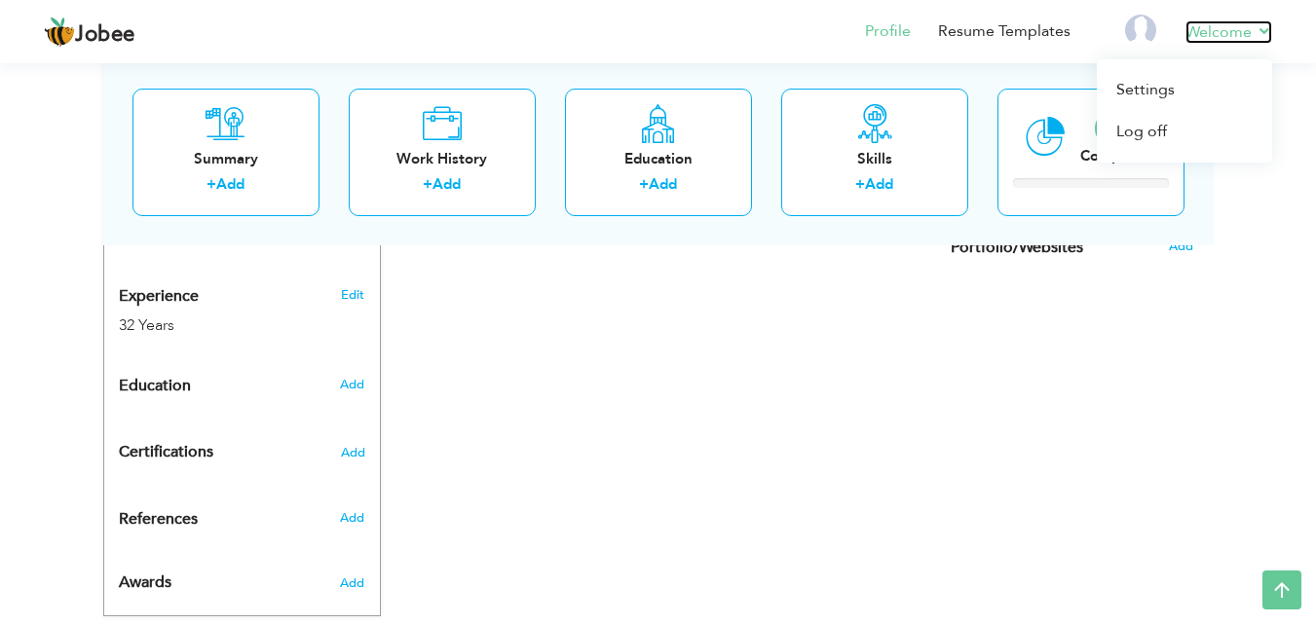
click at [1240, 34] on link "Welcome" at bounding box center [1229, 31] width 87 height 23
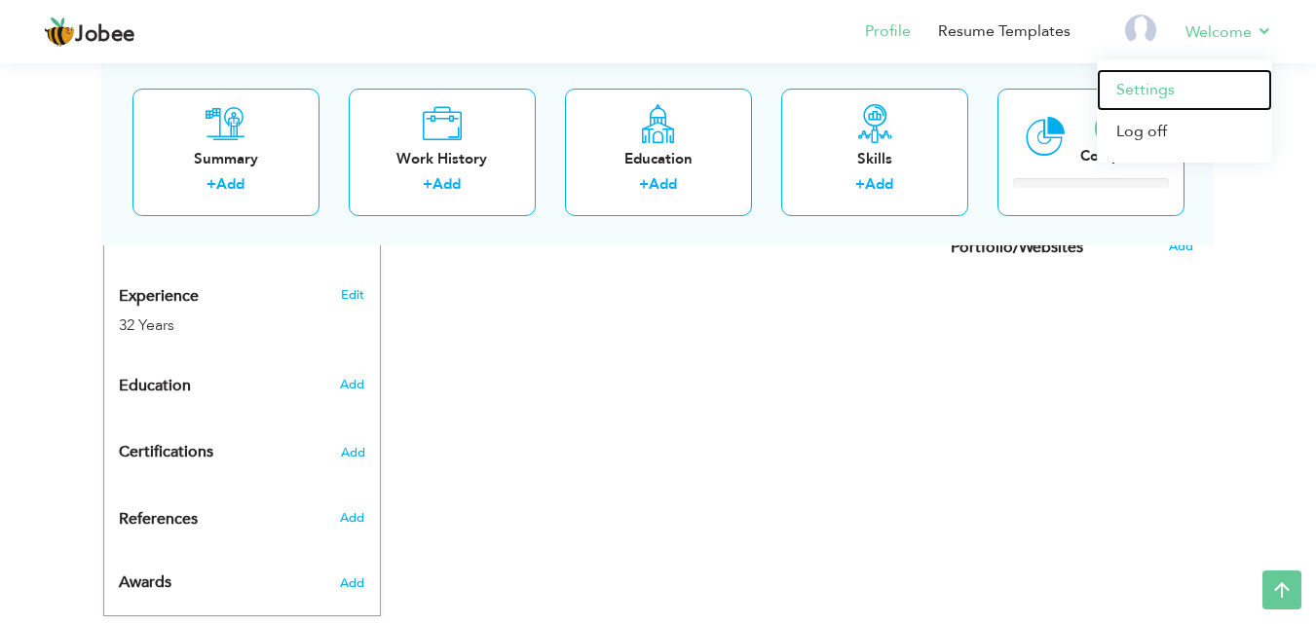
click at [1182, 86] on link "Settings" at bounding box center [1184, 90] width 175 height 42
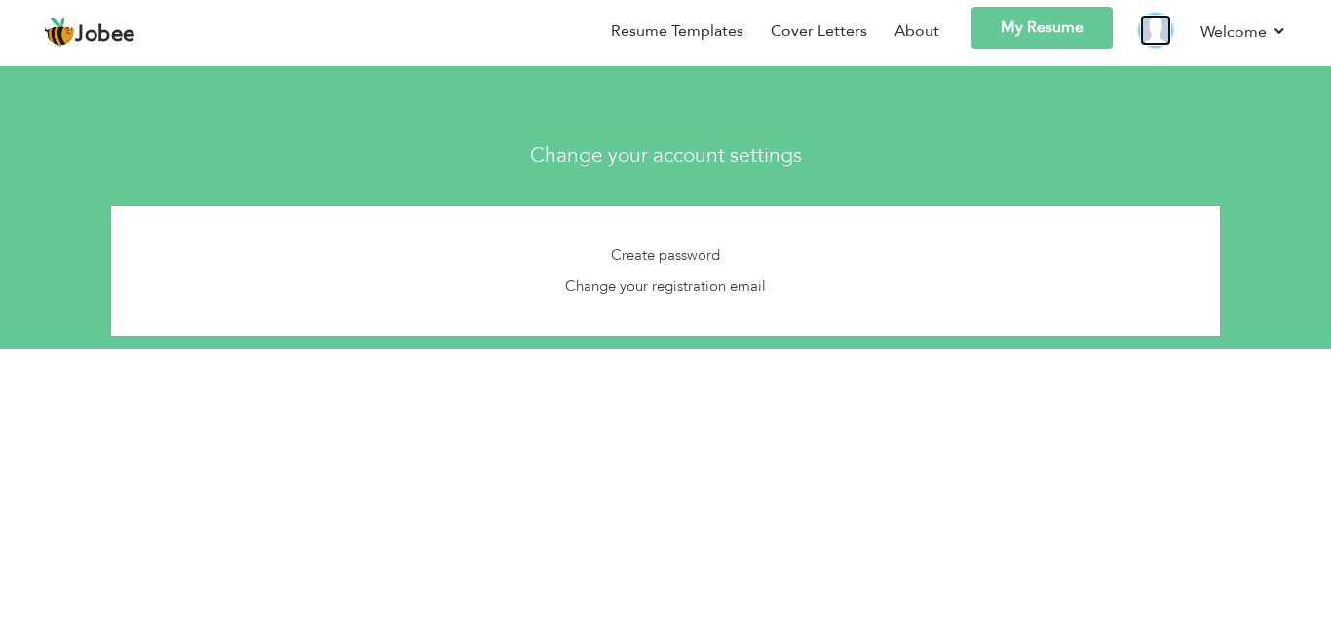
click at [1150, 28] on img at bounding box center [1155, 30] width 31 height 31
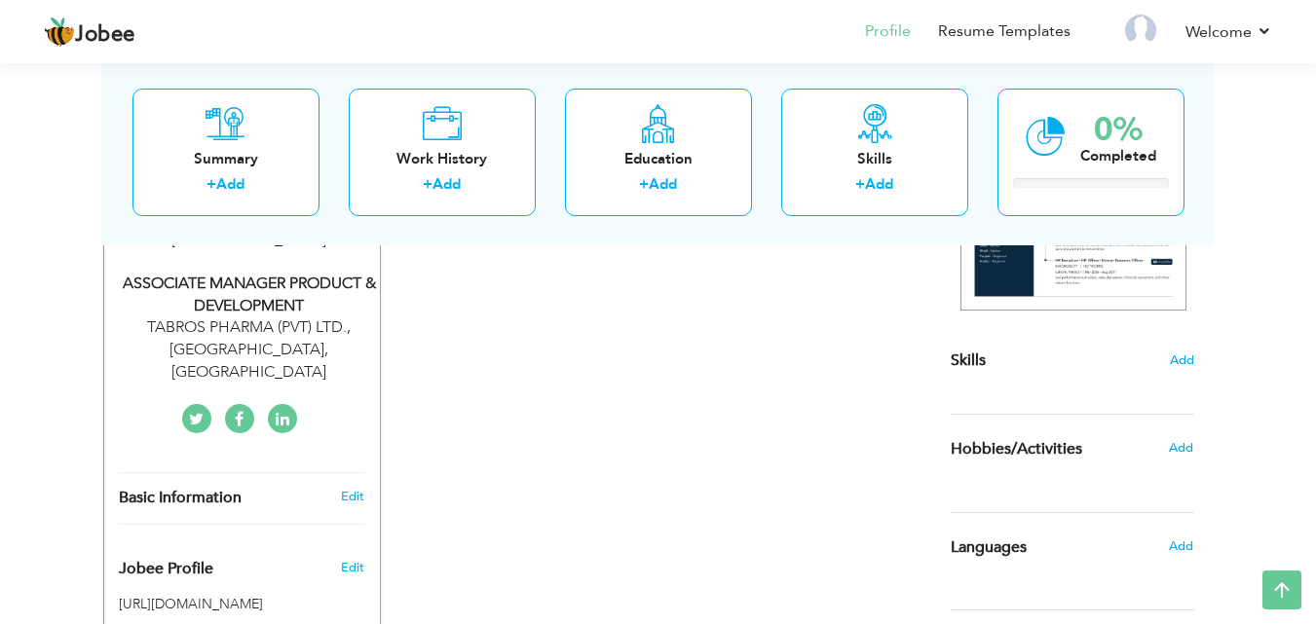
scroll to position [390, 0]
